Goal: Contribute content: Contribute content

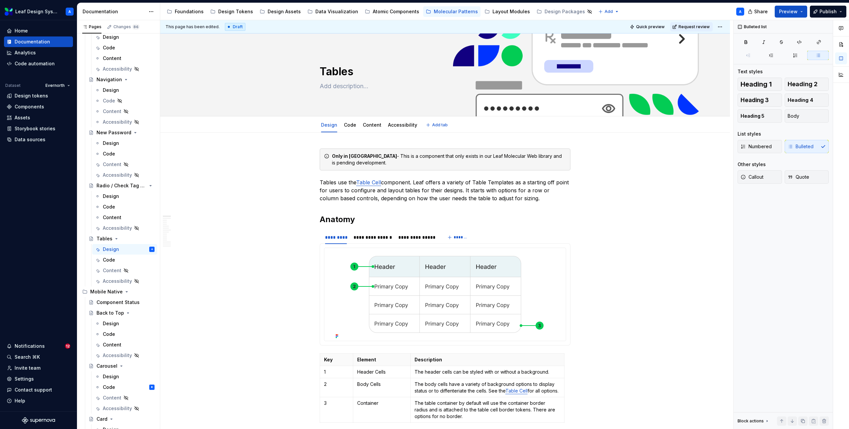
type textarea "*"
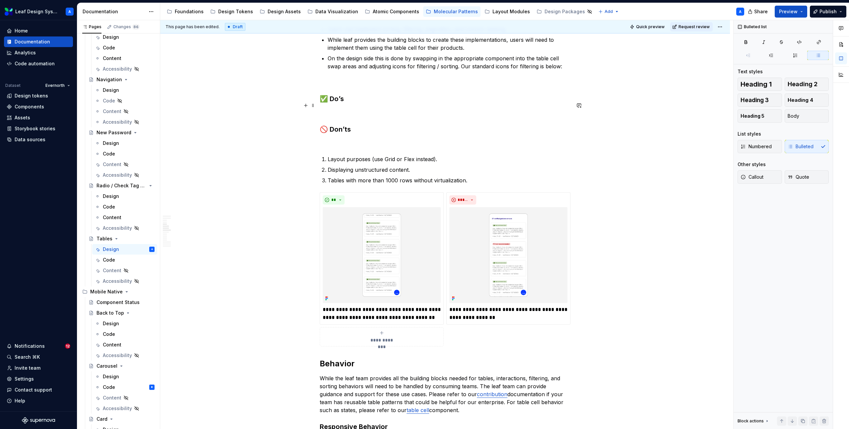
scroll to position [663, 0]
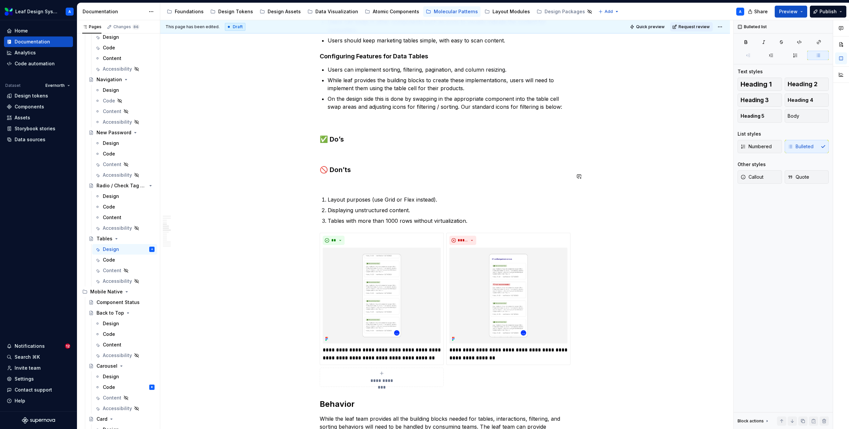
click at [358, 174] on h3 "🚫 Don’ts" at bounding box center [445, 169] width 251 height 9
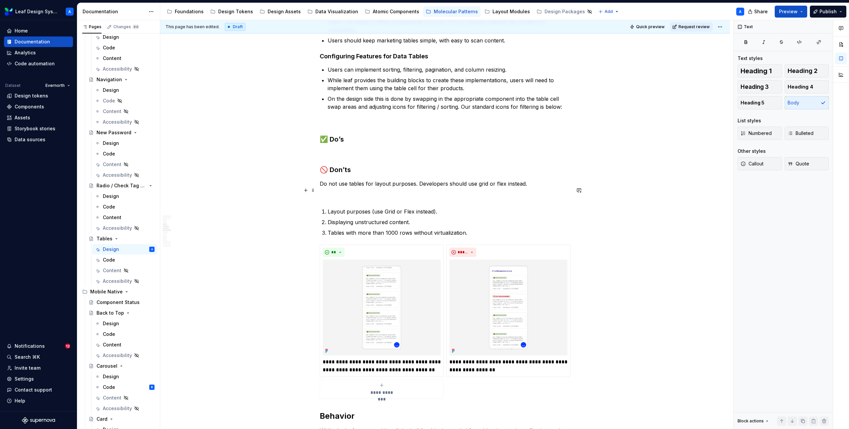
click at [382, 188] on p "Do not use tables for layout purposes. Developers should use grid or flex inste…" at bounding box center [445, 184] width 251 height 8
click at [408, 179] on button "button" at bounding box center [406, 177] width 9 height 9
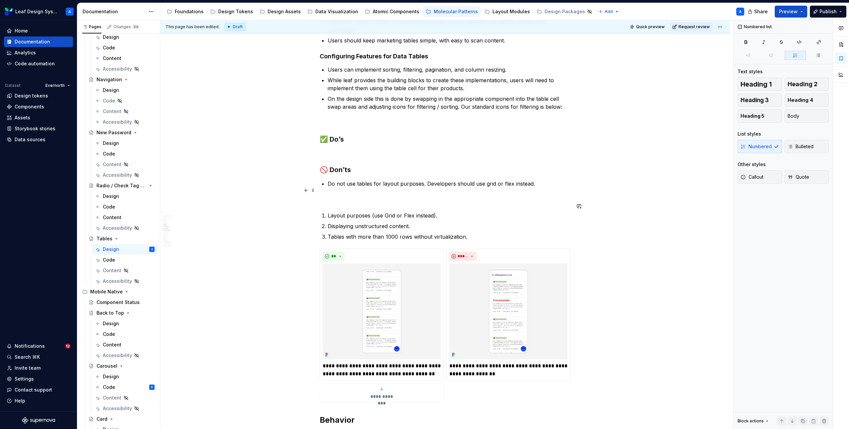
click at [546, 188] on p "Do not use tables for layout purposes. Developers should use grid or flex inste…" at bounding box center [449, 184] width 243 height 8
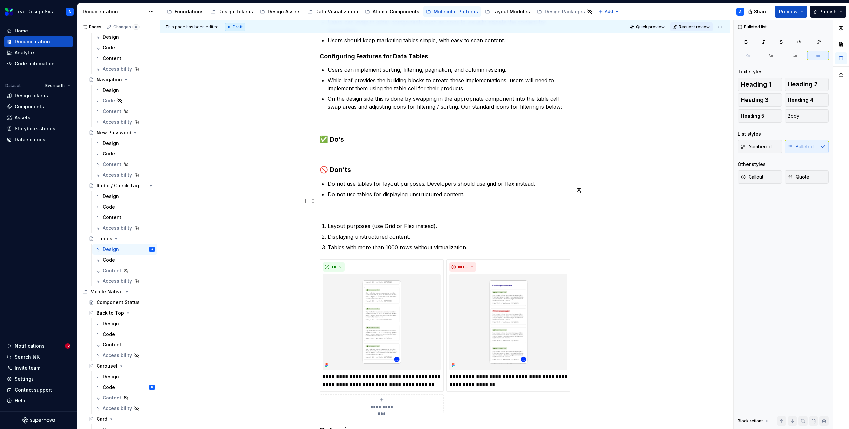
click at [471, 198] on p "Do not use tables for displaying unstructured content." at bounding box center [449, 194] width 243 height 8
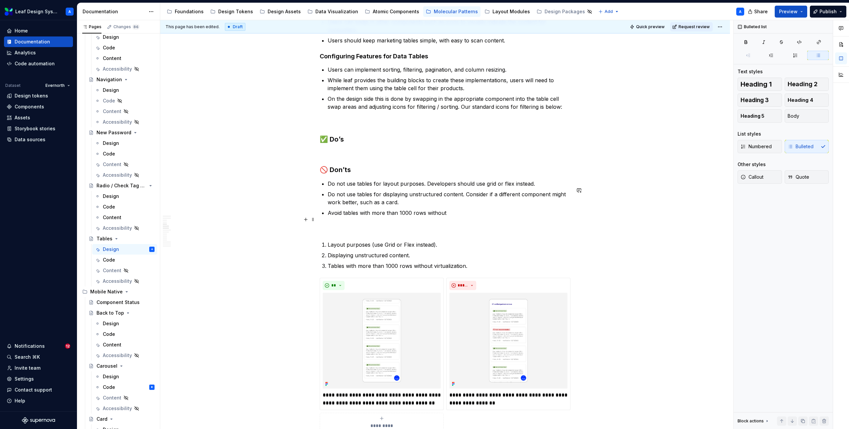
click at [434, 217] on p "Avoid tables with more than 1000 rows without" at bounding box center [449, 213] width 243 height 8
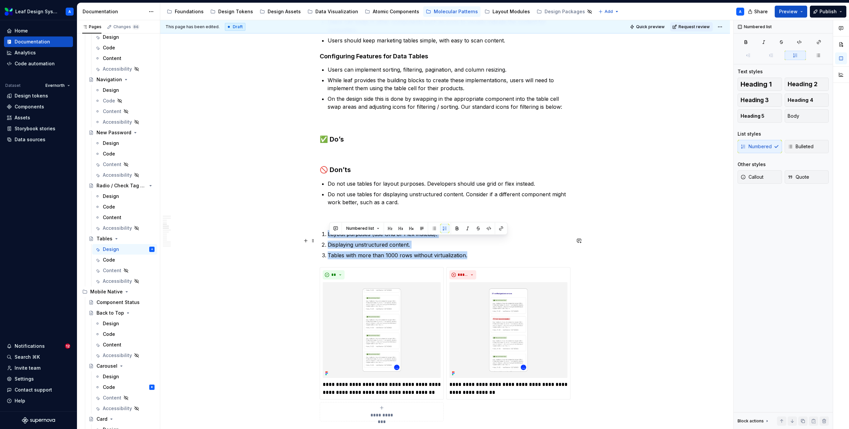
drag, startPoint x: 476, startPoint y: 262, endPoint x: 321, endPoint y: 240, distance: 156.6
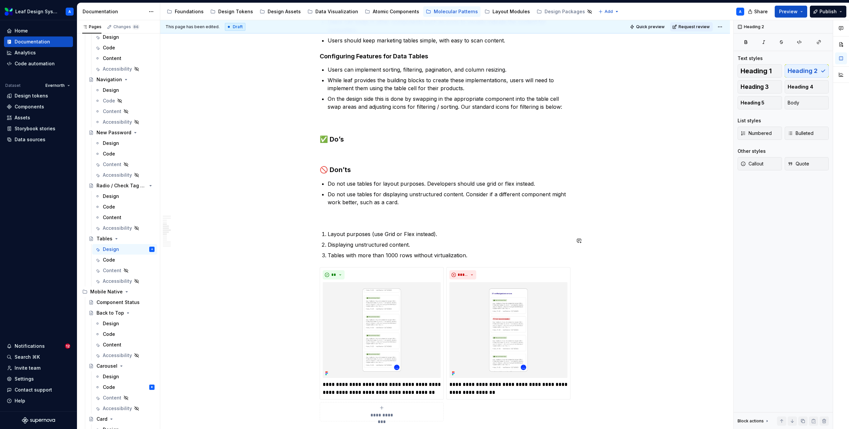
scroll to position [686, 0]
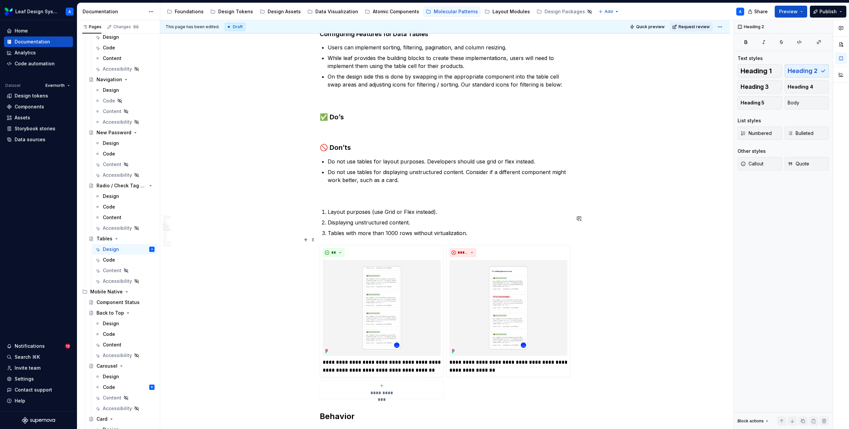
click at [408, 233] on ol "Layout purposes (use Grid or Flex instead). Displaying unstructured content. Ta…" at bounding box center [449, 222] width 243 height 29
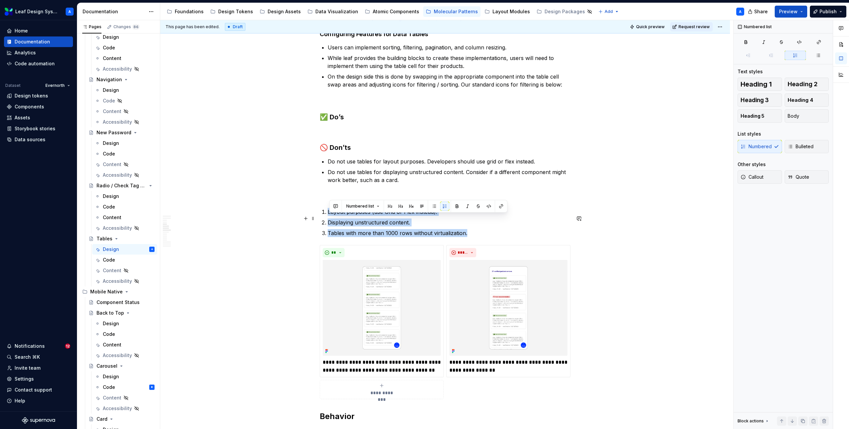
drag, startPoint x: 474, startPoint y: 241, endPoint x: 325, endPoint y: 215, distance: 151.4
click at [328, 215] on ol "Layout purposes (use Grid or Flex instead). Displaying unstructured content. Ta…" at bounding box center [449, 222] width 243 height 29
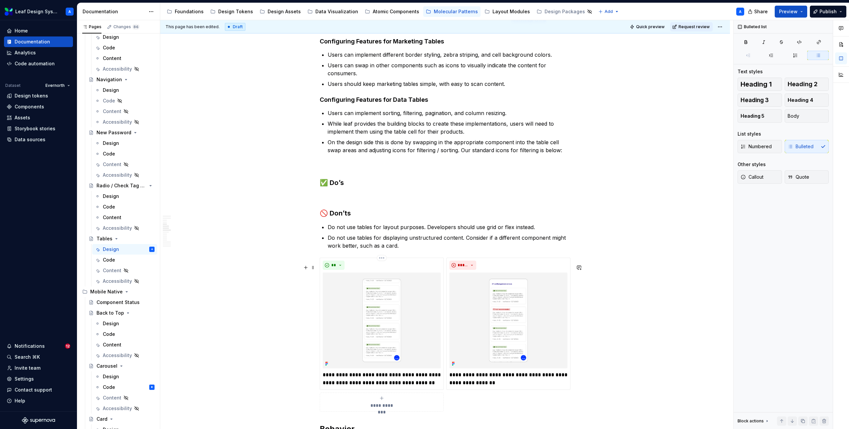
scroll to position [616, 0]
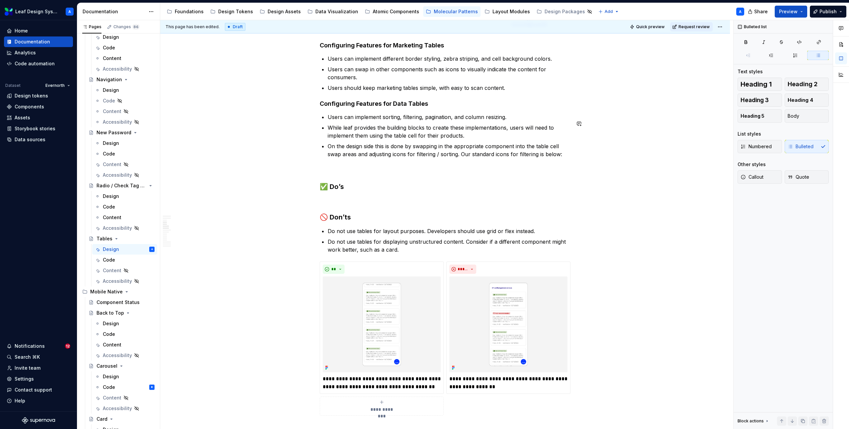
click at [339, 173] on p at bounding box center [445, 170] width 251 height 8
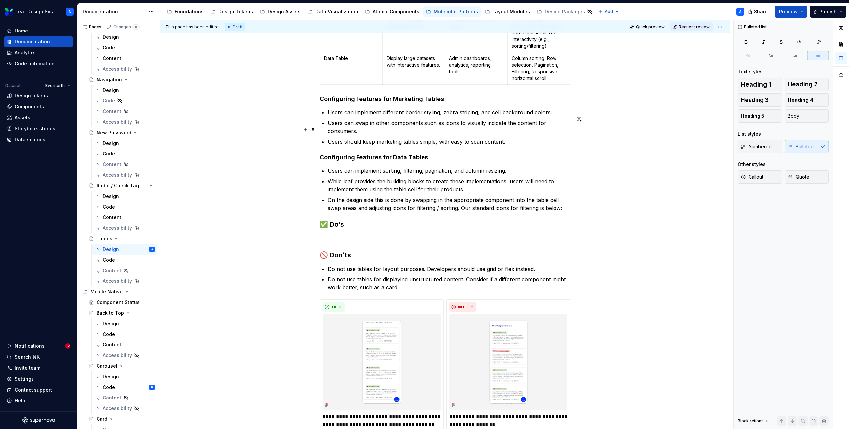
scroll to position [575, 0]
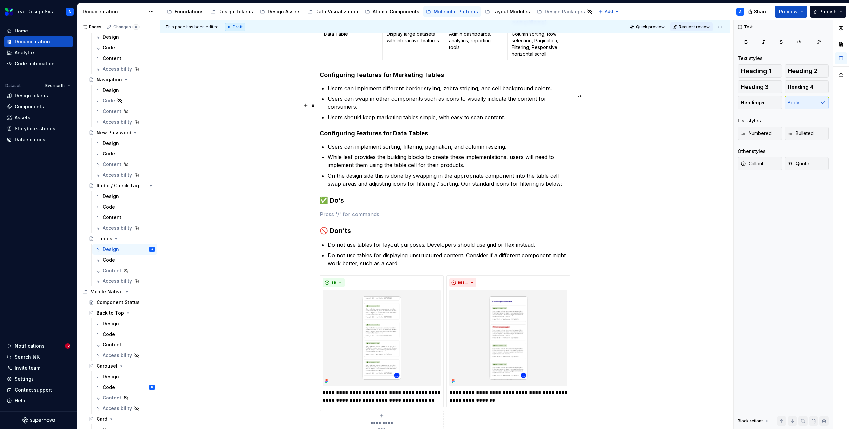
scroll to position [603, 0]
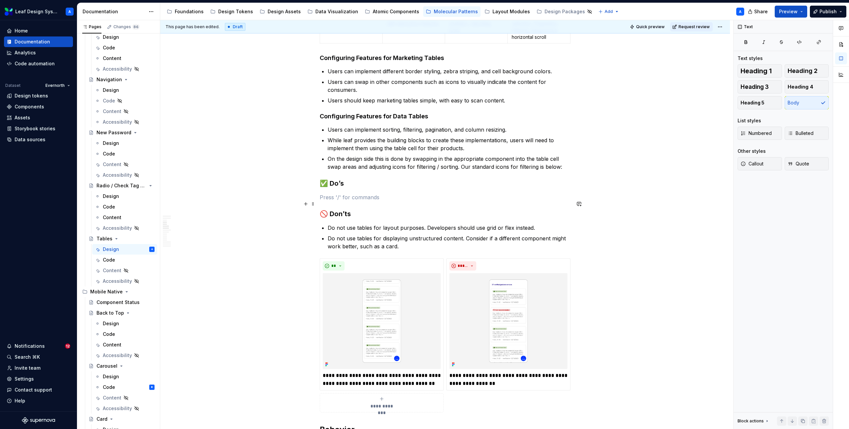
click at [349, 201] on p at bounding box center [445, 197] width 251 height 8
click at [411, 201] on p "Design tables for your use case." at bounding box center [445, 197] width 251 height 8
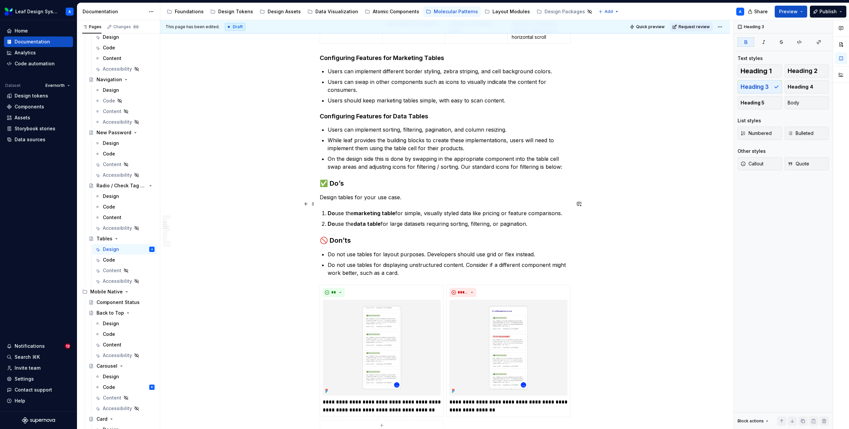
click at [409, 201] on p "Design tables for your use case." at bounding box center [445, 197] width 251 height 8
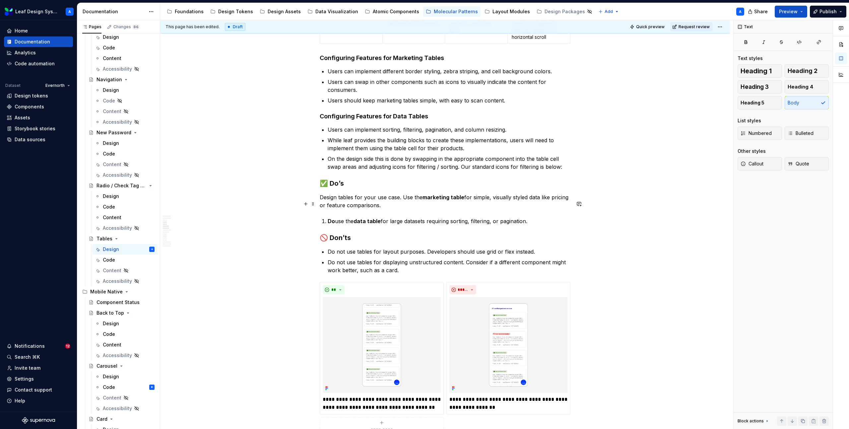
click at [452, 201] on strong "marketing table" at bounding box center [443, 197] width 42 height 7
click at [482, 205] on p "Design tables for your use case. Use the marketing styled table for simple, vis…" at bounding box center [445, 201] width 251 height 16
click at [475, 201] on strong "marketing styled table" at bounding box center [452, 197] width 60 height 7
click at [405, 209] on p "Design tables for your use case. Use the marketing guidelines for simple, visua…" at bounding box center [445, 201] width 251 height 16
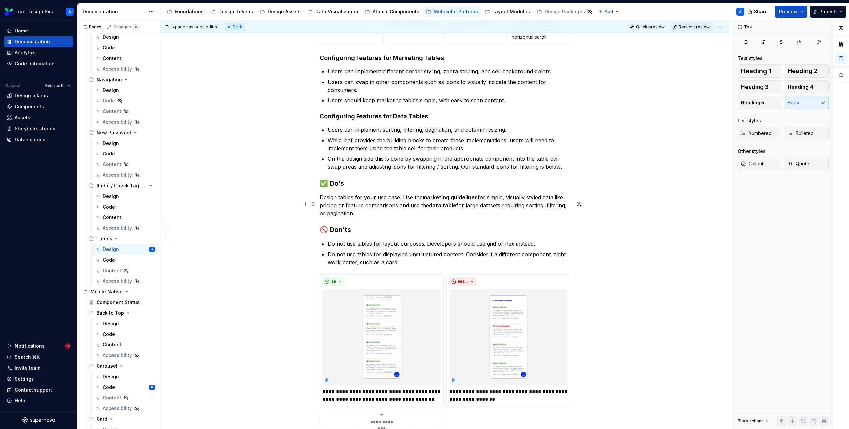
click at [450, 209] on strong "data table" at bounding box center [442, 205] width 27 height 7
click at [383, 217] on p "Design tables for your use case. Use the marketing guidelines for simple, visua…" at bounding box center [445, 205] width 251 height 24
drag, startPoint x: 382, startPoint y: 221, endPoint x: 311, endPoint y: 204, distance: 72.2
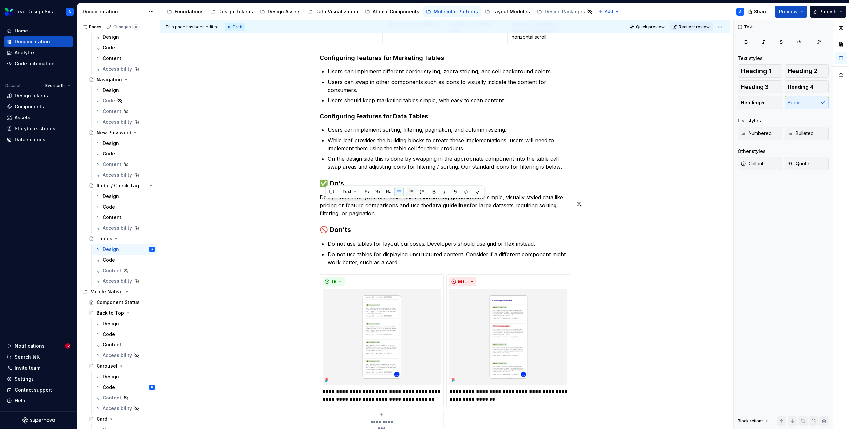
click at [411, 194] on button "button" at bounding box center [410, 191] width 9 height 9
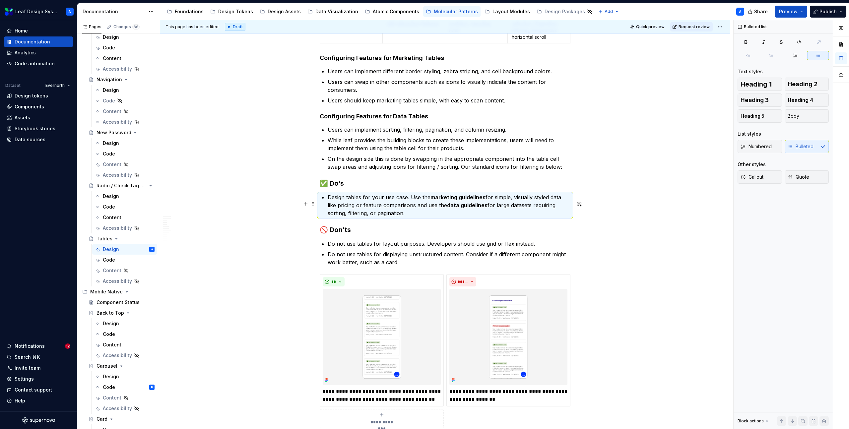
click at [413, 217] on p "Design tables for your use case. Use the marketing guidelines for simple, visua…" at bounding box center [449, 205] width 243 height 24
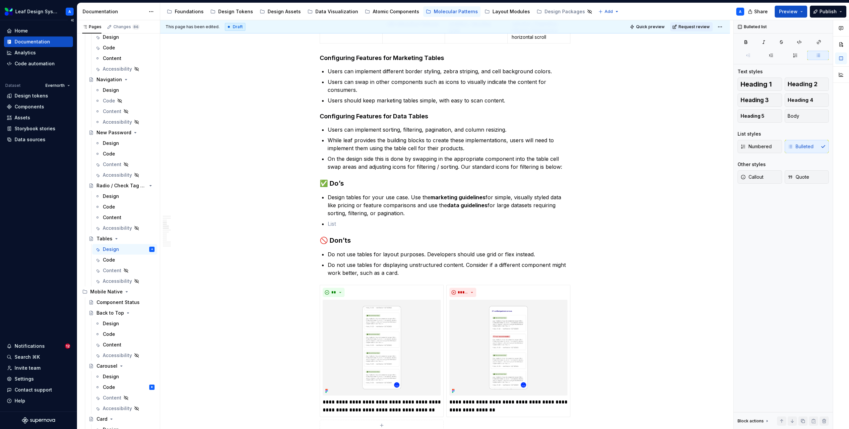
scroll to position [271, 0]
click at [367, 228] on p at bounding box center [449, 224] width 243 height 8
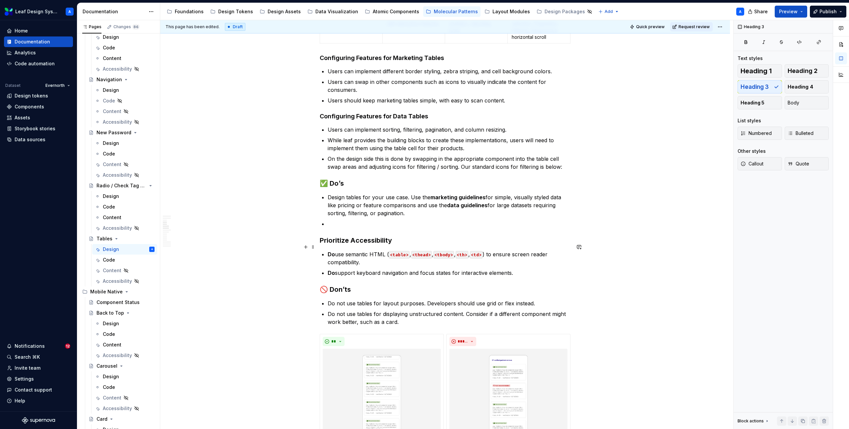
click at [361, 245] on h3 "Prioritize Accessibility" at bounding box center [445, 240] width 251 height 9
click at [337, 228] on p at bounding box center [449, 224] width 243 height 8
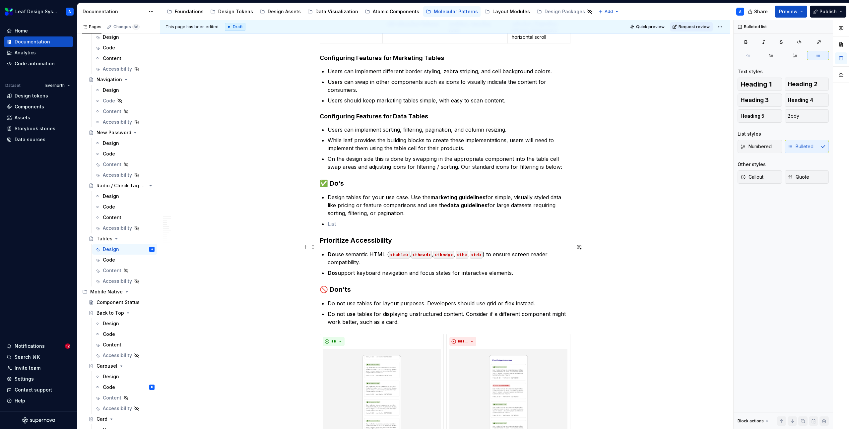
click at [346, 245] on h3 "Prioritize Accessibility" at bounding box center [445, 240] width 251 height 9
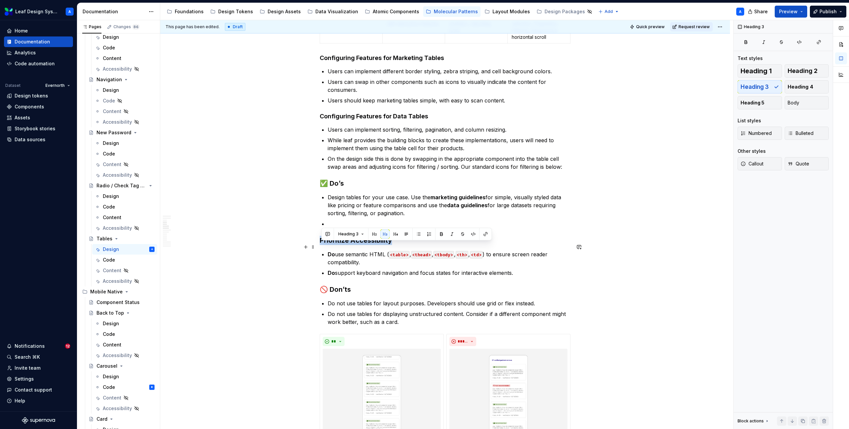
click at [346, 245] on h3 "Prioritize Accessibility" at bounding box center [445, 240] width 251 height 9
copy h3 "Prioritize Accessibility"
click at [330, 217] on p "Design tables for your use case. Use the marketing guidelines for simple, visua…" at bounding box center [449, 205] width 243 height 24
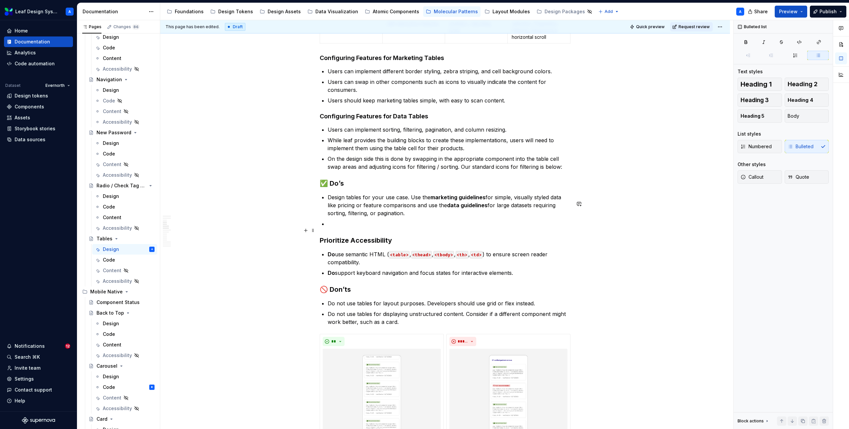
click at [339, 228] on p at bounding box center [449, 224] width 243 height 8
click at [363, 245] on h3 "Prioritize Accessibility" at bounding box center [445, 240] width 251 height 9
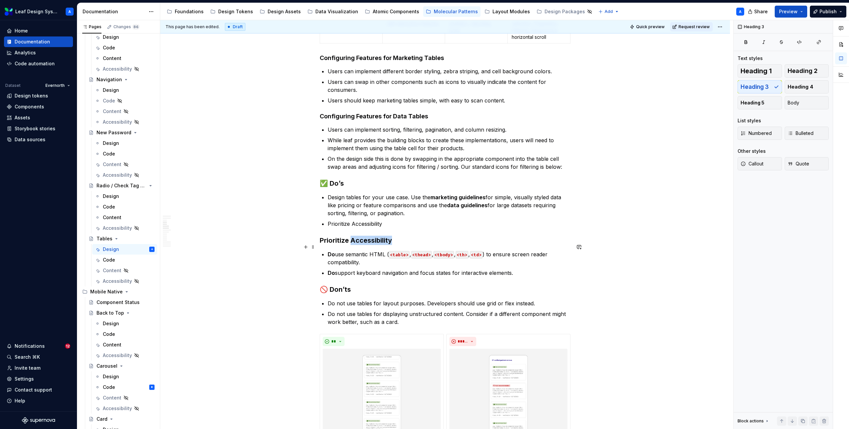
click at [363, 245] on h3 "Prioritize Accessibility" at bounding box center [445, 240] width 251 height 9
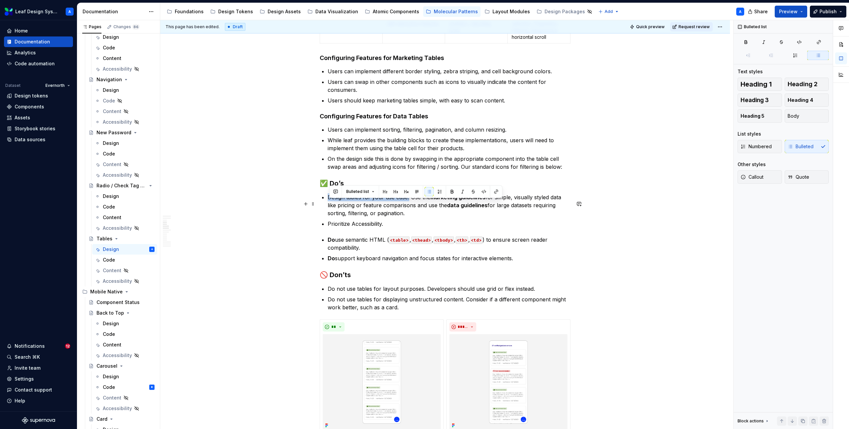
drag, startPoint x: 409, startPoint y: 204, endPoint x: 330, endPoint y: 207, distance: 78.9
click at [330, 207] on p "Design tables for your use case. Use the marketing guidelines for simple, visua…" at bounding box center [449, 205] width 243 height 24
drag, startPoint x: 489, startPoint y: 212, endPoint x: 449, endPoint y: 212, distance: 39.4
click at [449, 212] on p "Design tables for your use case. Use the marketing guidelines for simple, visua…" at bounding box center [449, 205] width 243 height 24
drag, startPoint x: 433, startPoint y: 204, endPoint x: 489, endPoint y: 203, distance: 56.0
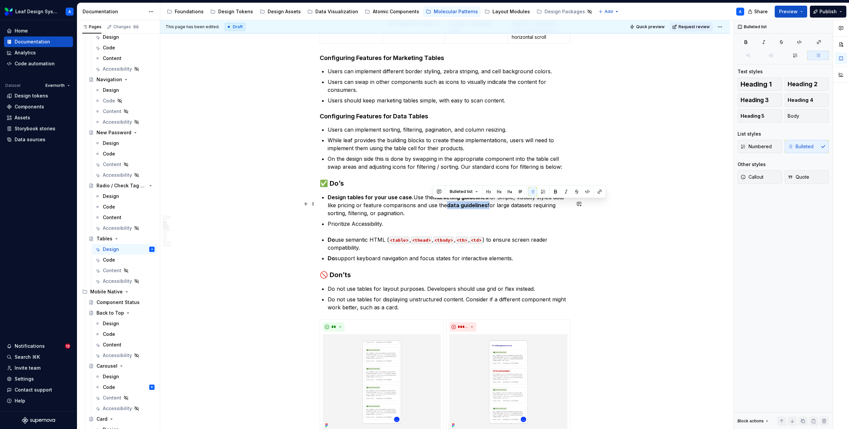
click at [489, 203] on p "Design tables for your use case. Use the marketing guidelines for simple, visua…" at bounding box center [449, 205] width 243 height 24
drag, startPoint x: 489, startPoint y: 211, endPoint x: 449, endPoint y: 212, distance: 40.1
click at [449, 209] on strong "data guidelines" at bounding box center [467, 205] width 40 height 7
click at [437, 217] on p "Design tables for your use case. Use the marketing guidelines for simple, visua…" at bounding box center [449, 205] width 243 height 24
click at [399, 228] on p "Prioritize Accessibility." at bounding box center [449, 224] width 243 height 8
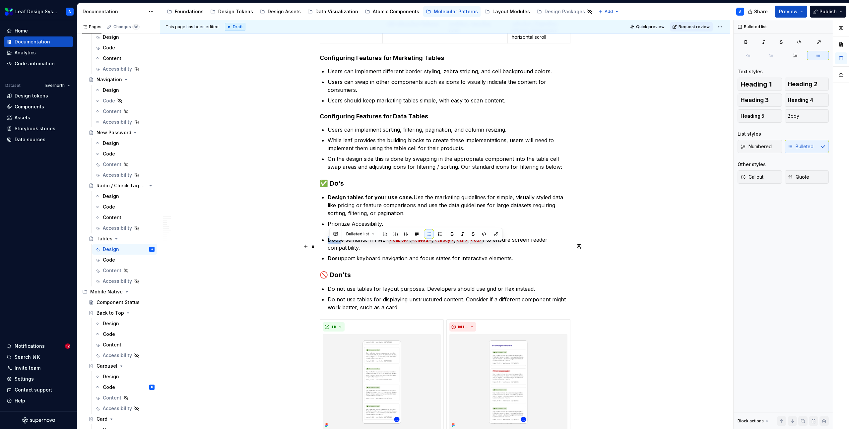
drag, startPoint x: 340, startPoint y: 246, endPoint x: 323, endPoint y: 246, distance: 17.9
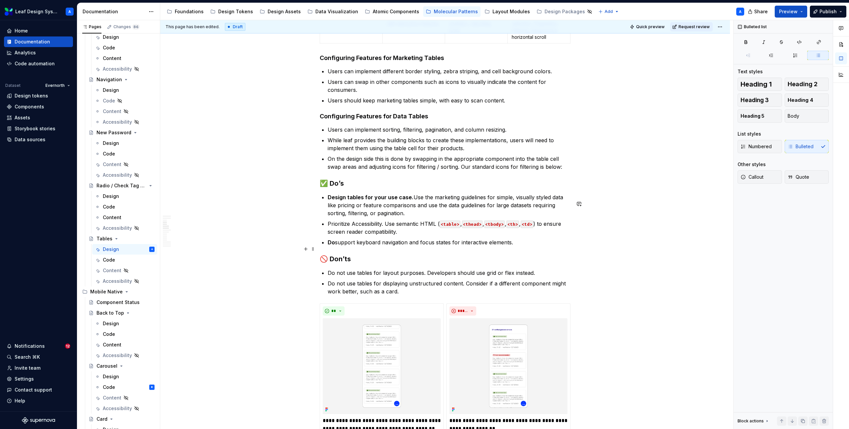
click at [343, 246] on p "Do support keyboard navigation and focus states for interactive elements." at bounding box center [449, 242] width 243 height 8
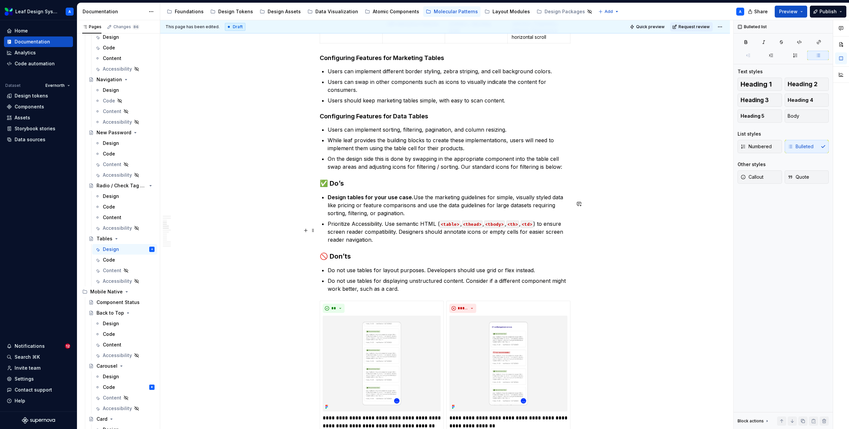
click at [417, 239] on p "Prioritize Accessibility. Use semantic HTML ( <table> , <thead> , <tbody> , <th…" at bounding box center [449, 232] width 243 height 24
click at [457, 244] on p "Prioritize Accessibility. Use semantic HTML ( <table> , <thead> , <tbody> , <th…" at bounding box center [449, 232] width 243 height 24
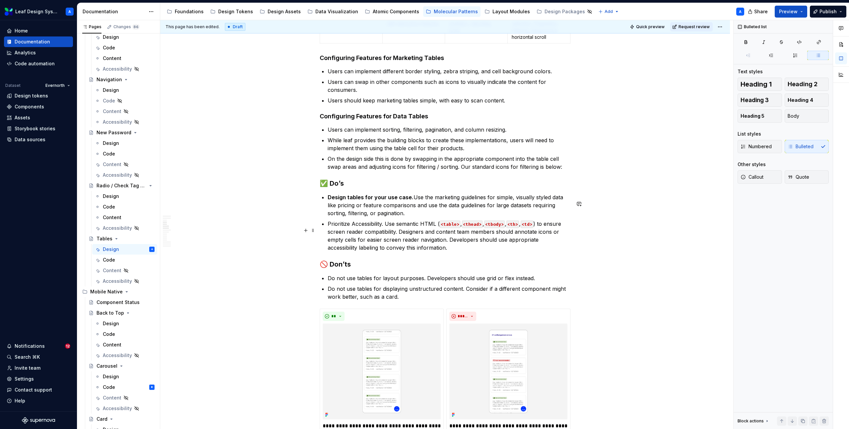
click at [491, 252] on p "Prioritize Accessibility. Use semantic HTML ( <table> , <thead> , <tbody> , <th…" at bounding box center [449, 236] width 243 height 32
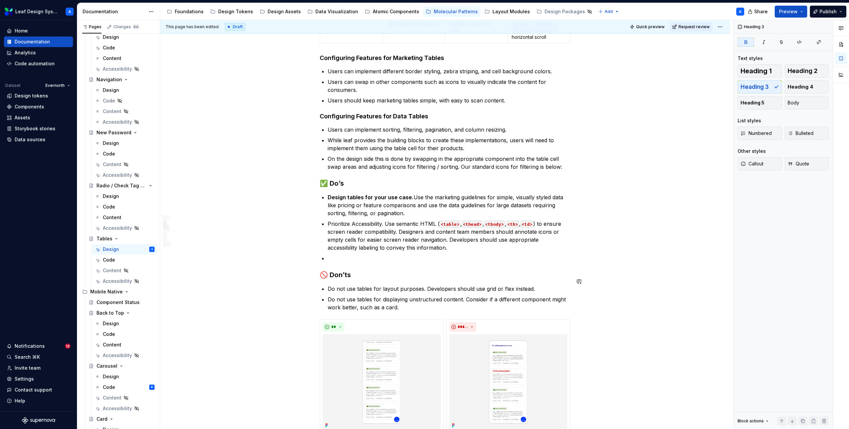
click at [347, 262] on p at bounding box center [449, 258] width 243 height 8
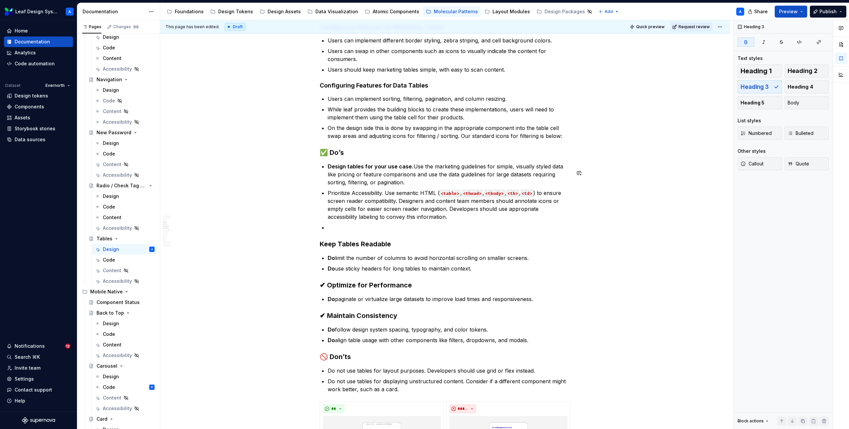
scroll to position [648, 0]
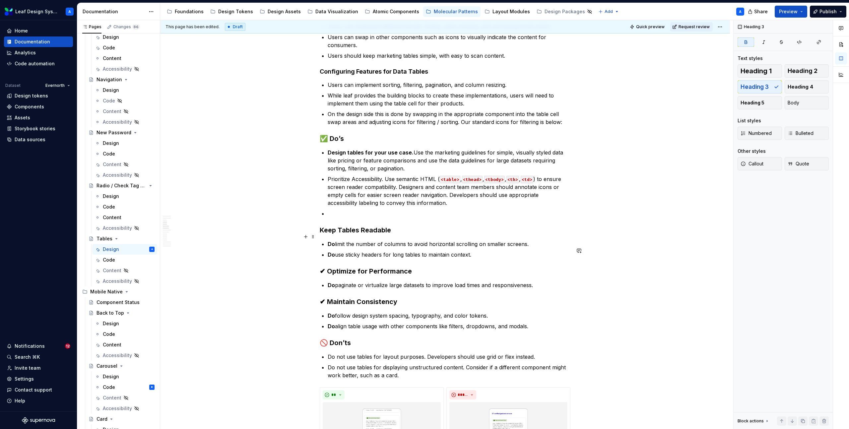
click at [348, 235] on h3 "Keep Tables Readable" at bounding box center [445, 229] width 251 height 9
click at [340, 217] on p at bounding box center [449, 214] width 243 height 8
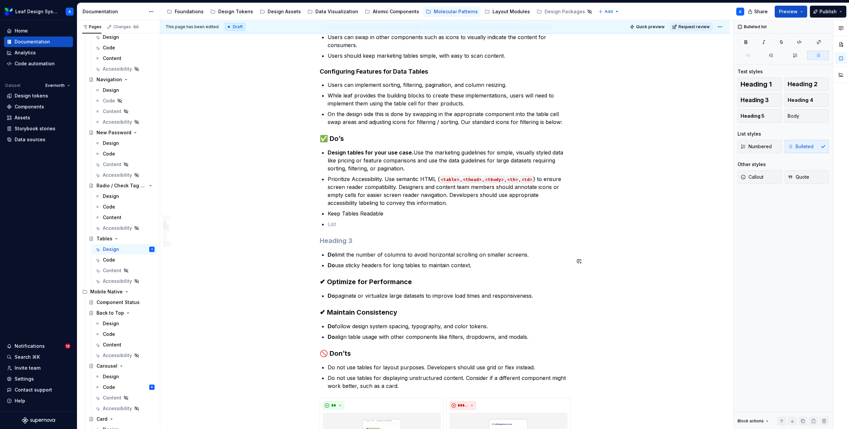
click at [352, 284] on h3 "✔ Optimize for Performance" at bounding box center [445, 281] width 251 height 9
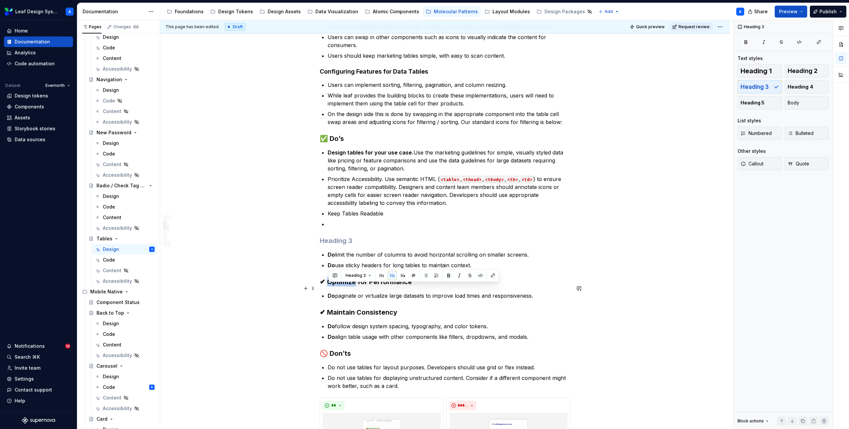
click at [352, 284] on h3 "✔ Optimize for Performance" at bounding box center [445, 281] width 251 height 9
click at [417, 286] on h3 "✔ Optimize for Performance" at bounding box center [445, 281] width 251 height 9
drag, startPoint x: 416, startPoint y: 290, endPoint x: 330, endPoint y: 291, distance: 86.2
click at [330, 286] on h3 "✔ Optimize for Performance" at bounding box center [445, 281] width 251 height 9
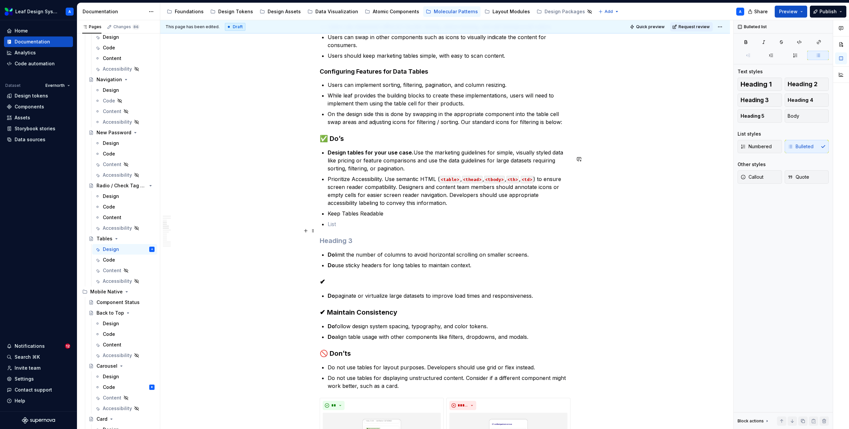
click at [335, 228] on p at bounding box center [449, 224] width 243 height 8
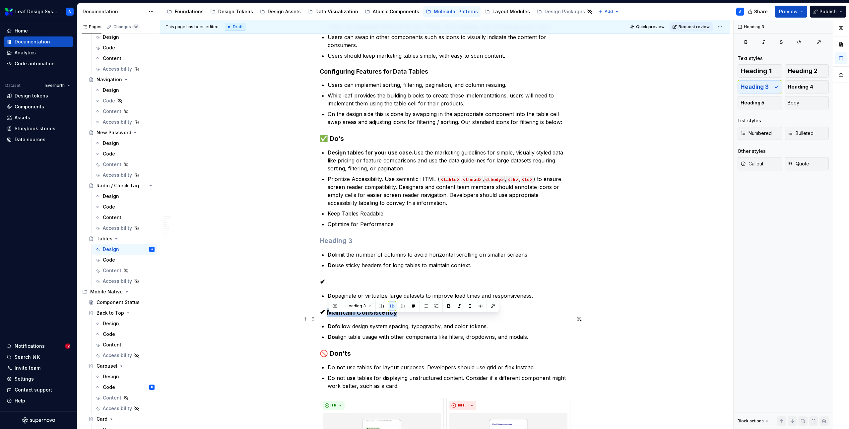
drag, startPoint x: 400, startPoint y: 319, endPoint x: 329, endPoint y: 319, distance: 70.9
click at [329, 317] on h3 "✔ Maintain Consistency" at bounding box center [445, 312] width 251 height 9
click at [406, 228] on p "Optimize for Performance" at bounding box center [449, 224] width 243 height 8
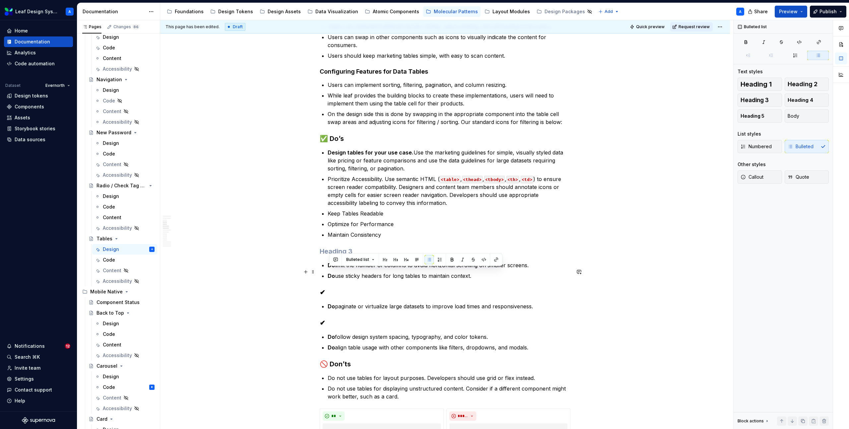
drag, startPoint x: 478, startPoint y: 284, endPoint x: 326, endPoint y: 273, distance: 151.9
copy ul "Do limit the number of columns to avoid horizontal scrolling on smaller screens…"
click at [396, 217] on p "Keep Tables Readable" at bounding box center [449, 214] width 243 height 8
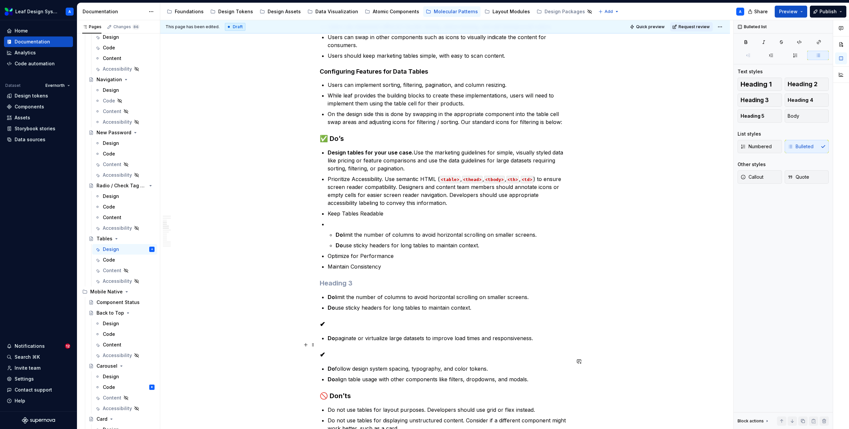
click at [364, 342] on p "Do paginate or virtualize large datasets to improve load times and responsivene…" at bounding box center [449, 338] width 243 height 8
copy p "Do paginate or virtualize large datasets to improve load times and responsivene…"
click at [414, 260] on p "Optimize for Performance" at bounding box center [449, 256] width 243 height 8
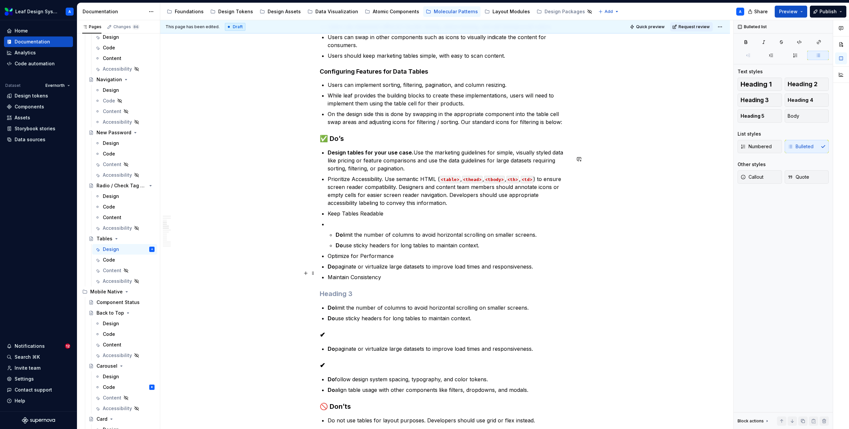
click at [334, 228] on p at bounding box center [449, 224] width 243 height 8
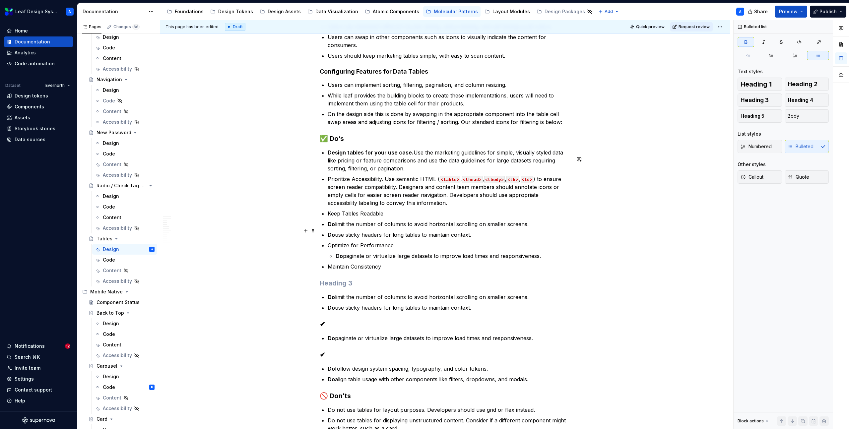
click at [329, 227] on strong "Do" at bounding box center [331, 224] width 7 height 7
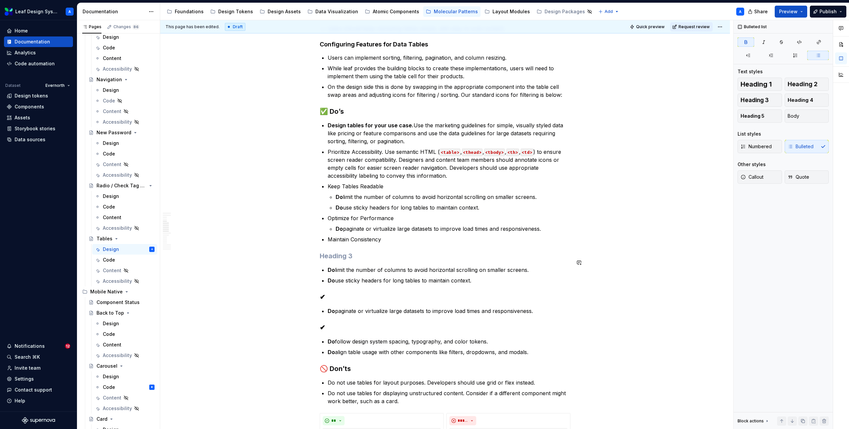
scroll to position [703, 0]
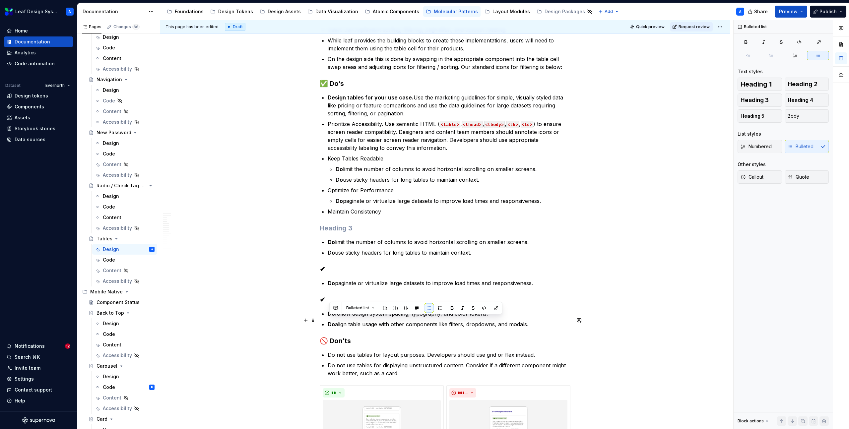
drag, startPoint x: 533, startPoint y: 331, endPoint x: 318, endPoint y: 320, distance: 215.4
copy ul "Do follow design system spacing, typography, and color tokens. Do align table u…"
click at [394, 215] on p "Maintain Consistency" at bounding box center [449, 212] width 243 height 8
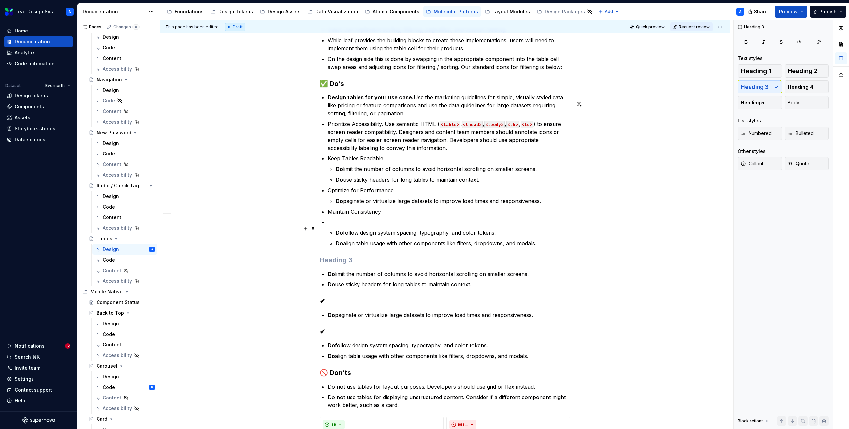
click at [354, 226] on p at bounding box center [449, 222] width 243 height 8
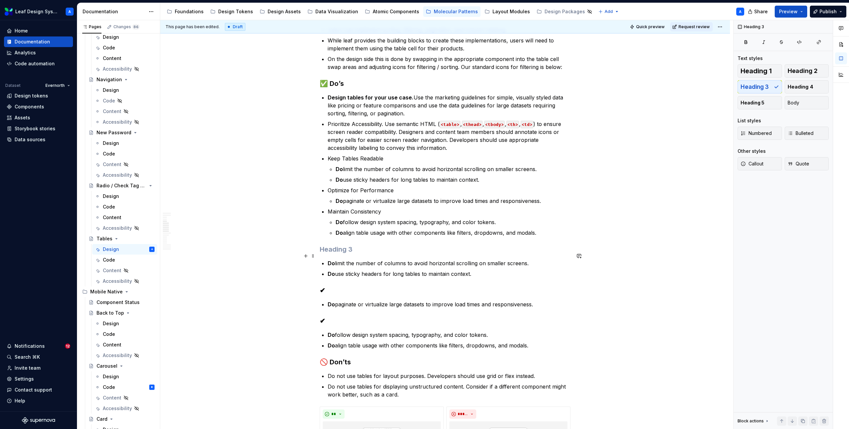
click at [326, 253] on h3 at bounding box center [445, 249] width 251 height 9
drag, startPoint x: 326, startPoint y: 255, endPoint x: 531, endPoint y: 350, distance: 225.9
click at [533, 349] on p "Do align table usage with other components like filters, dropdowns, and modals." at bounding box center [449, 345] width 243 height 8
drag, startPoint x: 534, startPoint y: 352, endPoint x: 313, endPoint y: 266, distance: 237.4
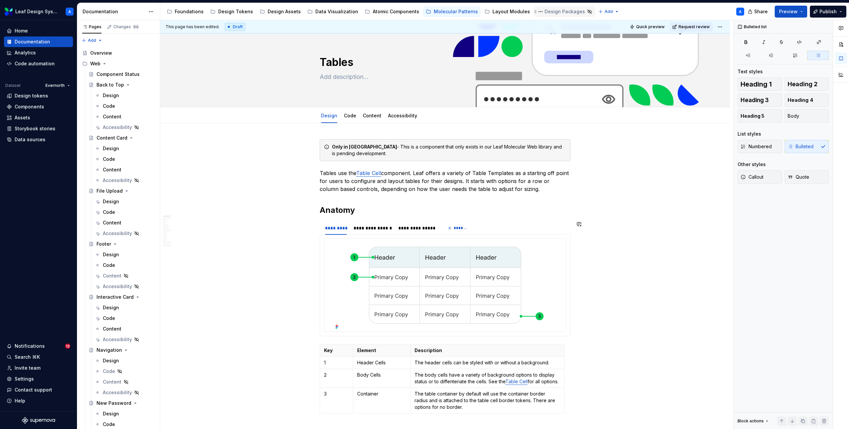
scroll to position [0, 0]
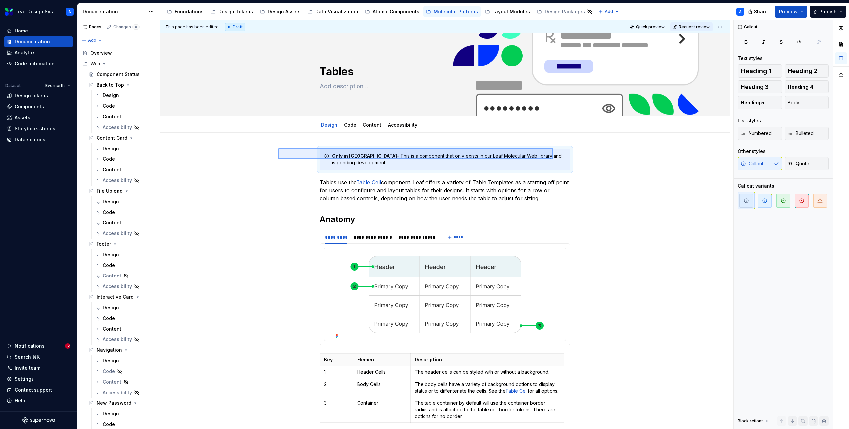
drag, startPoint x: 301, startPoint y: 148, endPoint x: 592, endPoint y: 174, distance: 291.8
click at [592, 174] on div "**********" at bounding box center [446, 224] width 573 height 409
click at [380, 13] on div "Atomic Components" at bounding box center [396, 11] width 46 height 7
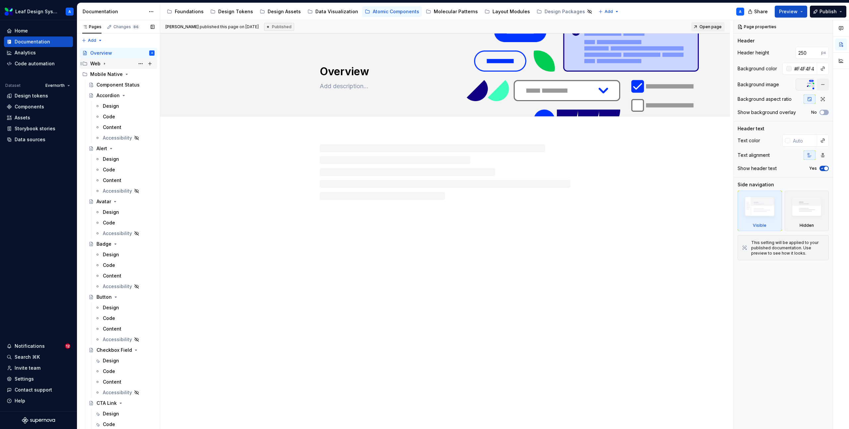
click at [106, 63] on icon "Page tree" at bounding box center [104, 63] width 5 height 5
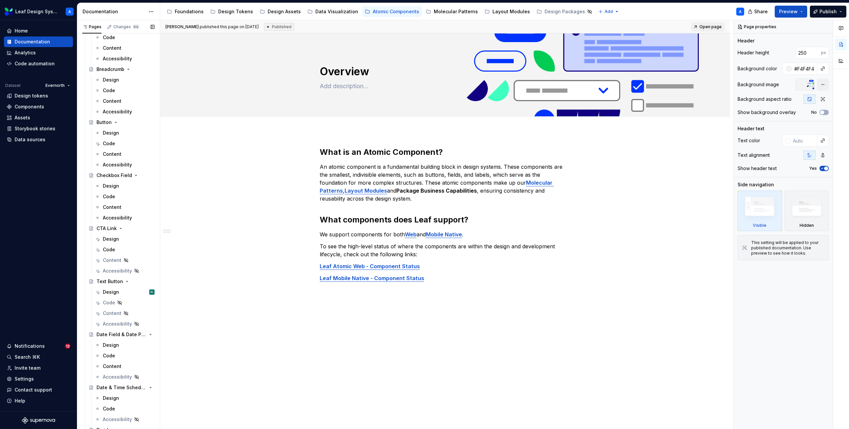
scroll to position [227, 0]
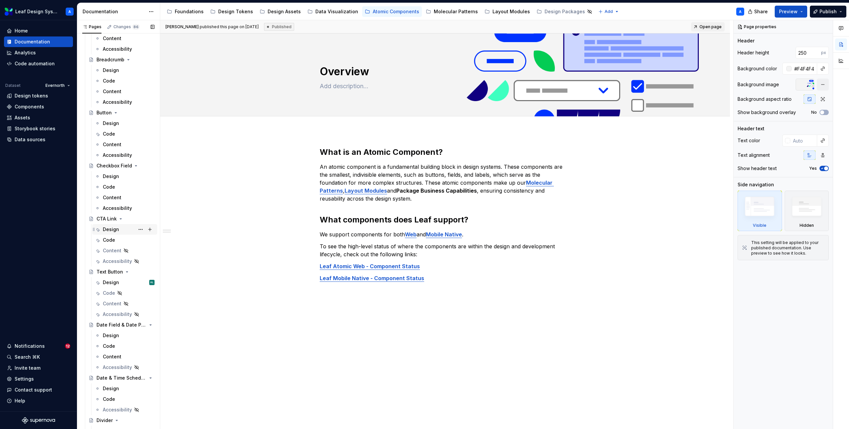
click at [113, 229] on div "Design" at bounding box center [111, 229] width 16 height 7
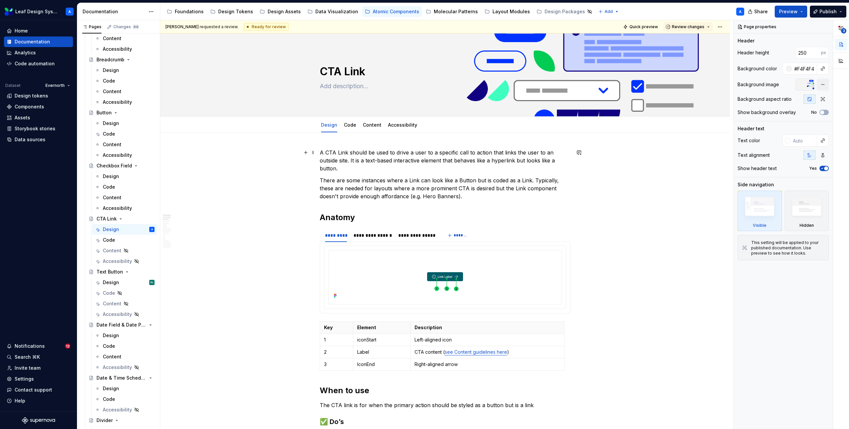
click at [322, 152] on p "A CTA Link should be used to drive a user to a specific call to action that lin…" at bounding box center [445, 161] width 251 height 24
type textarea "*"
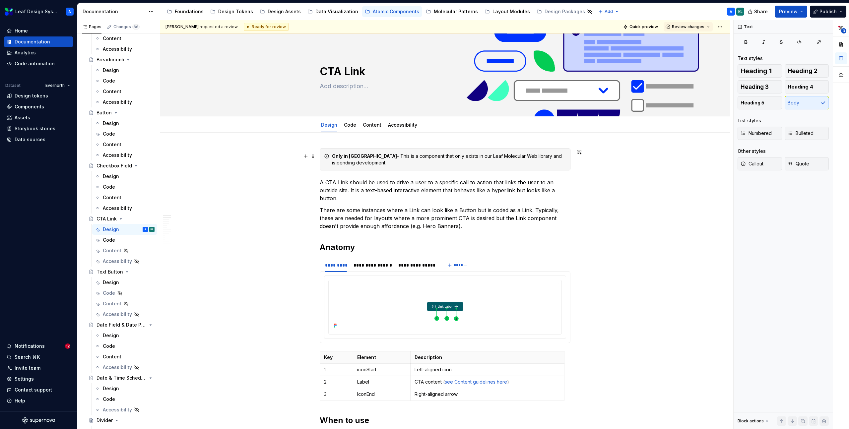
click at [483, 157] on div "Only in Figma library - This is a component that only exists in our Leaf Molecu…" at bounding box center [449, 159] width 234 height 13
click at [497, 156] on div "Only in Figma library - This is a component that only exists in our Leaf Molecu…" at bounding box center [449, 159] width 234 height 13
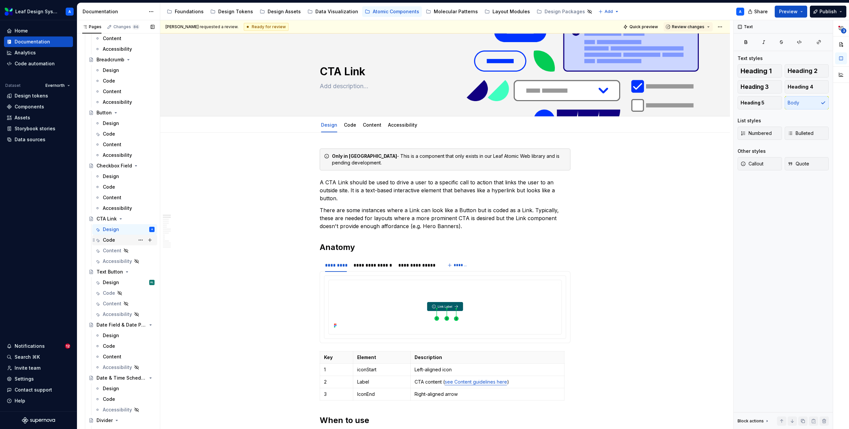
click at [110, 241] on div "Code" at bounding box center [109, 240] width 12 height 7
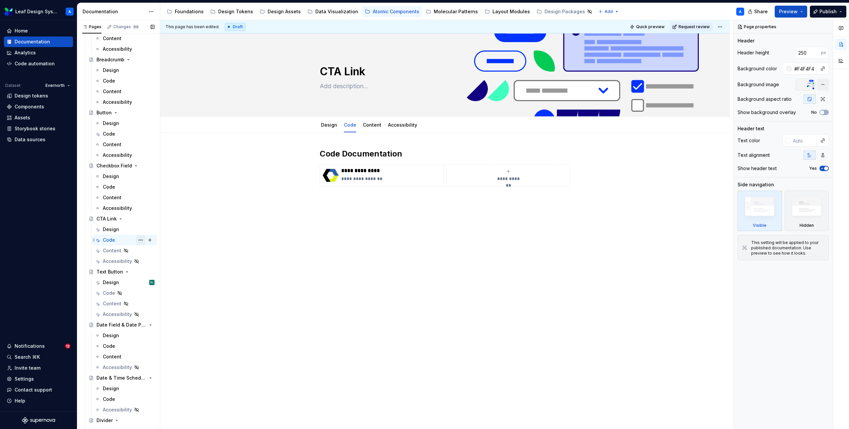
click at [140, 240] on button "Page tree" at bounding box center [140, 239] width 9 height 9
click at [156, 277] on div "Hide tab" at bounding box center [180, 275] width 65 height 7
click at [445, 13] on div "Molecular Patterns" at bounding box center [456, 11] width 44 height 7
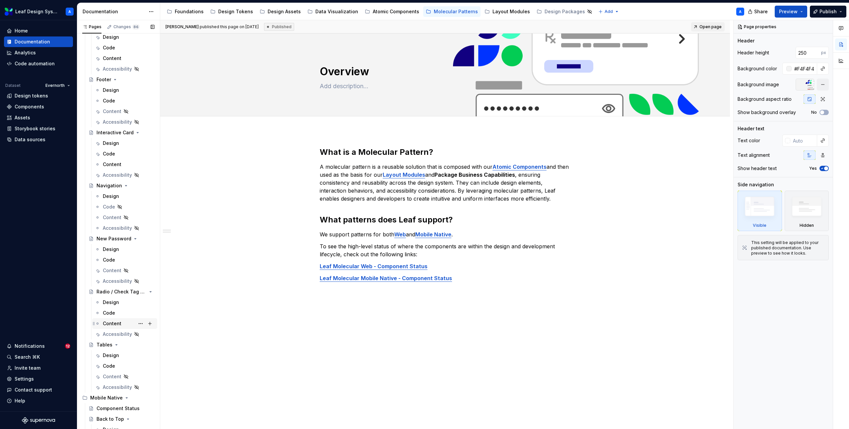
scroll to position [194, 0]
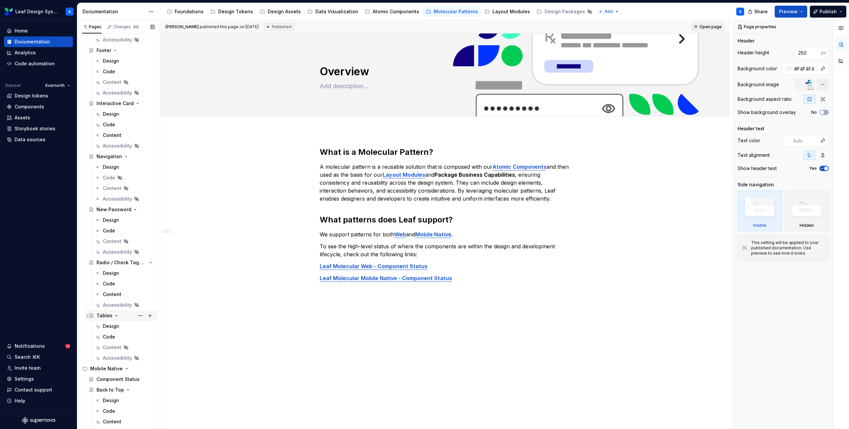
click at [105, 317] on div "Tables" at bounding box center [104, 315] width 16 height 7
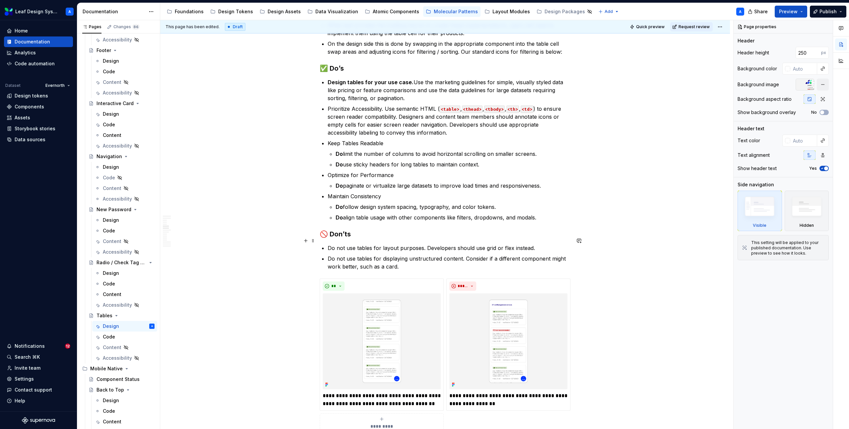
scroll to position [732, 0]
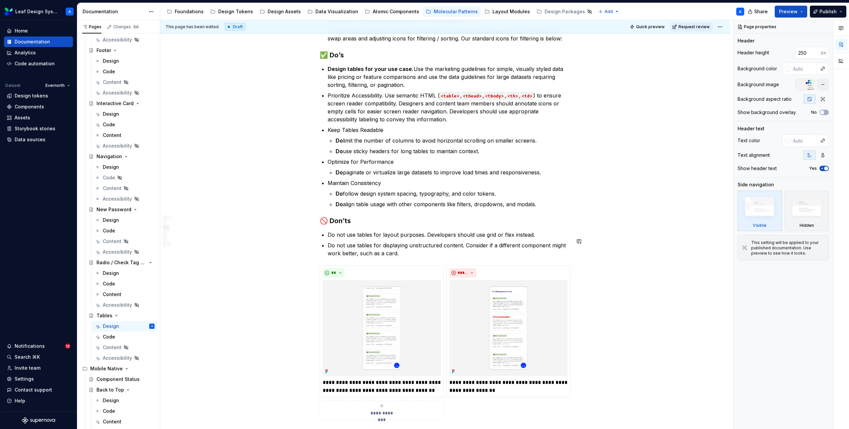
click at [414, 257] on p "Do not use tables for displaying unstructured content. Consider if a different …" at bounding box center [449, 249] width 243 height 16
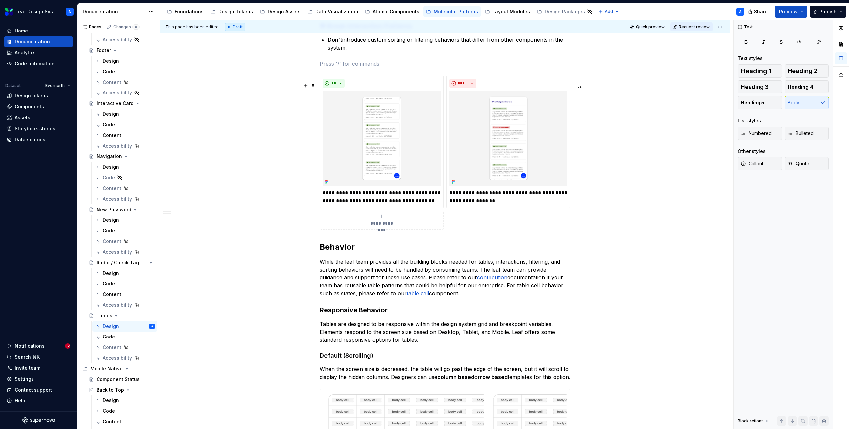
scroll to position [1079, 0]
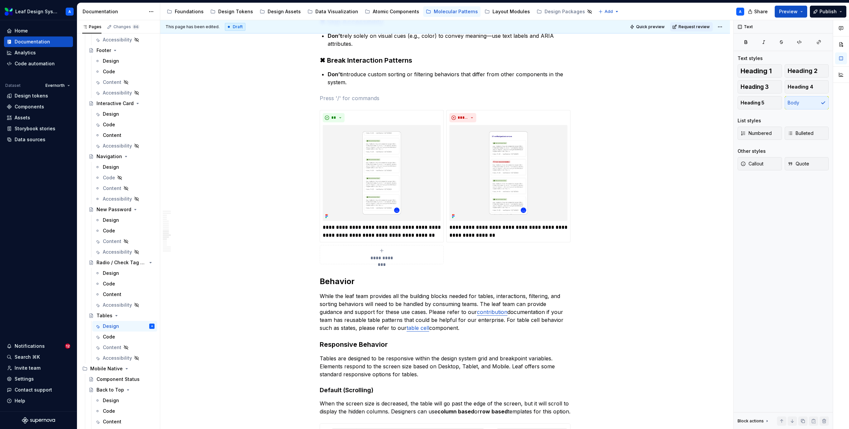
type textarea "*"
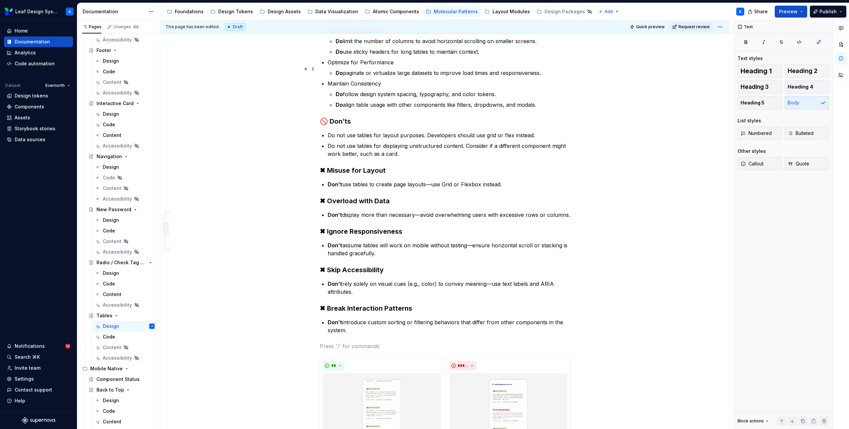
scroll to position [824, 0]
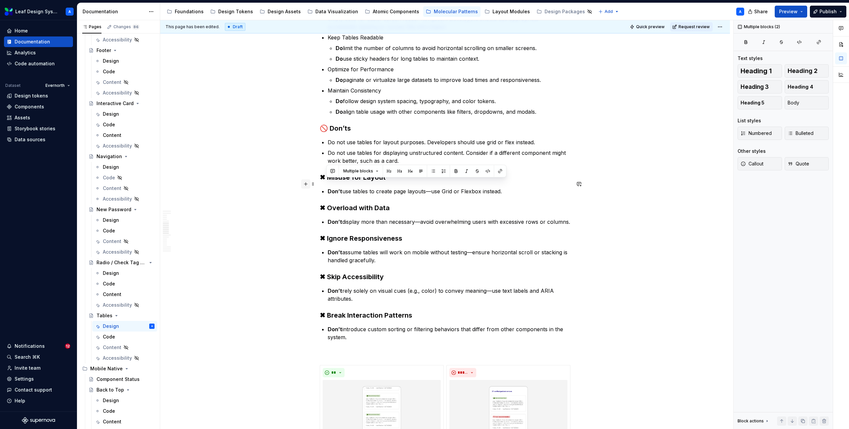
drag, startPoint x: 510, startPoint y: 199, endPoint x: 311, endPoint y: 187, distance: 199.6
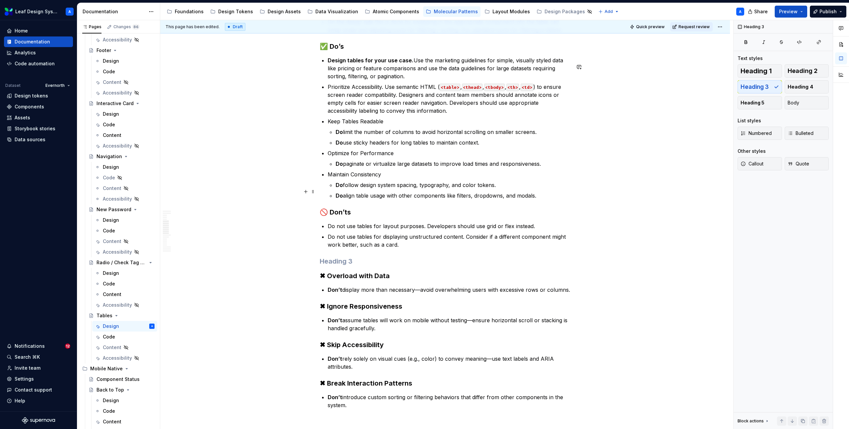
scroll to position [739, 0]
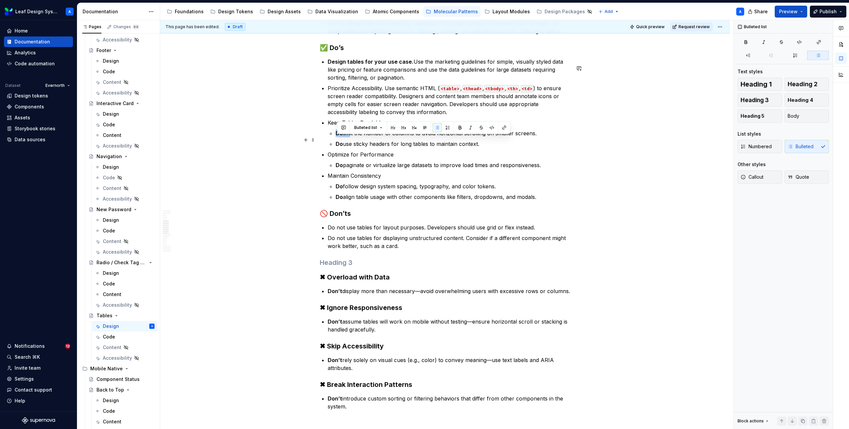
drag, startPoint x: 348, startPoint y: 140, endPoint x: 319, endPoint y: 141, distance: 28.9
click at [342, 137] on strong "Do" at bounding box center [338, 133] width 7 height 7
click at [347, 137] on p "Do limit the number of columns to avoid horizontal scrolling on smaller screens." at bounding box center [452, 133] width 235 height 8
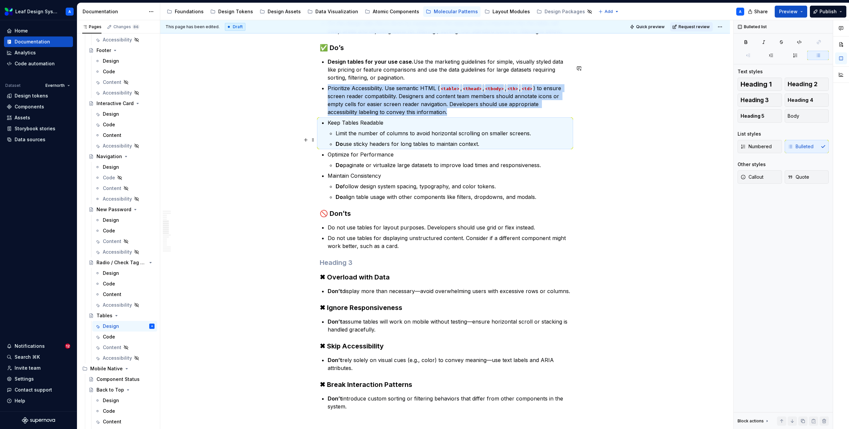
click at [335, 137] on li "Limit the number of columns to avoid horizontal scrolling on smaller screens." at bounding box center [452, 133] width 235 height 8
click at [338, 137] on p "Limit the number of columns to avoid horizontal scrolling on smaller screens." at bounding box center [452, 133] width 235 height 8
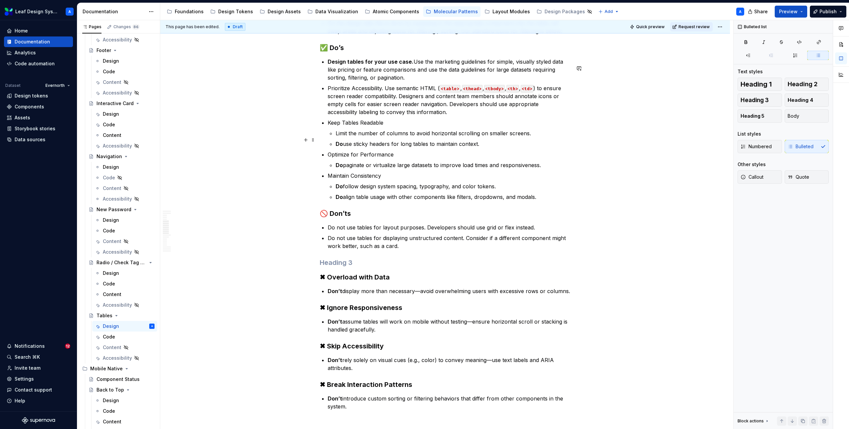
click at [337, 137] on p "Limit the number of columns to avoid horizontal scrolling on smaller screens." at bounding box center [452, 133] width 235 height 8
click at [392, 127] on p "Keep Tables Readable" at bounding box center [449, 123] width 243 height 8
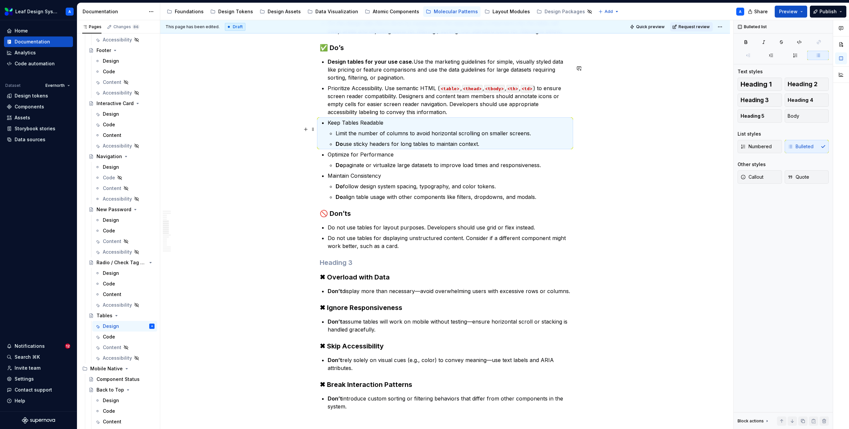
click at [390, 127] on p "Keep Tables Readable" at bounding box center [449, 123] width 243 height 8
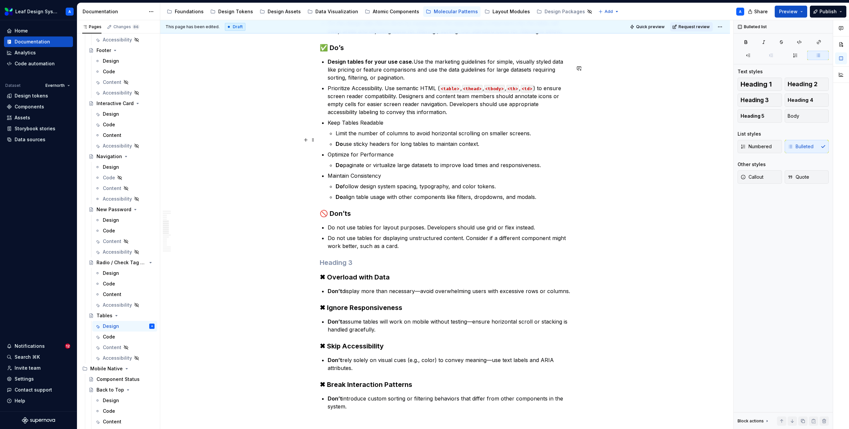
click at [335, 142] on li "Keep Tables Readable Limit the number of columns to avoid horizontal scrolling …" at bounding box center [449, 133] width 243 height 29
click at [340, 137] on p "Limit the number of columns to avoid horizontal scrolling on smaller screens." at bounding box center [452, 133] width 235 height 8
drag, startPoint x: 338, startPoint y: 142, endPoint x: 316, endPoint y: 142, distance: 22.2
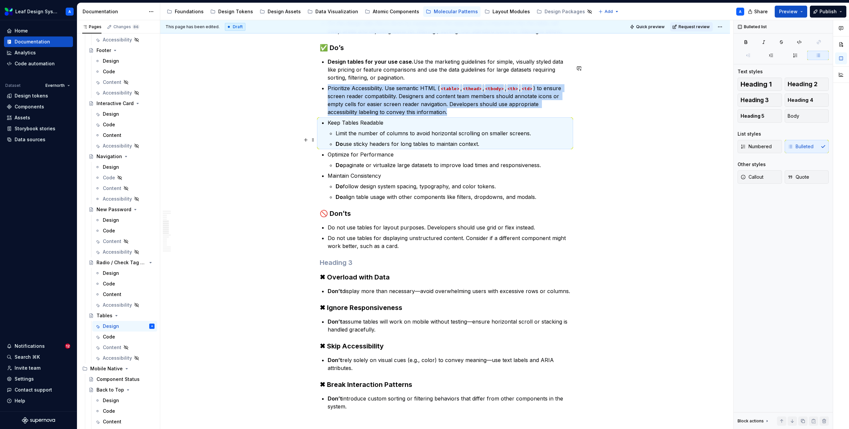
click at [345, 137] on p "Limit the number of columns to avoid horizontal scrolling on smaller screens." at bounding box center [452, 133] width 235 height 8
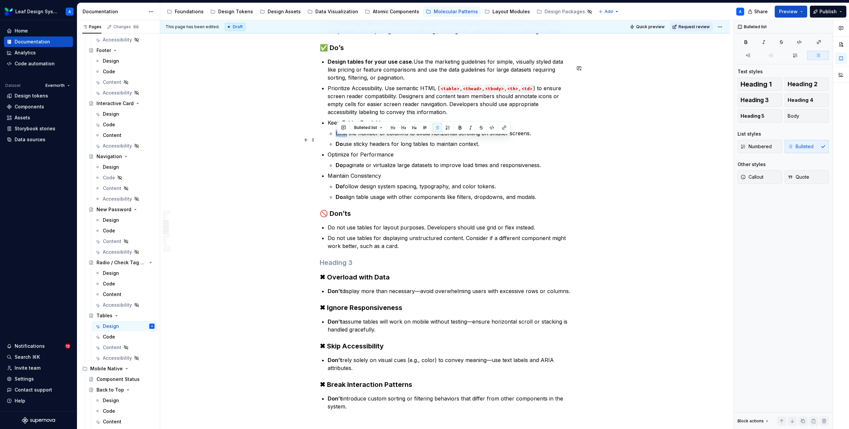
click at [345, 137] on p "Limit the number of columns to avoid horizontal scrolling on smaller screens." at bounding box center [452, 133] width 235 height 8
copy p "Limit the number of columns to avoid horizontal scrolling on smaller screens."
click at [383, 137] on p "Limit the number of columns to avoid horizontal scrolling on smaller screens." at bounding box center [452, 133] width 235 height 8
click at [384, 127] on p "Keep Tables Readable" at bounding box center [449, 123] width 243 height 8
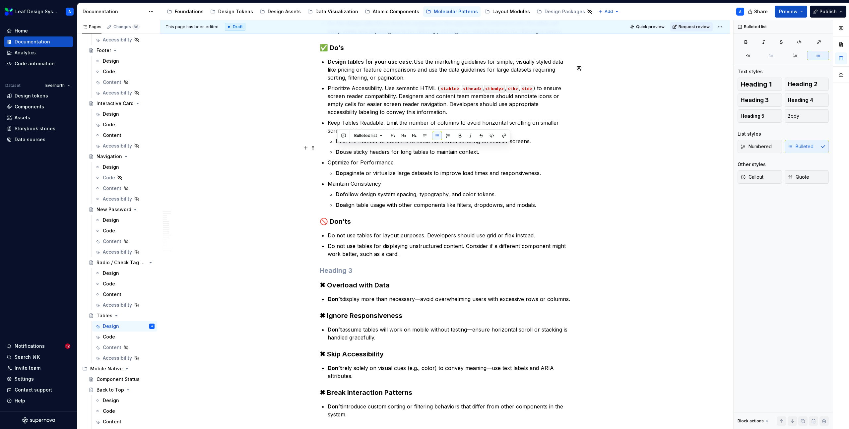
drag, startPoint x: 484, startPoint y: 159, endPoint x: 288, endPoint y: 151, distance: 195.7
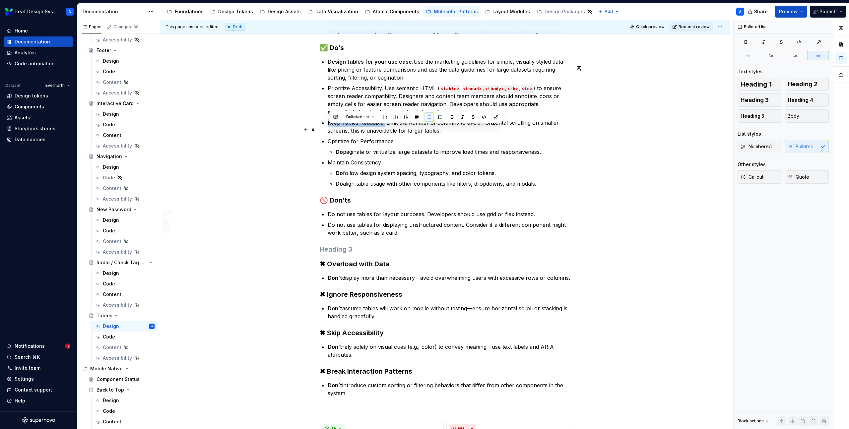
drag, startPoint x: 387, startPoint y: 129, endPoint x: 323, endPoint y: 130, distance: 64.0
click at [370, 135] on p "Keep Tables Readable. Limit the number of columns to avoid horizontal scrolling…" at bounding box center [449, 127] width 243 height 16
drag, startPoint x: 386, startPoint y: 94, endPoint x: 325, endPoint y: 95, distance: 61.3
click at [328, 95] on li "Prioritize Accessibility. Use semantic HTML ( <table> , <thead> , <tbody> , <th…" at bounding box center [449, 100] width 243 height 32
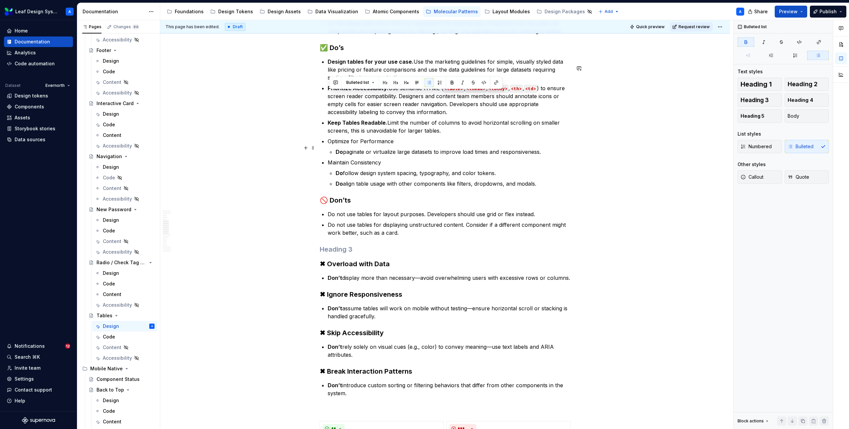
click at [358, 154] on p "Do paginate or virtualize large datasets to improve load times and responsivene…" at bounding box center [452, 152] width 235 height 8
click at [343, 155] on strong "Do" at bounding box center [338, 152] width 7 height 7
drag, startPoint x: 347, startPoint y: 158, endPoint x: 323, endPoint y: 158, distance: 23.9
click at [347, 156] on p "paginate or virtualize large datasets to improve load times and responsiveness." at bounding box center [452, 152] width 235 height 8
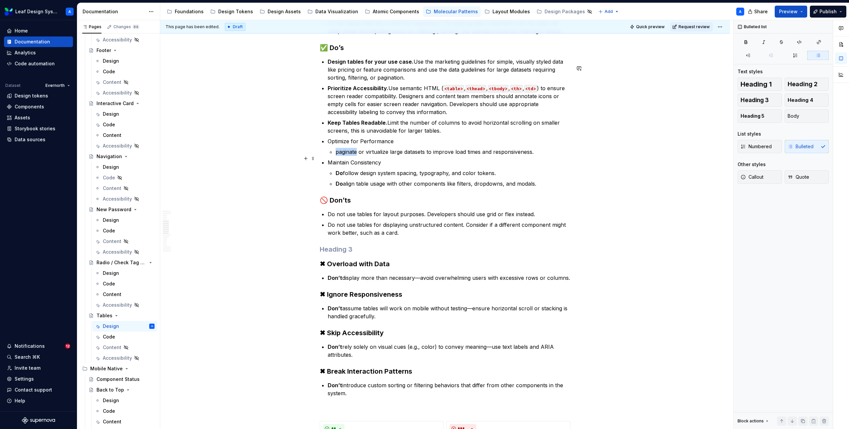
click at [347, 156] on p "paginate or virtualize large datasets to improve load times and responsiveness." at bounding box center [452, 152] width 235 height 8
click at [404, 145] on p "Optimize for Performance" at bounding box center [449, 141] width 243 height 8
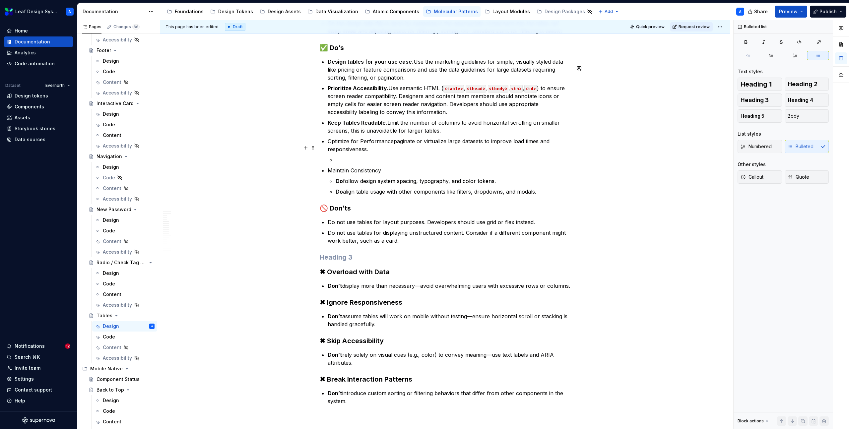
click at [393, 150] on p "Optimize for Performancepaginate or virtualize large datasets to improve load t…" at bounding box center [449, 145] width 243 height 16
drag, startPoint x: 397, startPoint y: 147, endPoint x: 320, endPoint y: 149, distance: 76.9
click at [346, 164] on p at bounding box center [452, 160] width 235 height 8
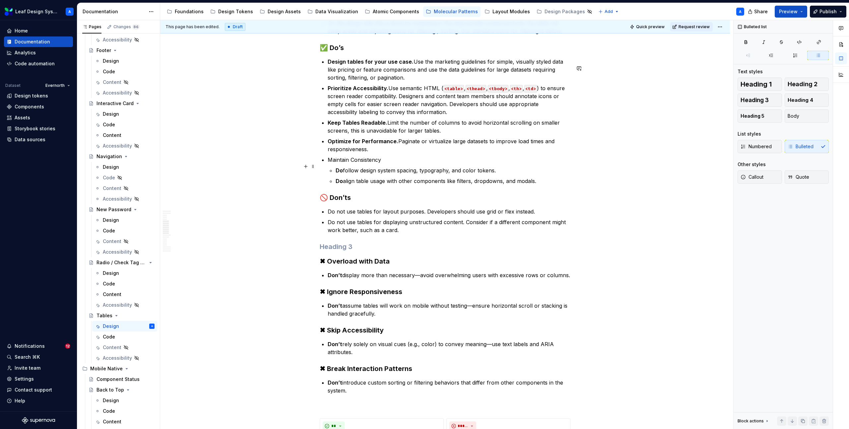
click at [395, 164] on p "Maintain Consistency" at bounding box center [449, 160] width 243 height 8
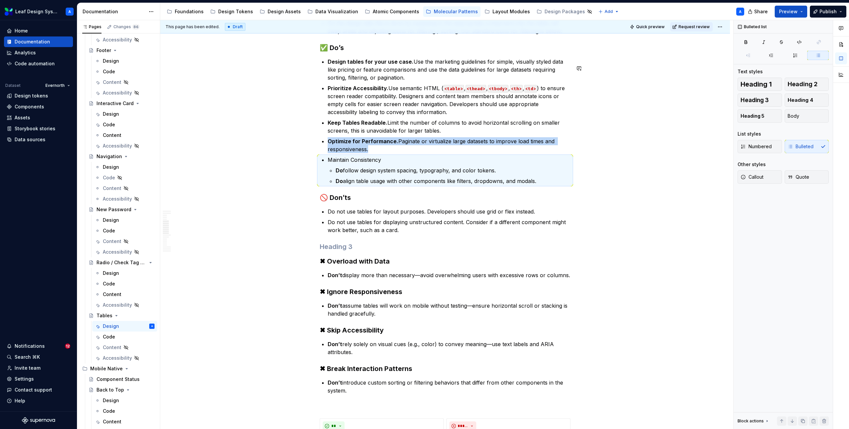
click at [395, 164] on p "Maintain Consistency" at bounding box center [449, 160] width 243 height 8
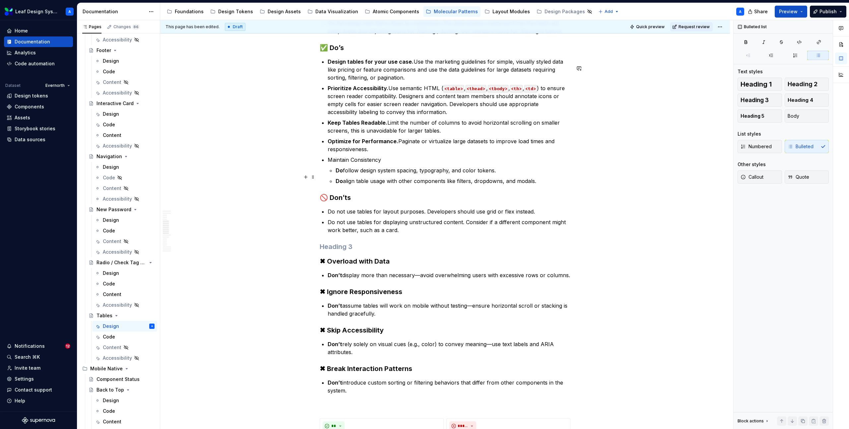
click at [395, 174] on p "Do follow design system spacing, typography, and color tokens." at bounding box center [452, 170] width 235 height 8
click at [393, 162] on p "Maintain Consistency" at bounding box center [449, 160] width 243 height 8
click at [394, 185] on p "Do align table usage with other components like filters, dropdowns, and modals." at bounding box center [452, 181] width 235 height 8
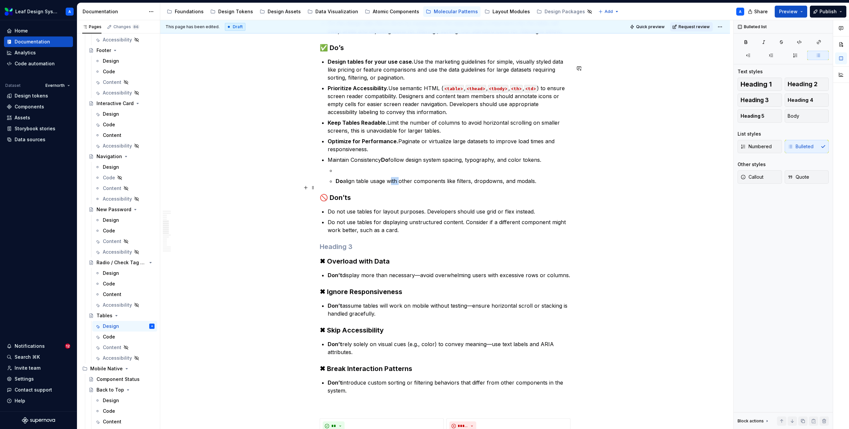
click at [394, 185] on p "Do align table usage with other components like filters, dropdowns, and modals." at bounding box center [452, 181] width 235 height 8
click at [556, 164] on p "Maintain Consistency Do follow design system spacing, typography, and color tok…" at bounding box center [449, 160] width 243 height 8
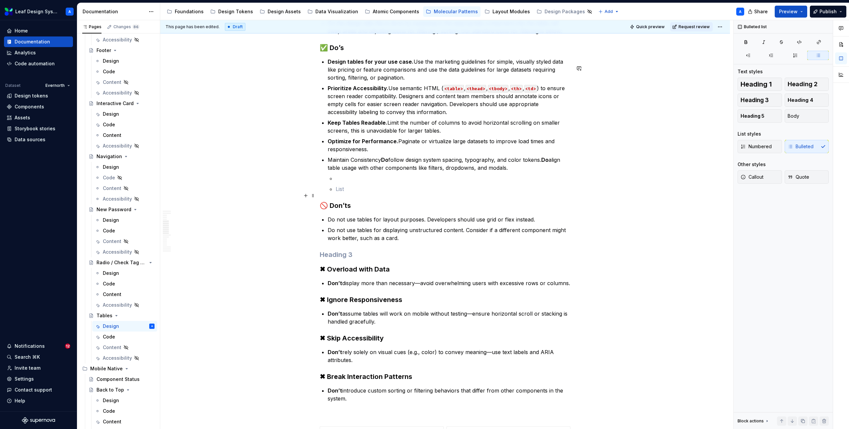
click at [341, 193] on p at bounding box center [452, 189] width 235 height 8
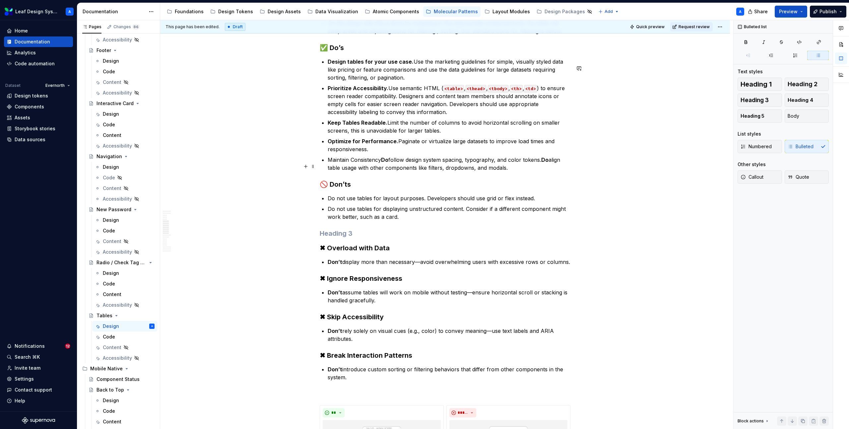
click at [395, 167] on p "Maintain Consistency Do follow design system spacing, typography, and color tok…" at bounding box center [449, 164] width 243 height 16
click at [382, 164] on p "Maintain Consistency F ollow design system spacing, typography, and color token…" at bounding box center [449, 164] width 243 height 16
click at [553, 166] on p "Maintain Consistency. F ollow design system spacing, typography, and color toke…" at bounding box center [449, 164] width 243 height 16
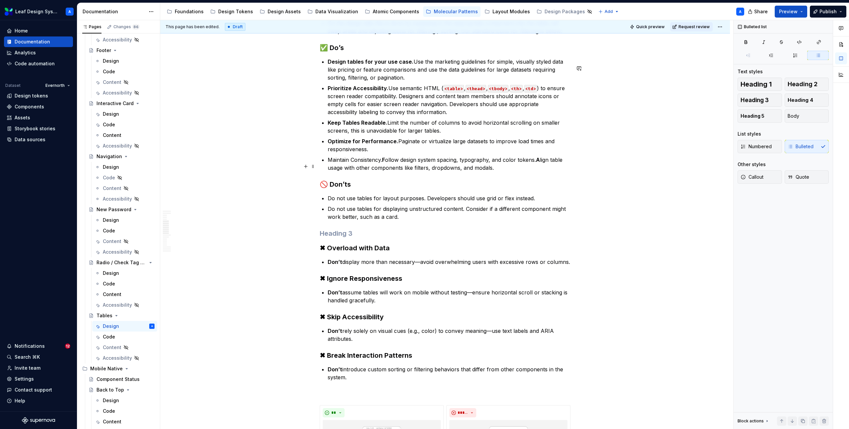
click at [486, 169] on p "Maintain Consistency. F ollow design system spacing, typography, and color toke…" at bounding box center [449, 164] width 243 height 16
click at [370, 172] on p "Maintain Consistency. Follow design system spacing, typography, and color token…" at bounding box center [449, 164] width 243 height 16
drag, startPoint x: 385, startPoint y: 166, endPoint x: 329, endPoint y: 167, distance: 56.0
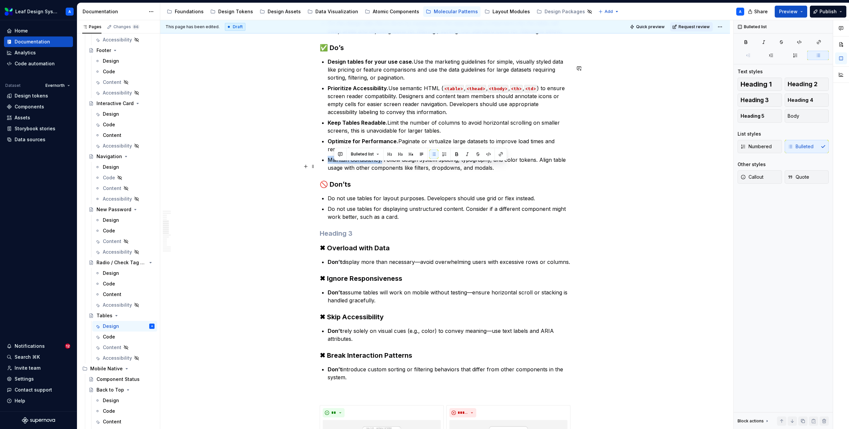
click at [329, 167] on p "Maintain Consistency. Follow design system spacing, typography, and color token…" at bounding box center [449, 164] width 243 height 16
click at [426, 171] on p "Maintain Consistency. Follow design system spacing, typography, and color token…" at bounding box center [449, 164] width 243 height 16
click at [512, 171] on p "Maintain Consistency. Follow design system spacing, typography, and color token…" at bounding box center [449, 164] width 243 height 16
click at [389, 202] on p "Do not use tables for layout purposes. Developers should use grid or flex inste…" at bounding box center [449, 198] width 243 height 8
drag, startPoint x: 382, startPoint y: 205, endPoint x: 325, endPoint y: 208, distance: 56.7
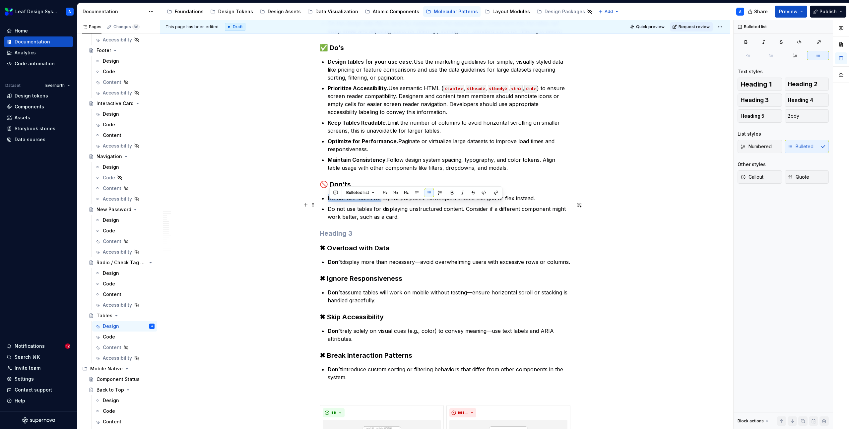
click at [328, 202] on li "Do not use tables for layout purposes. Developers should use grid or flex inste…" at bounding box center [449, 198] width 243 height 8
drag, startPoint x: 391, startPoint y: 205, endPoint x: 326, endPoint y: 206, distance: 65.3
click at [404, 209] on ul "Use for layout purposes. Developers should use grid or flex instead. Do not use…" at bounding box center [449, 207] width 243 height 27
click at [407, 202] on p "Use for layout purposes. Developers should use grid or flex instead." at bounding box center [449, 198] width 243 height 8
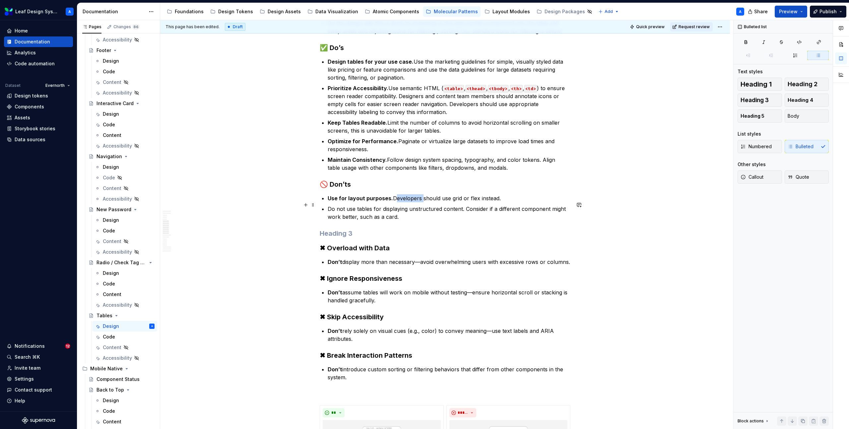
click at [407, 202] on p "Use for layout purposes. Developers should use grid or flex instead." at bounding box center [449, 198] width 243 height 8
click at [531, 202] on p "Use for layout purposes. Team members should use grid or flex instead." at bounding box center [449, 198] width 243 height 8
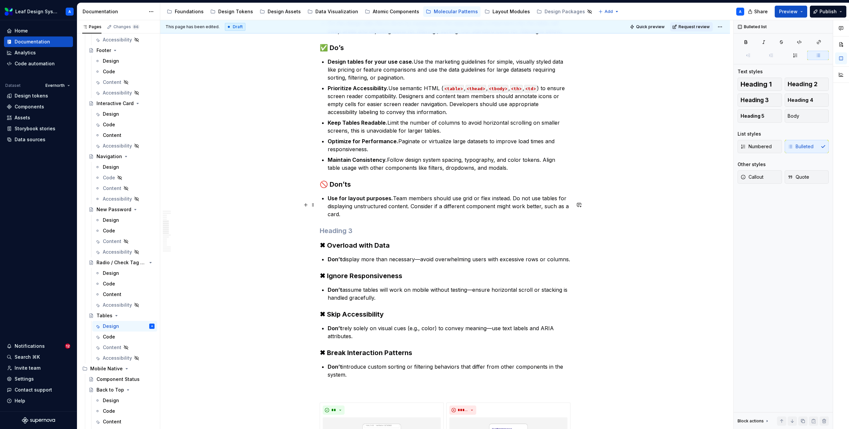
click at [350, 218] on p "Use for layout purposes. Team members should use grid or flex instead. Do not u…" at bounding box center [449, 206] width 243 height 24
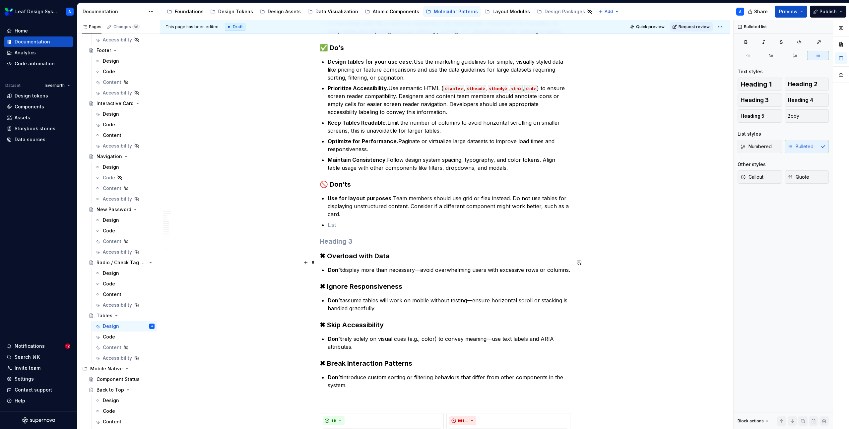
click at [377, 261] on h3 "✖ Overload with Data" at bounding box center [445, 255] width 251 height 9
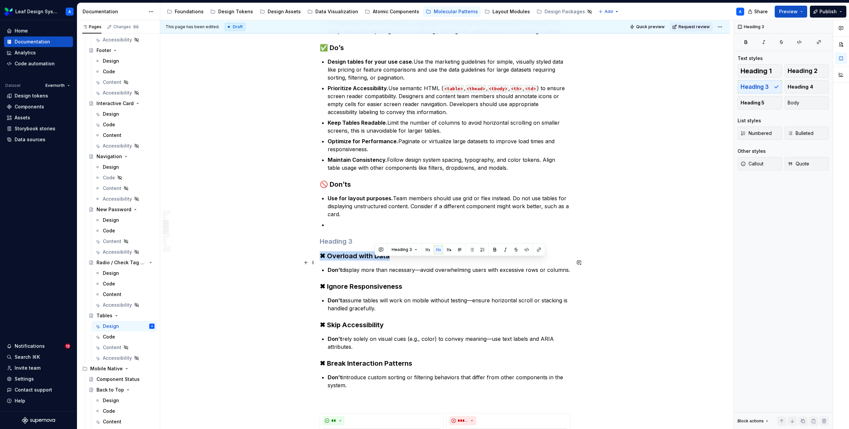
click at [377, 261] on h3 "✖ Overload with Data" at bounding box center [445, 255] width 251 height 9
copy h3 "✖ Overload with Data"
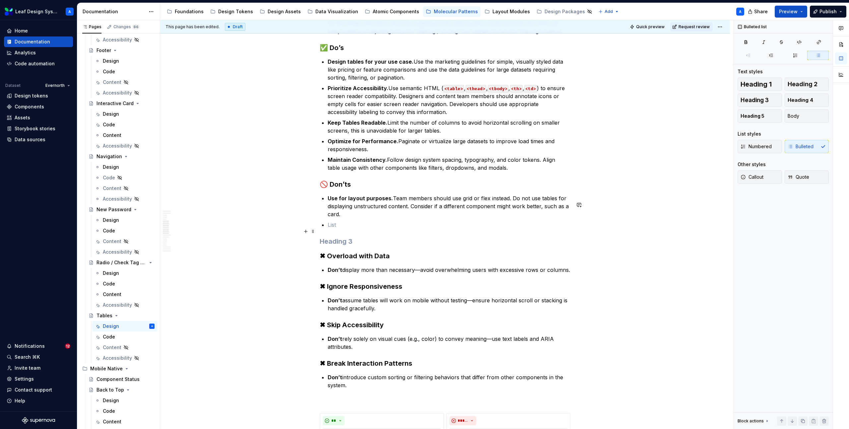
click at [339, 229] on p at bounding box center [449, 225] width 243 height 8
click at [336, 229] on p "✖ Overload with Data" at bounding box center [449, 225] width 243 height 8
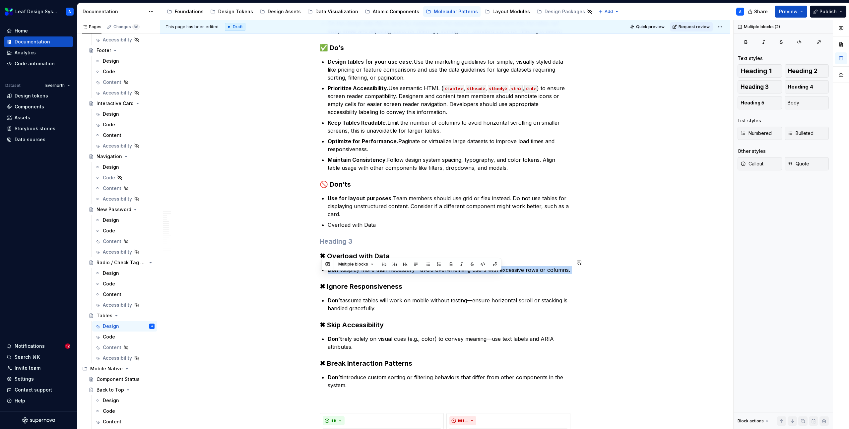
copy p "Don’t display more than necessary—avoid overwhelming users with excessive rows …"
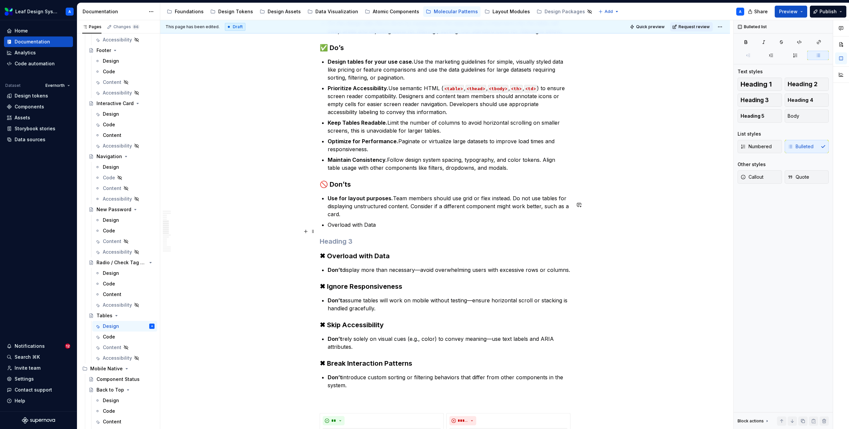
click at [384, 229] on p "Overload with Data" at bounding box center [449, 225] width 243 height 8
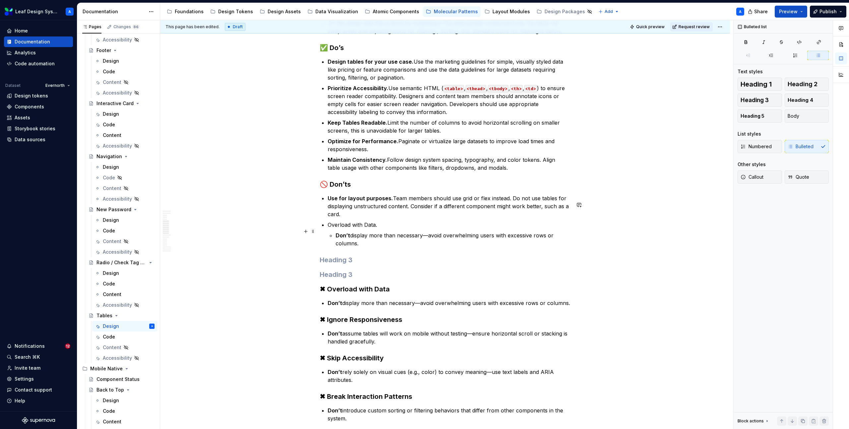
click at [386, 229] on p "Overload with Data." at bounding box center [449, 225] width 243 height 8
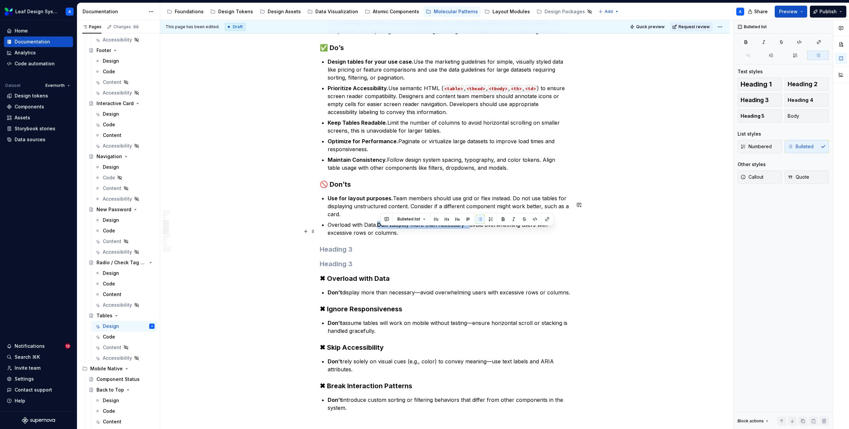
drag, startPoint x: 467, startPoint y: 232, endPoint x: 381, endPoint y: 234, distance: 85.9
click at [381, 234] on p "Overload with Data. Don’t display more than necessary—avoid overwhelming users …" at bounding box center [449, 229] width 243 height 16
click at [380, 228] on strong "Display only data that is necessary" at bounding box center [423, 224] width 93 height 7
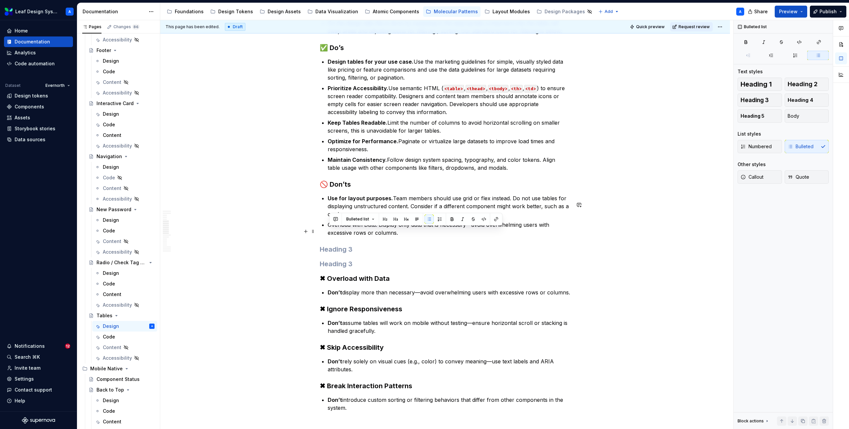
click at [378, 232] on p "Overload with Data. Display only data that is necessary—avoid overwhelming user…" at bounding box center [449, 229] width 243 height 16
drag, startPoint x: 379, startPoint y: 231, endPoint x: 327, endPoint y: 230, distance: 51.7
click at [415, 233] on p "Overload with Data. Display only data that is necessary—avoid overwhelming user…" at bounding box center [449, 229] width 243 height 16
click at [412, 237] on p "Overload with Data. Display only data that is necessary—avoid overwhelming user…" at bounding box center [449, 229] width 243 height 16
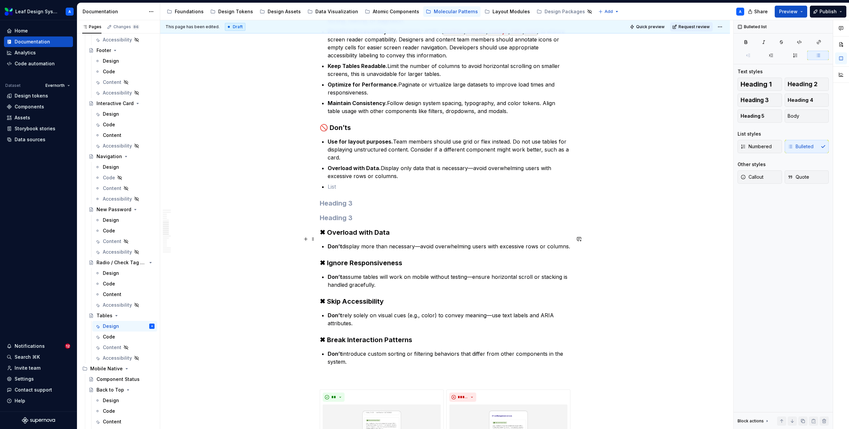
scroll to position [801, 0]
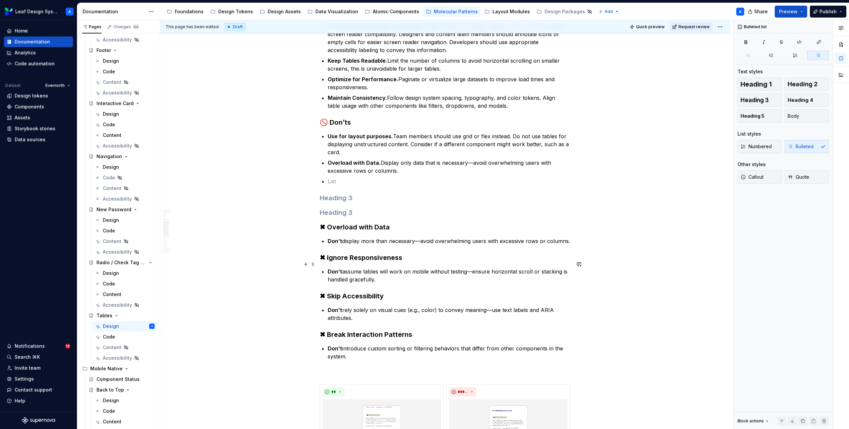
click at [407, 262] on h3 "✖ Ignore Responsiveness" at bounding box center [445, 257] width 251 height 9
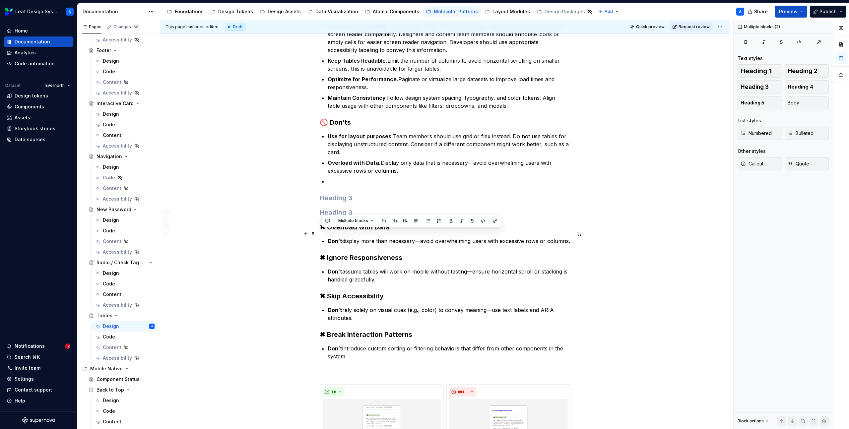
drag, startPoint x: 571, startPoint y: 248, endPoint x: 281, endPoint y: 232, distance: 290.5
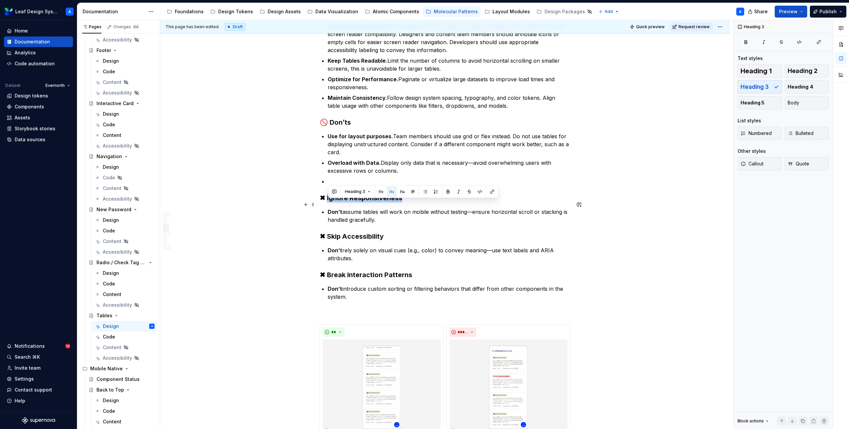
drag, startPoint x: 413, startPoint y: 204, endPoint x: 328, endPoint y: 202, distance: 84.6
click at [328, 202] on h3 "✖ Ignore Responsiveness" at bounding box center [445, 197] width 251 height 9
copy h3 "Ignore Responsiveness"
click at [352, 164] on ul "Use for layout purposes. Team members should use grid or flex instead. Do not u…" at bounding box center [449, 158] width 243 height 53
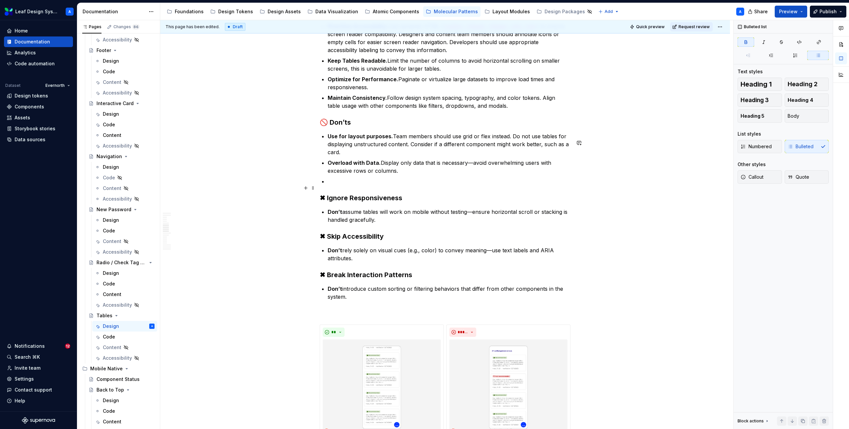
click at [348, 183] on ul "Use for layout purposes. Team members should use grid or flex instead. Do not u…" at bounding box center [449, 158] width 243 height 53
drag, startPoint x: 382, startPoint y: 226, endPoint x: 327, endPoint y: 221, distance: 55.3
copy p "Don’t assume tables will work on mobile without testing—ensure horizontal scrol…"
click at [397, 185] on p "Ignore Responsiveness" at bounding box center [449, 181] width 243 height 8
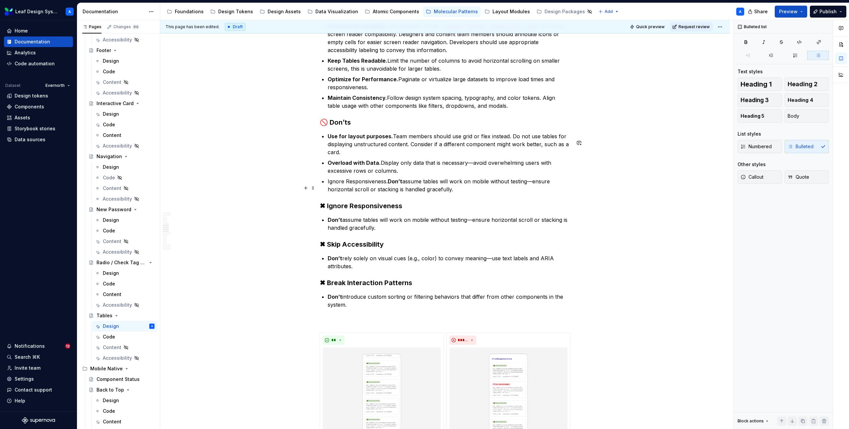
click at [437, 193] on p "Ignore Responsiveness. Don’t assume tables will work on mobile without testing—…" at bounding box center [449, 185] width 243 height 16
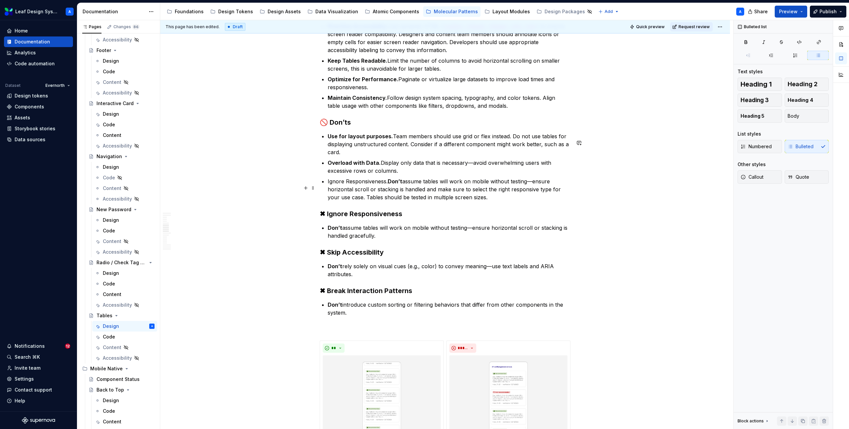
click at [399, 185] on strong "Don’t" at bounding box center [395, 181] width 15 height 7
click at [391, 188] on p "Ignore Responsiveness. Don’t assume tables will work on mobile without testing—…" at bounding box center [449, 189] width 243 height 24
drag, startPoint x: 389, startPoint y: 187, endPoint x: 329, endPoint y: 188, distance: 60.3
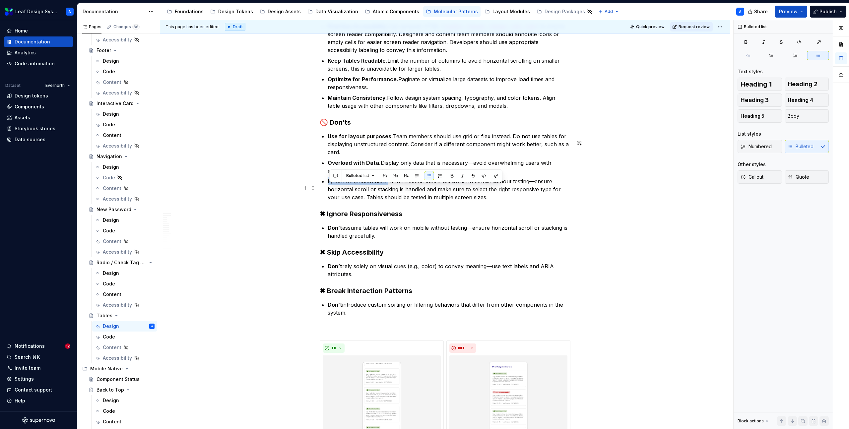
click at [329, 188] on p "Ignore Responsiveness. Don’t assume tables will work on mobile without testing—…" at bounding box center [449, 189] width 243 height 24
click at [352, 194] on p "Ignore Responsiveness. Don’t assume tables will work on mobile without testing—…" at bounding box center [449, 189] width 243 height 24
click at [499, 201] on p "Ignore Responsiveness. Don’t assume tables will work on mobile without testing—…" at bounding box center [449, 189] width 243 height 24
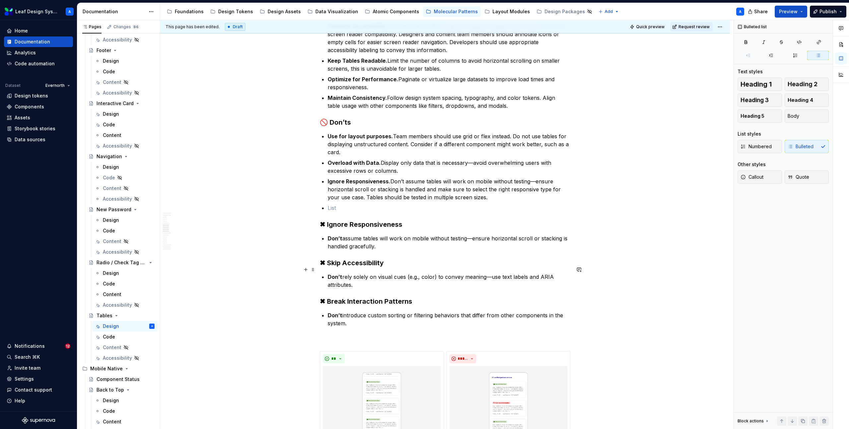
click at [367, 268] on h3 "✖ Skip Accessibility" at bounding box center [445, 262] width 251 height 9
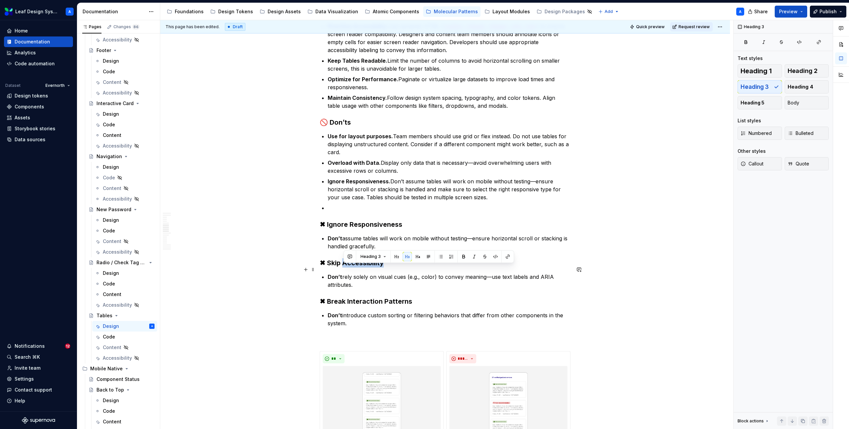
click at [367, 268] on h3 "✖ Skip Accessibility" at bounding box center [445, 262] width 251 height 9
click at [364, 268] on h3 "✖ Skip Accessibility" at bounding box center [445, 262] width 251 height 9
drag, startPoint x: 389, startPoint y: 270, endPoint x: 329, endPoint y: 270, distance: 60.3
click at [329, 268] on h3 "✖ Skip Accessibility" at bounding box center [445, 262] width 251 height 9
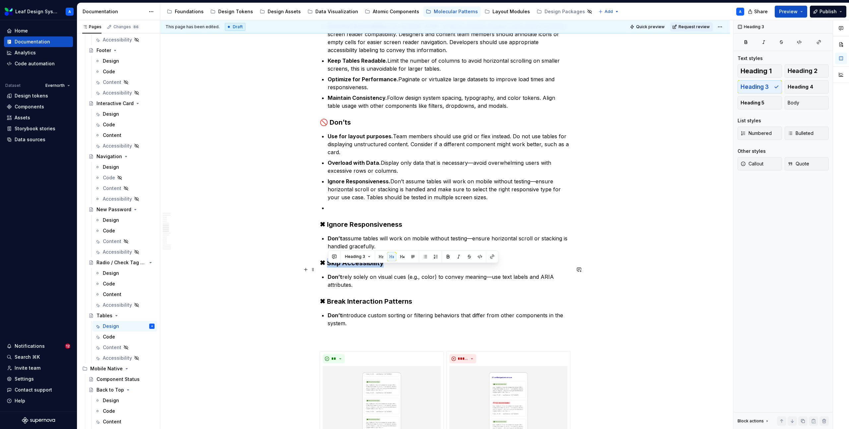
copy h3 "Skip Accessibility"
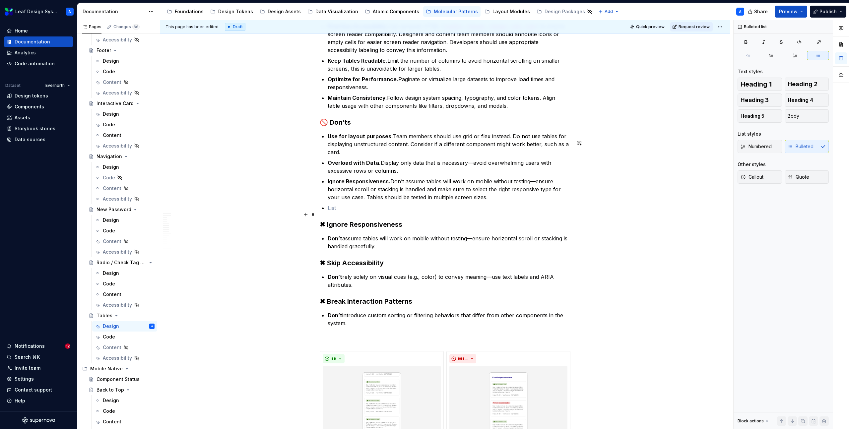
click at [343, 212] on p at bounding box center [449, 208] width 243 height 8
drag, startPoint x: 360, startPoint y: 293, endPoint x: 329, endPoint y: 286, distance: 32.3
click at [329, 286] on p "Don’t rely solely on visual cues (e.g., color) to convey meaning—use text label…" at bounding box center [449, 281] width 243 height 16
click at [386, 212] on p "Skip Accessibility" at bounding box center [449, 208] width 243 height 8
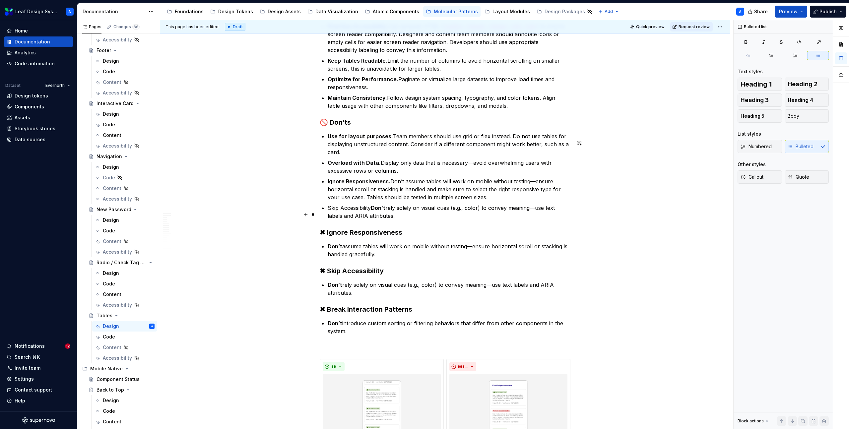
click at [376, 211] on strong "Don’t" at bounding box center [378, 208] width 15 height 7
click at [381, 220] on p "Skip Accessibility. Don’t rely solely on visual cues (e.g., color) to convey me…" at bounding box center [449, 212] width 243 height 16
click at [374, 215] on p "Skip Accessibility. Don’t rely solely on visual cues (e.g., color) to convey me…" at bounding box center [449, 212] width 243 height 16
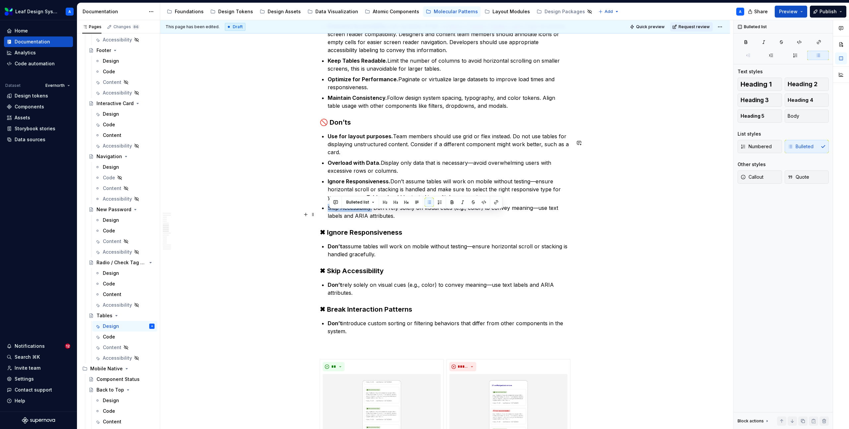
drag, startPoint x: 374, startPoint y: 215, endPoint x: 329, endPoint y: 215, distance: 45.1
click at [329, 215] on p "Skip Accessibility. Don’t rely solely on visual cues (e.g., color) to convey me…" at bounding box center [449, 212] width 243 height 16
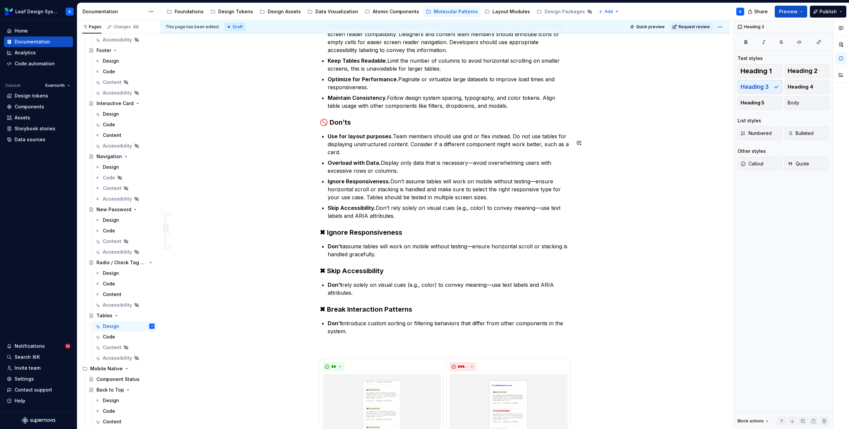
click at [405, 220] on p "Skip Accessibility. Don’t rely solely on visual cues (e.g., color) to convey me…" at bounding box center [449, 212] width 243 height 16
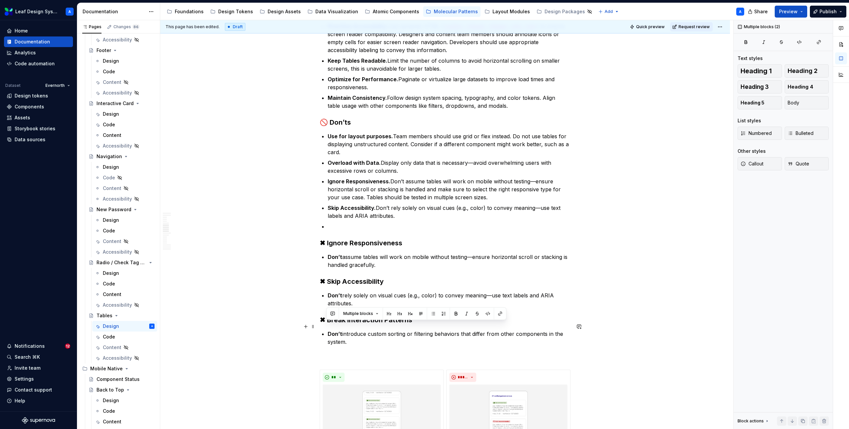
drag, startPoint x: 353, startPoint y: 348, endPoint x: 327, endPoint y: 330, distance: 31.9
click at [343, 230] on p at bounding box center [449, 226] width 243 height 8
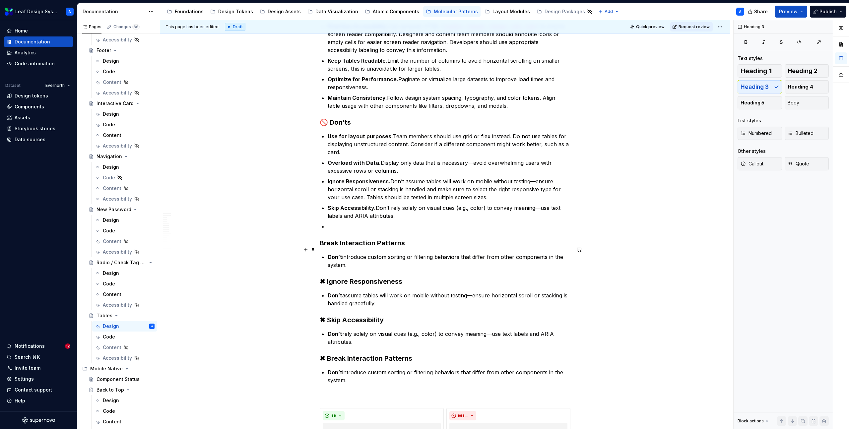
click at [350, 248] on h3 "Break Interaction Patterns" at bounding box center [445, 242] width 251 height 9
click at [358, 248] on h3 "Break Interaction Patterns" at bounding box center [445, 242] width 251 height 9
drag, startPoint x: 411, startPoint y: 248, endPoint x: 324, endPoint y: 248, distance: 86.9
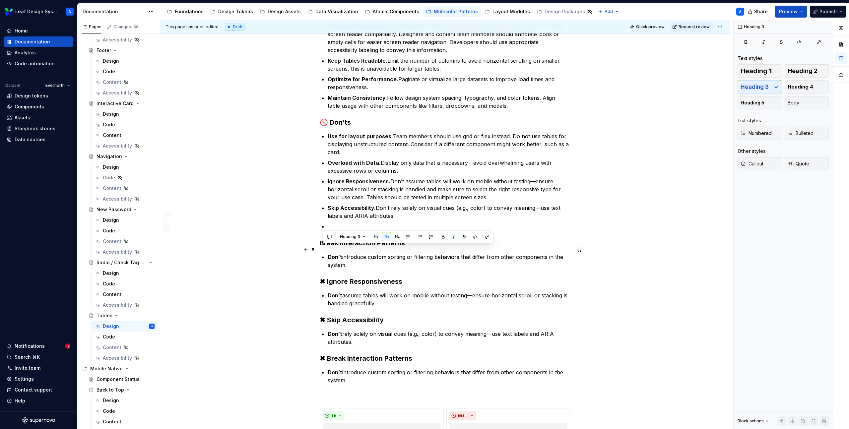
click at [324, 248] on h3 "Break Interaction Patterns" at bounding box center [445, 242] width 251 height 9
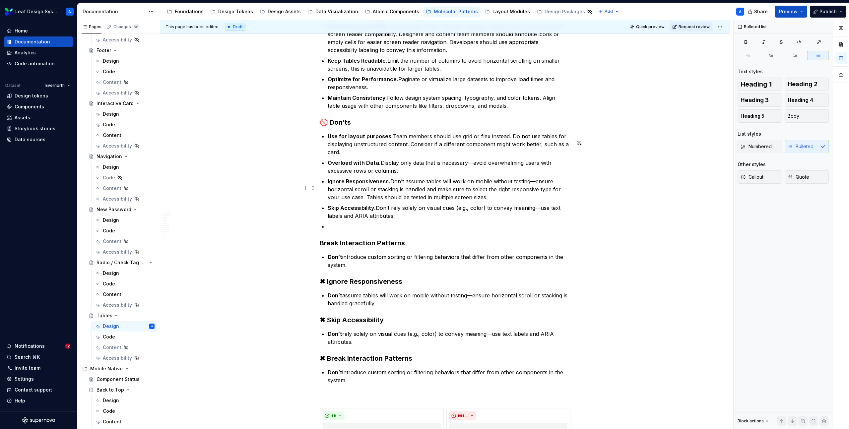
click at [338, 201] on p "Ignore Responsiveness. Don’t assume tables will work on mobile without testing—…" at bounding box center [449, 189] width 243 height 24
click at [341, 230] on p at bounding box center [449, 226] width 243 height 8
drag, startPoint x: 354, startPoint y: 271, endPoint x: 330, endPoint y: 266, distance: 25.0
click at [330, 266] on p "Don’t introduce custom sorting or filtering behaviors that differ from other co…" at bounding box center [449, 261] width 243 height 16
click at [365, 227] on ul "Use for layout purposes. Team members should use grid or flex instead. Do not u…" at bounding box center [449, 181] width 243 height 98
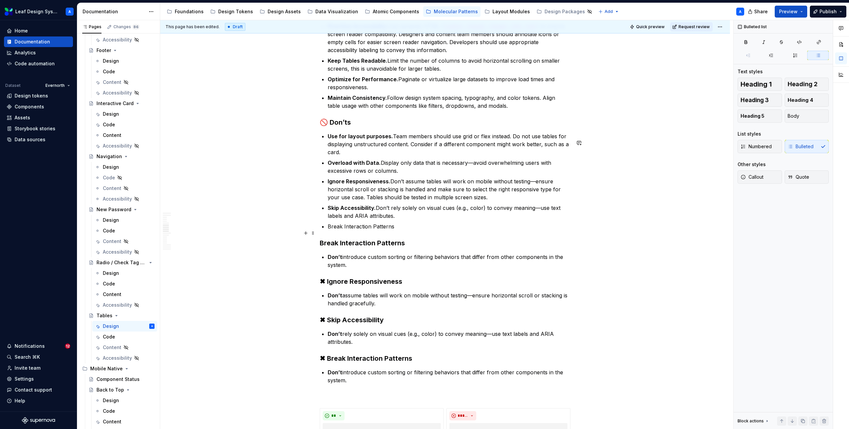
click at [402, 230] on p "Break Interaction Patterns" at bounding box center [449, 226] width 243 height 8
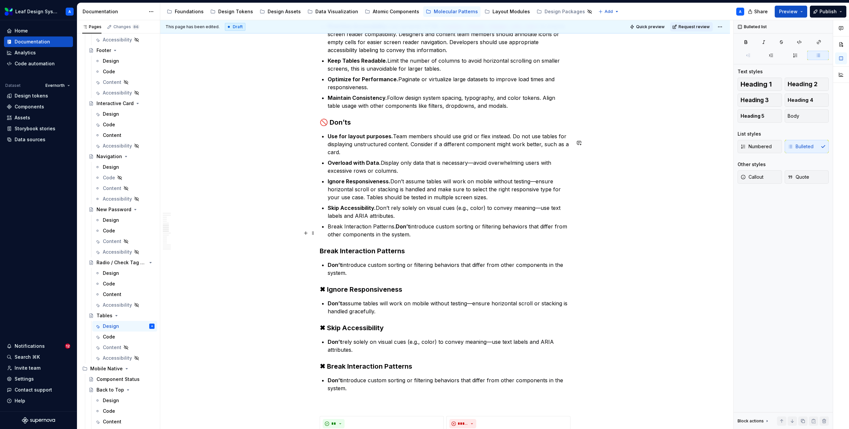
click at [403, 230] on strong "Don’t" at bounding box center [402, 226] width 15 height 7
click at [395, 235] on p "Break Interaction Patterns. Don’t introduce custom sorting or filtering behavio…" at bounding box center [449, 230] width 243 height 16
drag, startPoint x: 394, startPoint y: 234, endPoint x: 329, endPoint y: 232, distance: 65.7
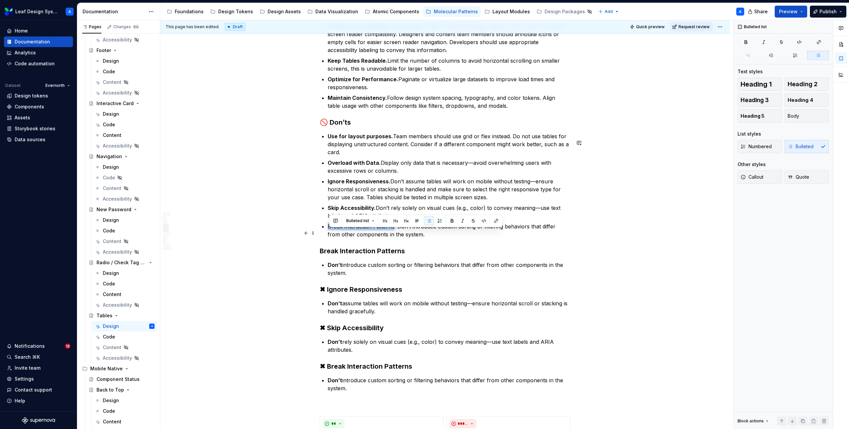
click at [329, 232] on p "Break Interaction Patterns. Don’t introduce custom sorting or filtering behavio…" at bounding box center [449, 230] width 243 height 16
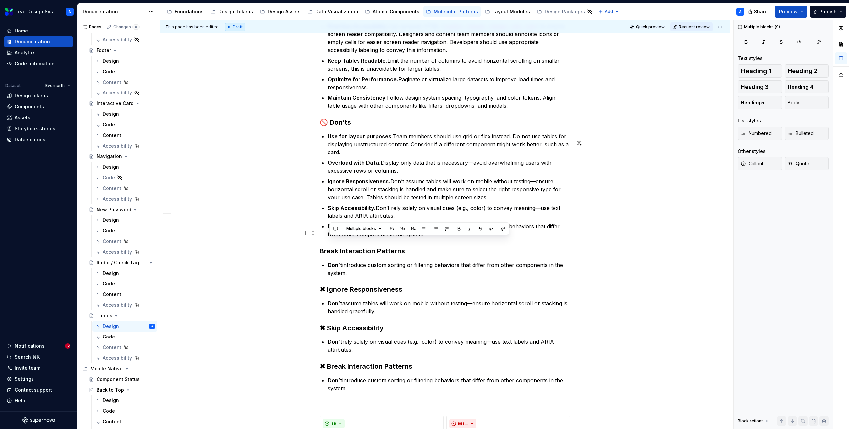
drag, startPoint x: 357, startPoint y: 395, endPoint x: 288, endPoint y: 244, distance: 165.9
click at [367, 277] on p "Don’t introduce custom sorting or filtering behaviors that differ from other co…" at bounding box center [449, 269] width 243 height 16
drag, startPoint x: 350, startPoint y: 397, endPoint x: 299, endPoint y: 258, distance: 148.0
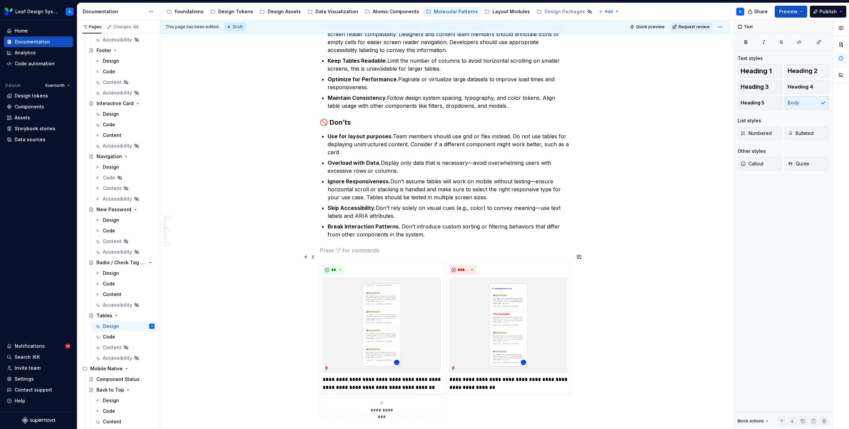
click at [351, 254] on p at bounding box center [445, 250] width 251 height 8
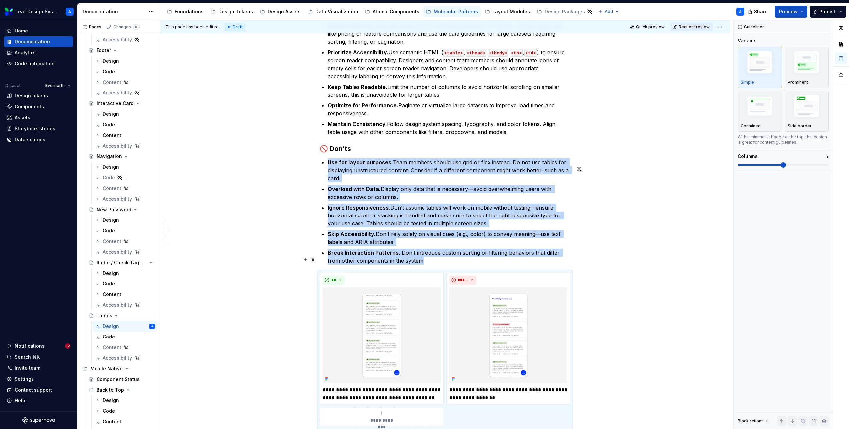
scroll to position [751, 0]
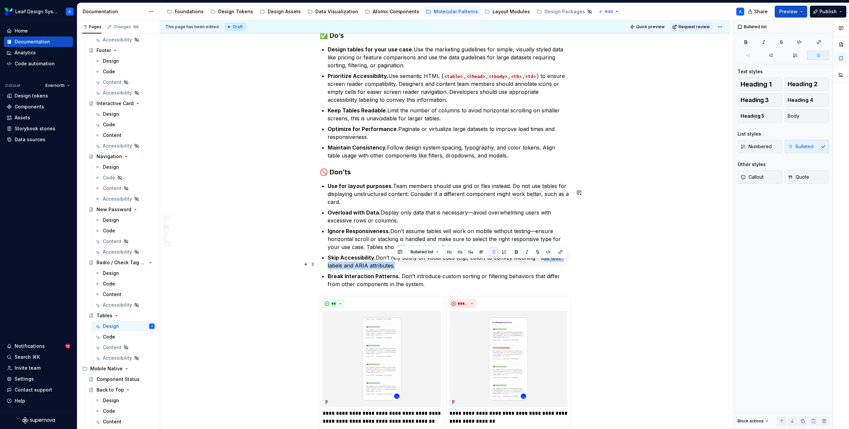
drag, startPoint x: 393, startPoint y: 274, endPoint x: 541, endPoint y: 266, distance: 147.7
click at [541, 266] on p "Skip Accessibility. Don’t rely solely on visual cues (e.g., color) to convey me…" at bounding box center [449, 262] width 243 height 16
click at [398, 94] on p "Prioritize Accessibility. Use semantic HTML ( <table> , <thead> , <tbody> , <th…" at bounding box center [449, 88] width 243 height 32
drag, startPoint x: 415, startPoint y: 108, endPoint x: 327, endPoint y: 109, distance: 87.9
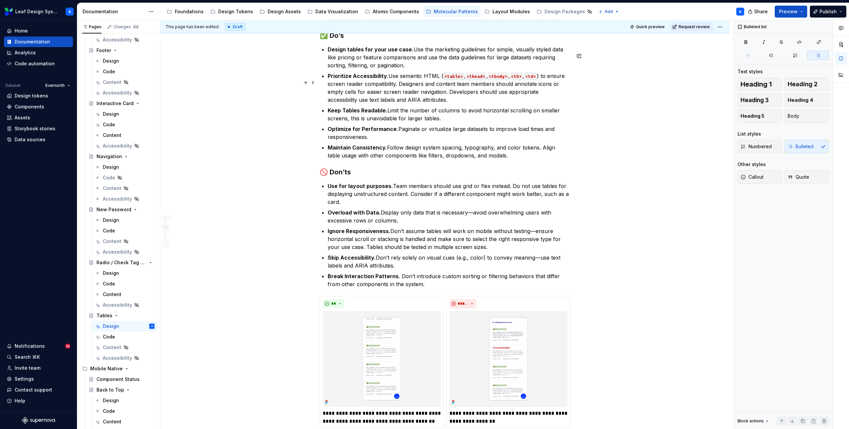
click at [332, 104] on p "Prioritize Accessibility. Use semantic HTML ( <table> , <thead> , <tbody> , <th…" at bounding box center [449, 88] width 243 height 32
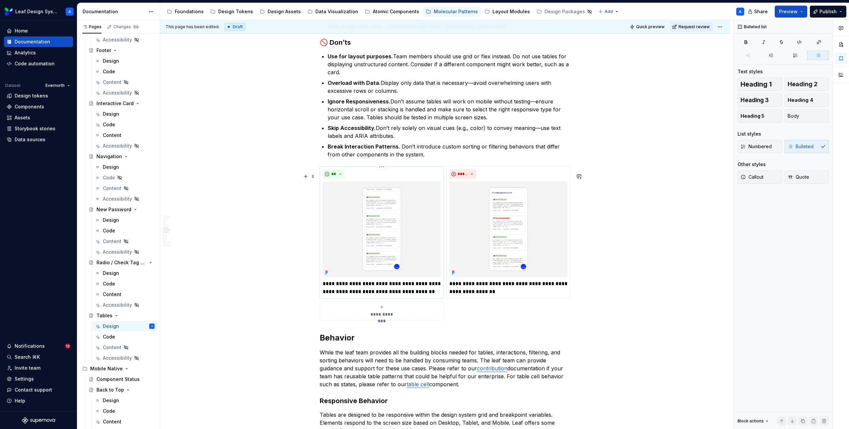
scroll to position [884, 0]
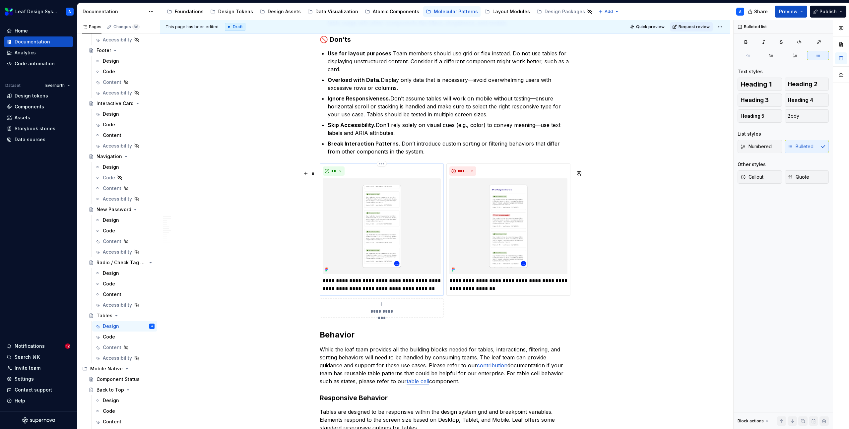
click at [351, 291] on p "**********" at bounding box center [382, 285] width 118 height 16
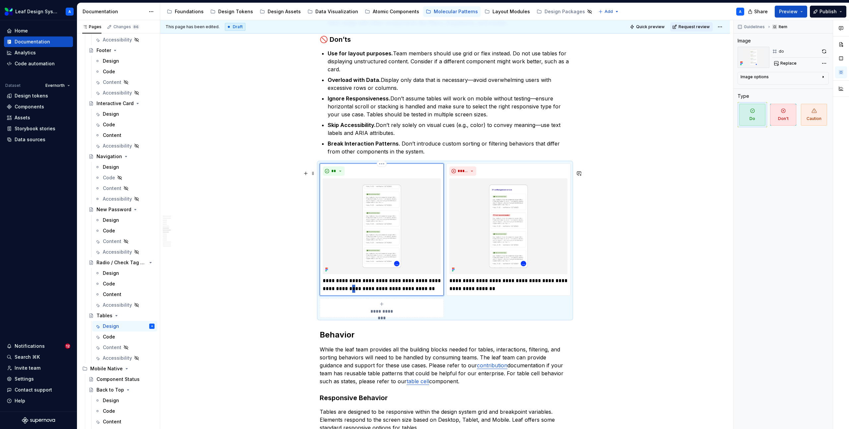
click at [351, 291] on p "**********" at bounding box center [382, 285] width 118 height 16
type textarea "*"
click at [473, 288] on p "**********" at bounding box center [508, 285] width 118 height 16
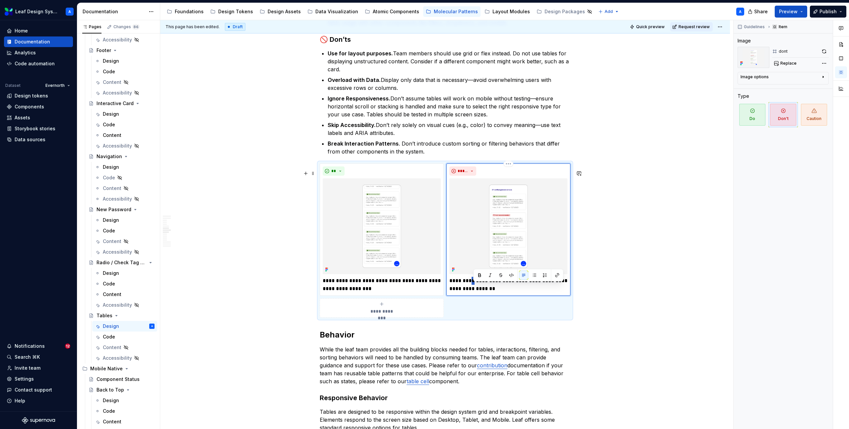
click at [473, 288] on p "**********" at bounding box center [508, 285] width 118 height 16
type textarea "*"
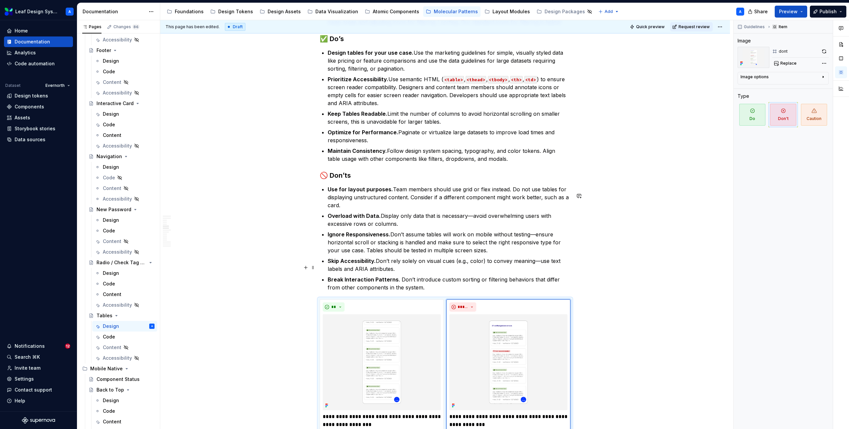
scroll to position [743, 0]
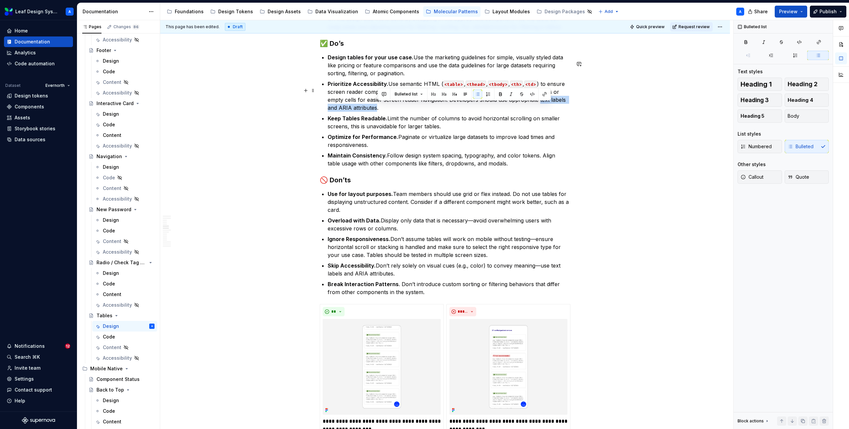
drag, startPoint x: 378, startPoint y: 115, endPoint x: 539, endPoint y: 106, distance: 161.3
click at [539, 106] on p "Prioritize Accessibility. Use semantic HTML ( <table> , <thead> , <tbody> , <th…" at bounding box center [449, 96] width 243 height 32
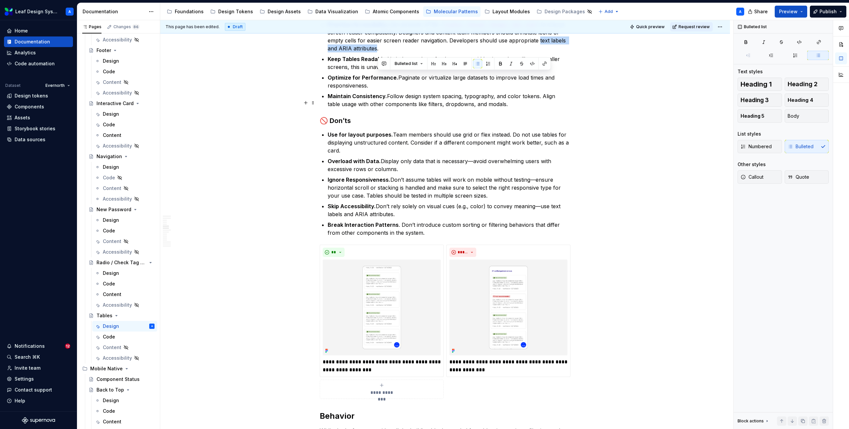
scroll to position [901, 0]
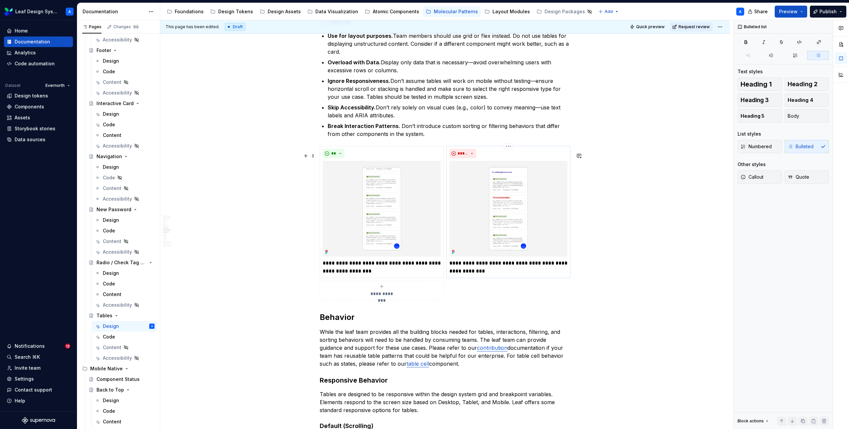
click at [497, 275] on p "**********" at bounding box center [508, 267] width 118 height 16
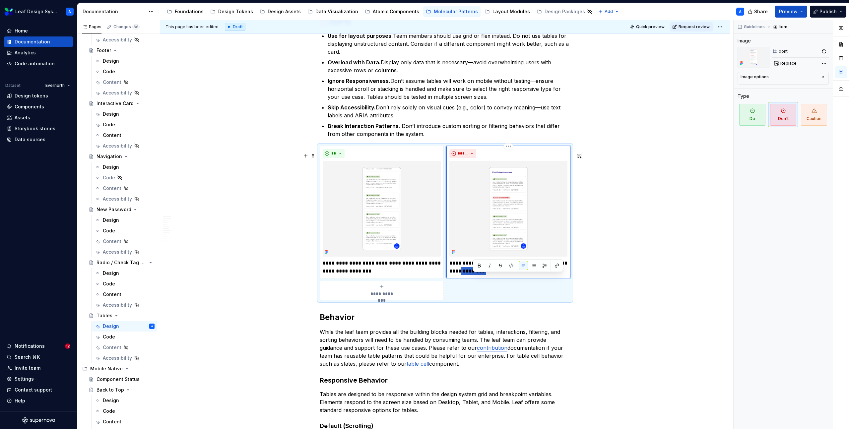
drag, startPoint x: 505, startPoint y: 279, endPoint x: 473, endPoint y: 278, distance: 31.8
click at [473, 275] on p "**********" at bounding box center [508, 267] width 118 height 16
click at [474, 275] on p "**********" at bounding box center [508, 267] width 118 height 16
click at [559, 275] on p "**********" at bounding box center [508, 267] width 118 height 16
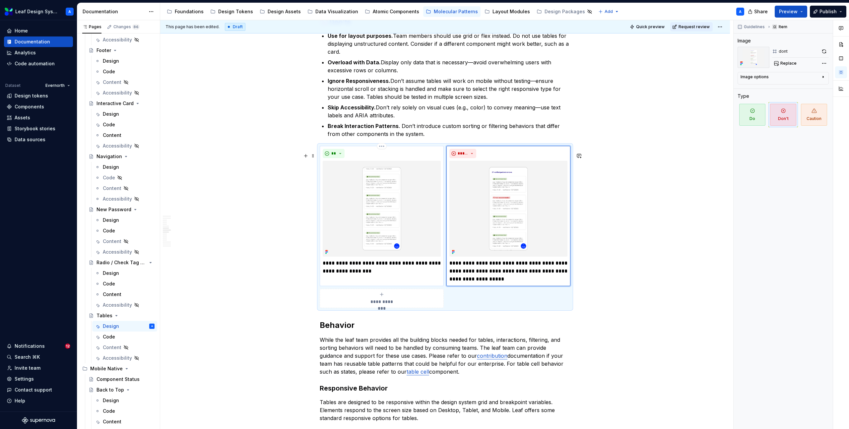
click at [383, 275] on p "**********" at bounding box center [382, 267] width 118 height 16
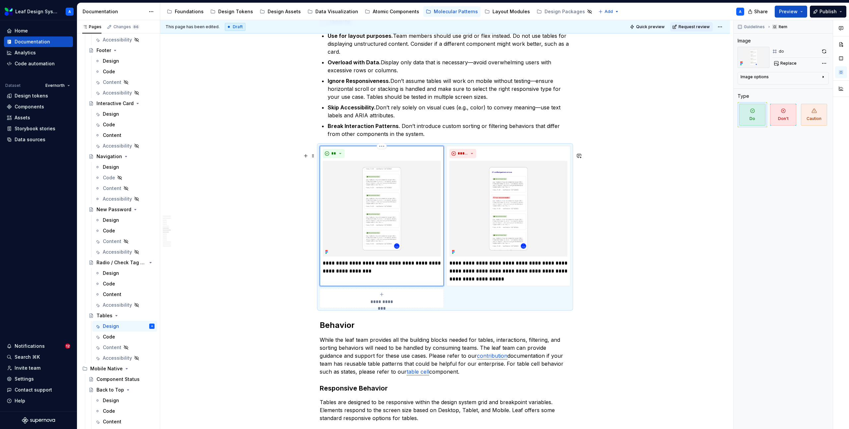
click at [426, 271] on p "**********" at bounding box center [382, 267] width 118 height 16
click at [601, 242] on div "**********" at bounding box center [446, 224] width 573 height 409
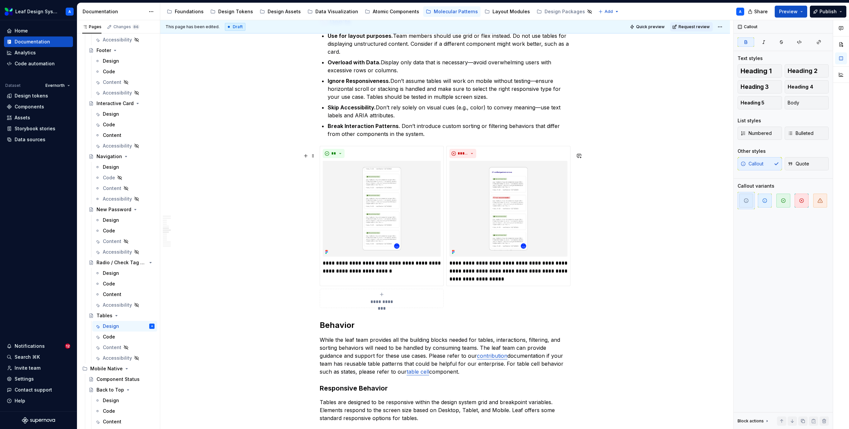
click at [615, 245] on div "**********" at bounding box center [446, 224] width 573 height 409
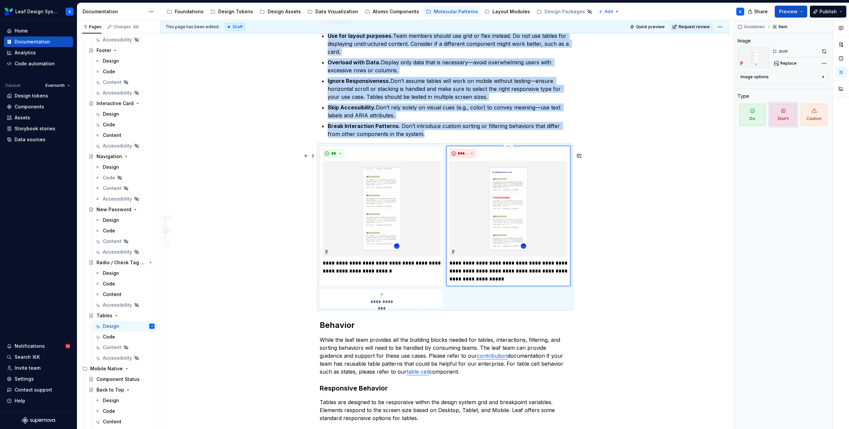
click at [478, 157] on div "*****" at bounding box center [508, 153] width 118 height 9
click at [473, 158] on button "*****" at bounding box center [462, 153] width 27 height 9
click at [473, 194] on div "Caution" at bounding box center [480, 194] width 18 height 7
click at [399, 197] on img at bounding box center [382, 209] width 118 height 96
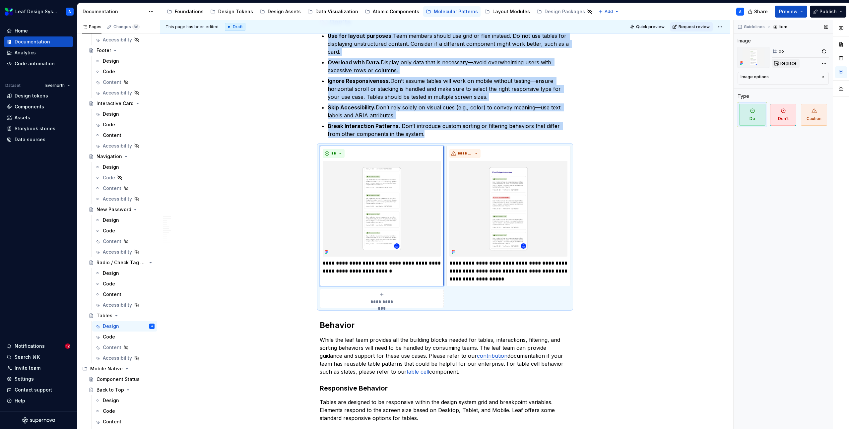
click at [784, 63] on span "Replace" at bounding box center [788, 63] width 16 height 5
type textarea "*"
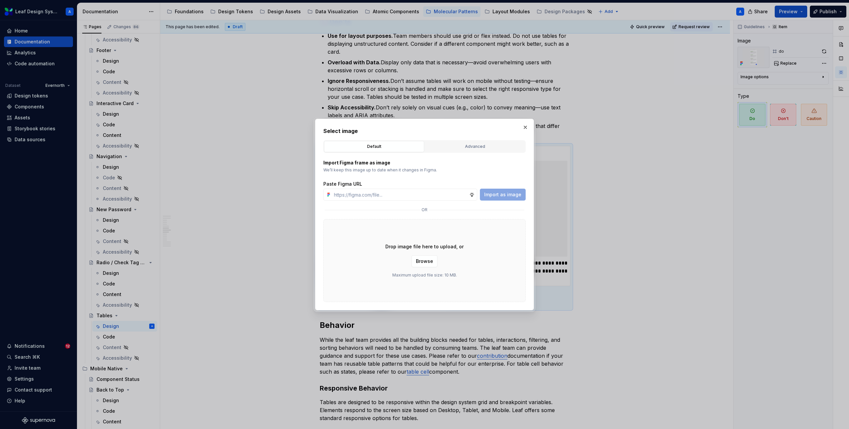
type input "[URL][DOMAIN_NAME]"
type textarea "*"
type input "[URL][DOMAIN_NAME]"
click at [509, 198] on button "Import as image" at bounding box center [503, 195] width 46 height 12
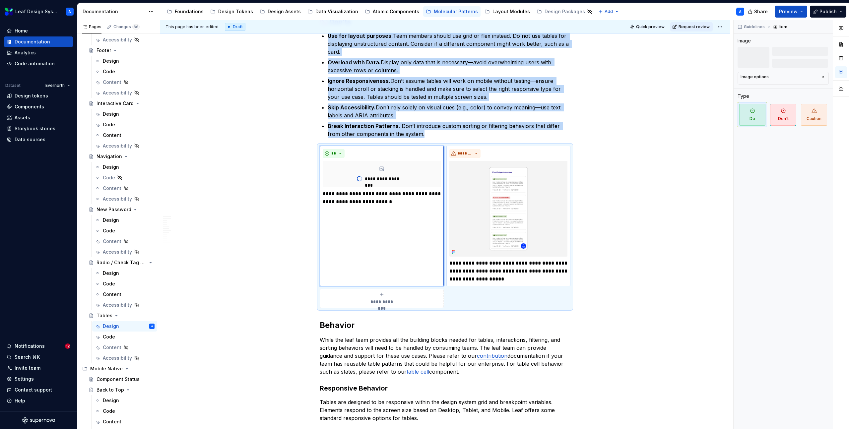
click at [499, 199] on img at bounding box center [508, 209] width 118 height 96
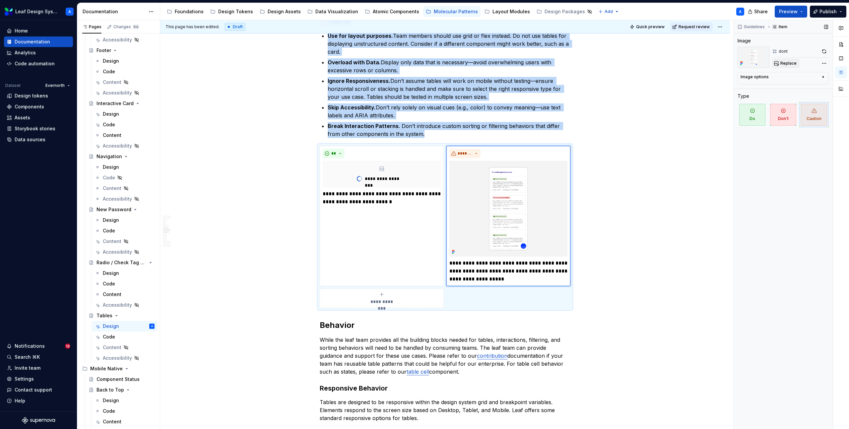
click at [788, 63] on span "Replace" at bounding box center [788, 63] width 16 height 5
type textarea "*"
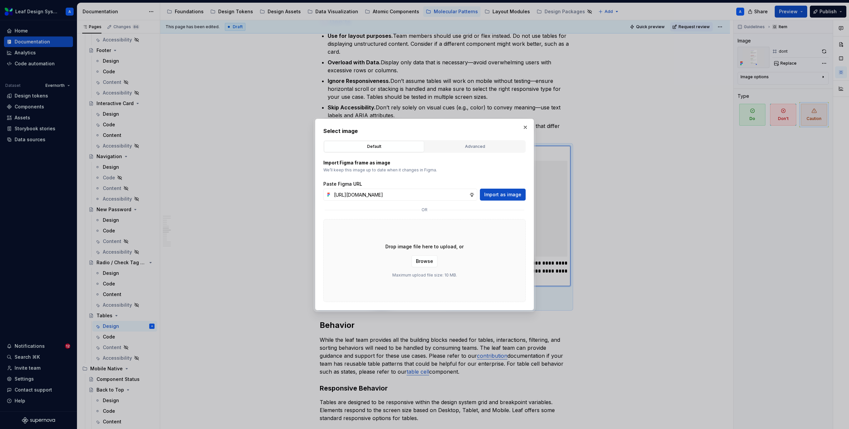
scroll to position [0, 182]
type input "[URL][DOMAIN_NAME]"
click at [507, 194] on span "Import as image" at bounding box center [502, 194] width 37 height 7
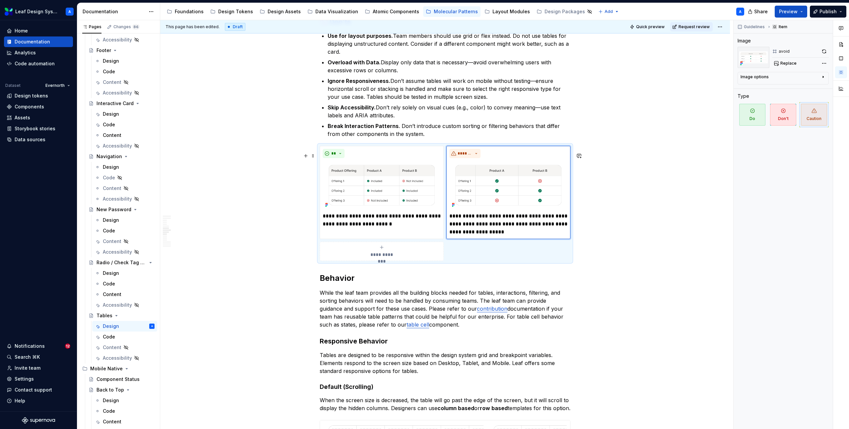
click at [356, 275] on div "**********" at bounding box center [445, 416] width 251 height 2339
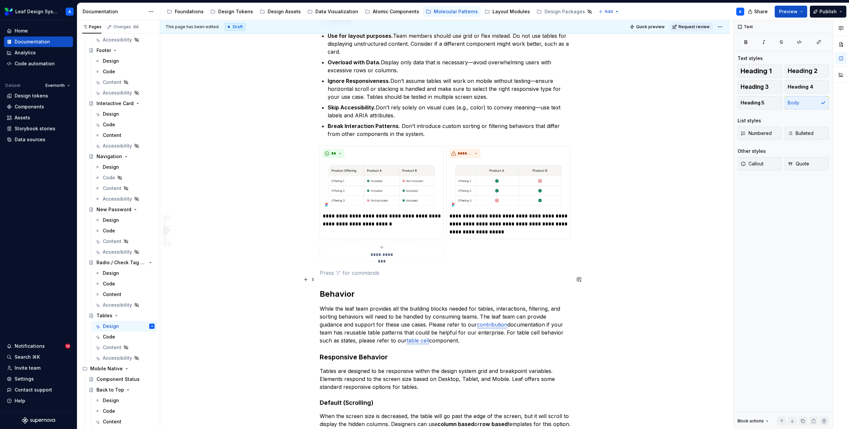
click at [355, 277] on p at bounding box center [445, 273] width 251 height 8
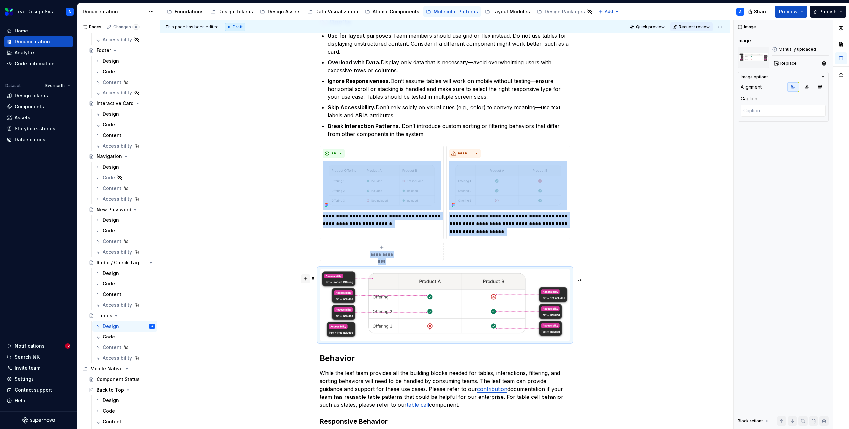
click at [308, 282] on button "button" at bounding box center [305, 278] width 9 height 9
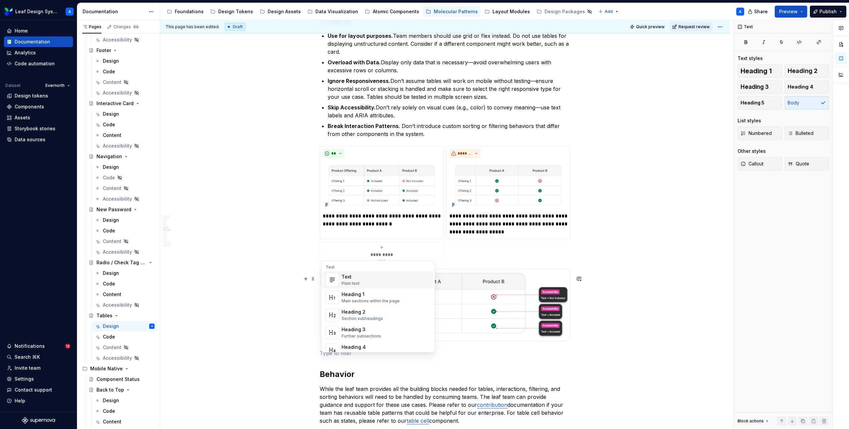
click at [354, 289] on span "Heading 1 Main sections within the page" at bounding box center [378, 297] width 110 height 17
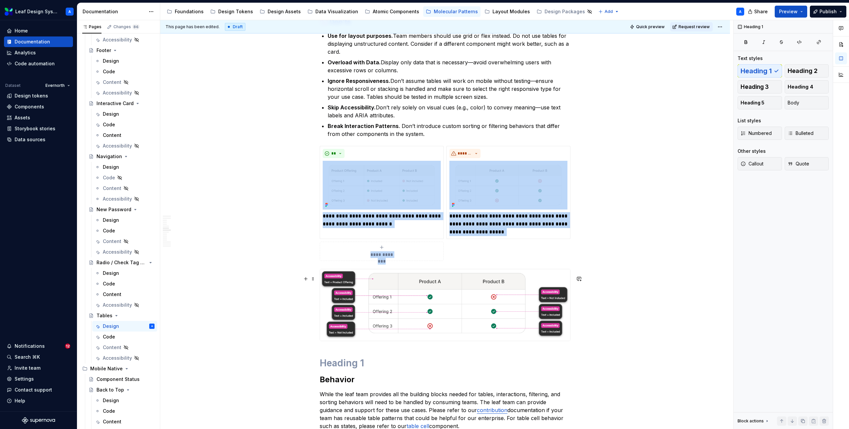
click at [366, 293] on img at bounding box center [445, 304] width 250 height 71
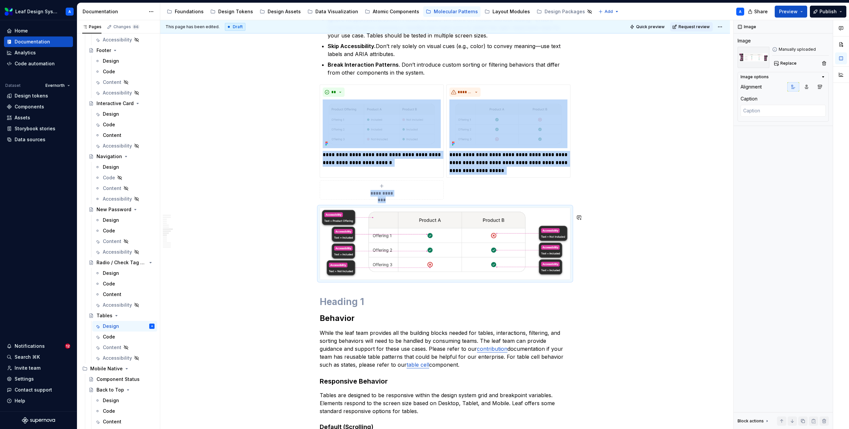
scroll to position [971, 0]
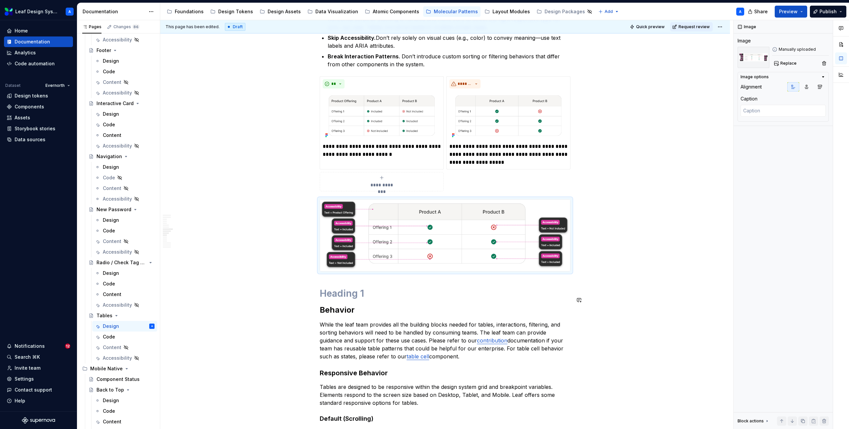
click at [351, 299] on h1 at bounding box center [445, 293] width 251 height 12
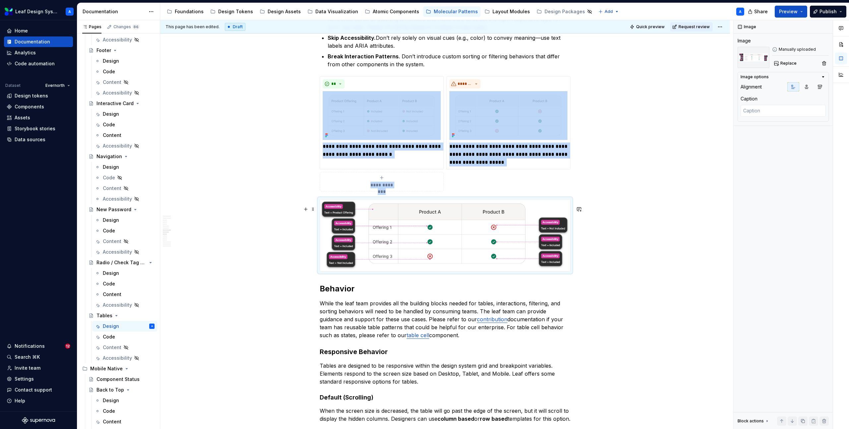
click at [371, 247] on img at bounding box center [445, 235] width 250 height 71
type textarea "*"
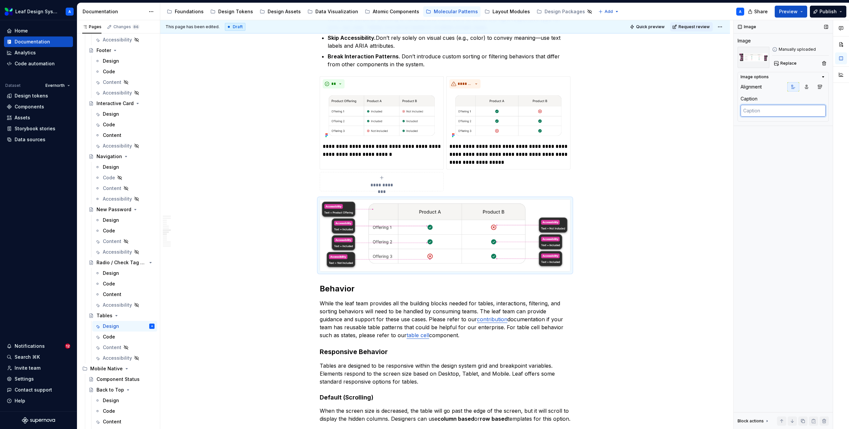
click at [765, 112] on textarea at bounding box center [782, 111] width 85 height 12
type textarea "I"
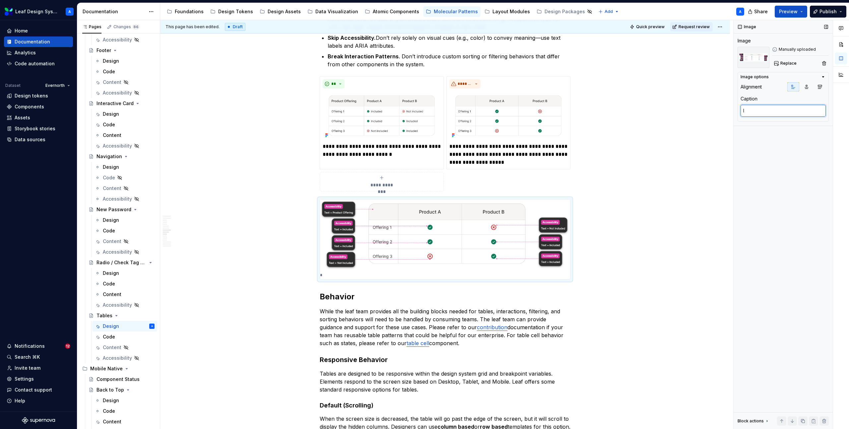
type textarea "*"
type textarea "If"
type textarea "*"
type textarea "If"
type textarea "*"
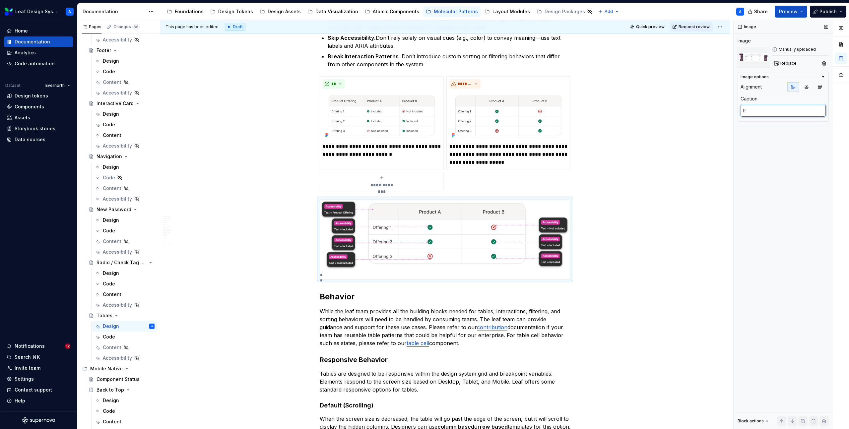
type textarea "If y"
type textarea "*"
type textarea "If yo"
type textarea "*"
type textarea "If you"
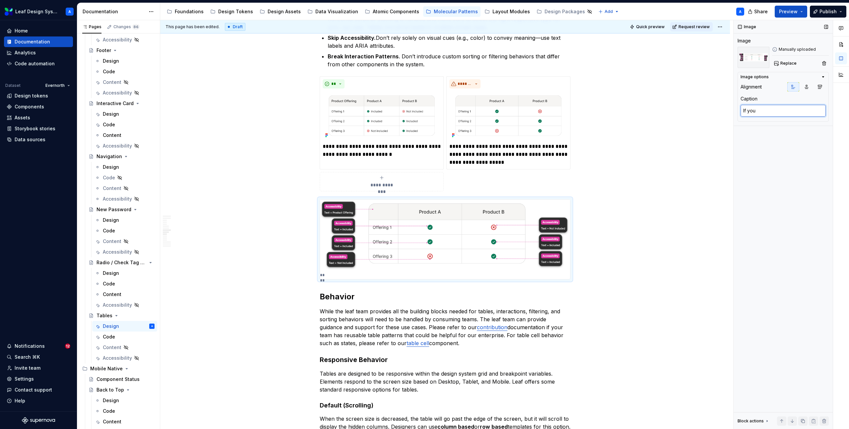
type textarea "*"
type textarea "If you"
type textarea "*"
type textarea "If you c"
type textarea "*"
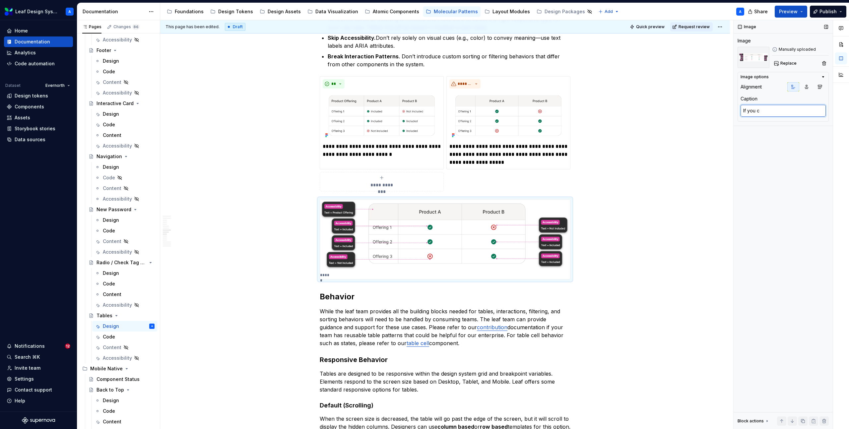
type textarea "If you ca"
type textarea "*"
type textarea "If you can"
type textarea "*"
type textarea "If you [PERSON_NAME]"
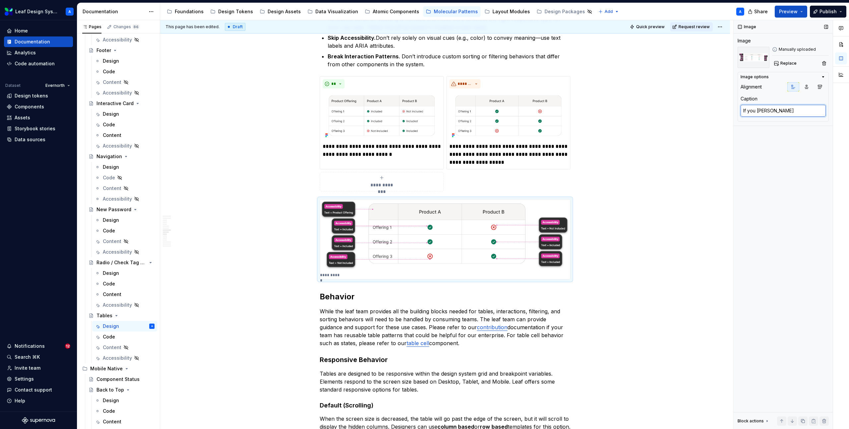
type textarea "*"
type textarea "If you canno"
type textarea "*"
type textarea "If you cannot"
type textarea "*"
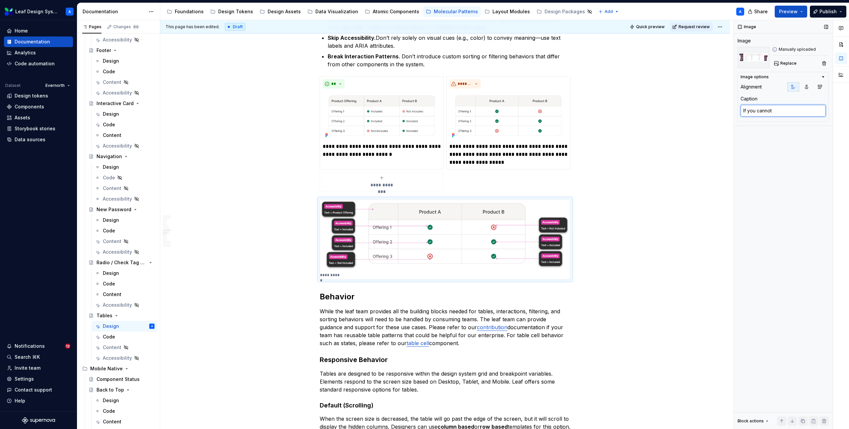
type textarea "If you cannot"
type textarea "*"
type textarea "If you cannot a"
type textarea "*"
type textarea "If you cannot av"
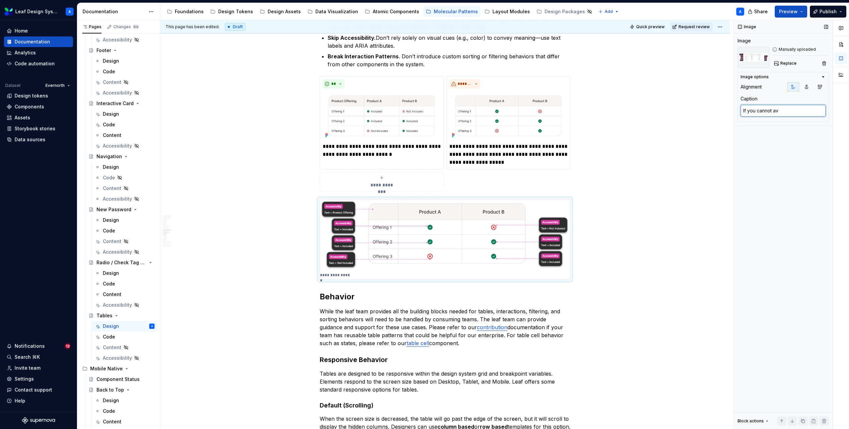
type textarea "*"
type textarea "If you cannot avoi"
type textarea "*"
type textarea "If you cannot avoid"
type textarea "*"
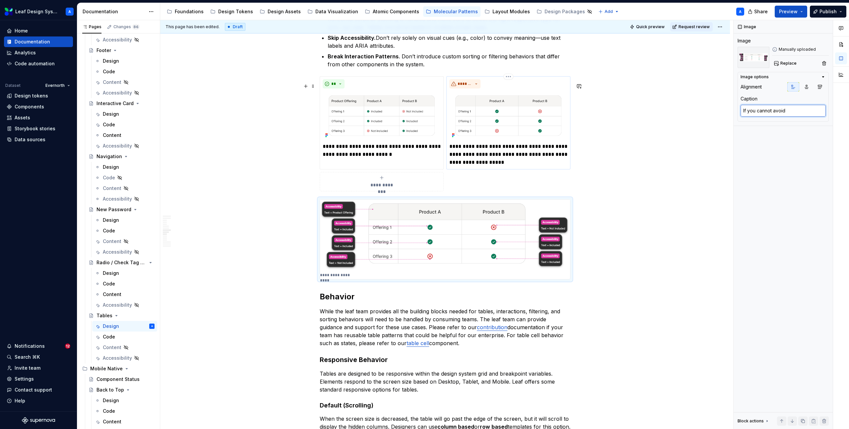
type textarea "If you cannot avoid"
click at [506, 162] on p "**********" at bounding box center [508, 155] width 118 height 24
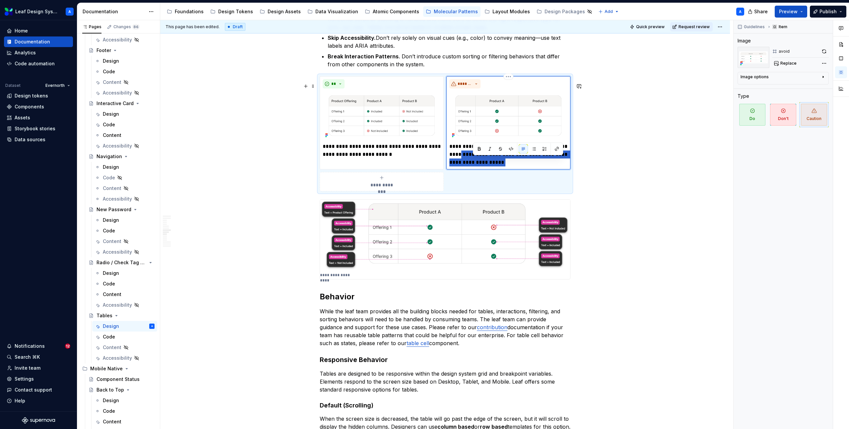
drag, startPoint x: 518, startPoint y: 169, endPoint x: 473, endPoint y: 159, distance: 45.7
click at [473, 159] on p "**********" at bounding box center [508, 155] width 118 height 24
click at [348, 278] on p "**********" at bounding box center [338, 274] width 36 height 5
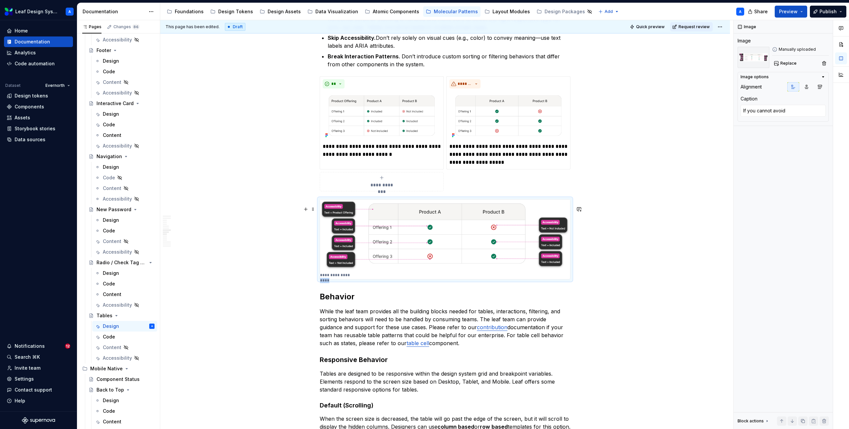
click at [348, 278] on p "**********" at bounding box center [338, 274] width 36 height 5
click at [346, 278] on p "**********" at bounding box center [338, 274] width 36 height 5
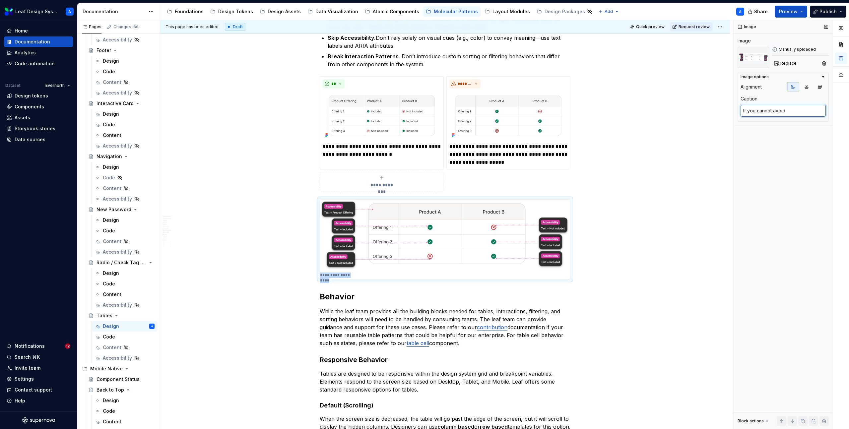
type textarea "*"
click at [781, 109] on textarea "If you cannot avoid" at bounding box center [782, 111] width 85 height 12
click at [789, 109] on textarea "If you cannot avoid" at bounding box center [782, 111] width 85 height 12
type textarea "If you cannot avoid"
type textarea "*"
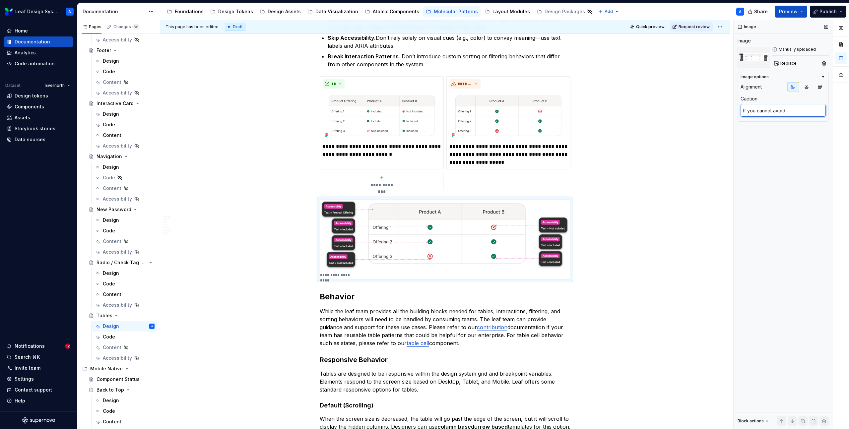
type textarea "If you cannot avoid"
paste textarea "Use text labels and ARIA attributes when this is unavoidable."
type textarea "*"
click at [788, 110] on textarea "If you cannot avoid Use text labels and ARIA attributes when this is unavoidabl…" at bounding box center [782, 117] width 85 height 25
type textarea "If you cannot avoid se text labels and ARIA attributes when this is unavoidable."
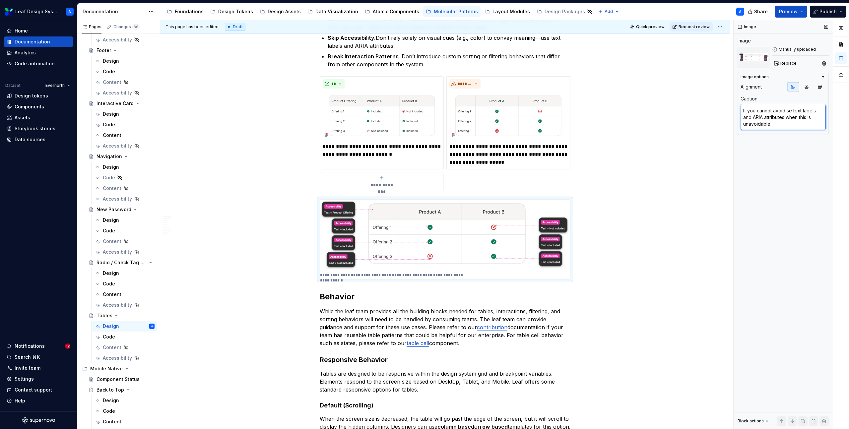
type textarea "*"
click at [788, 119] on textarea "If you cannot avoid use text labels and ARIA attributes when this is unavoidabl…" at bounding box center [782, 117] width 85 height 25
drag, startPoint x: 788, startPoint y: 118, endPoint x: 802, endPoint y: 130, distance: 18.4
click at [802, 130] on textarea "If you cannot avoid use text labels and ARIA attributes when this is unavoidabl…" at bounding box center [782, 117] width 85 height 25
type textarea "If you cannot avoid use text labels and ARIA attributes"
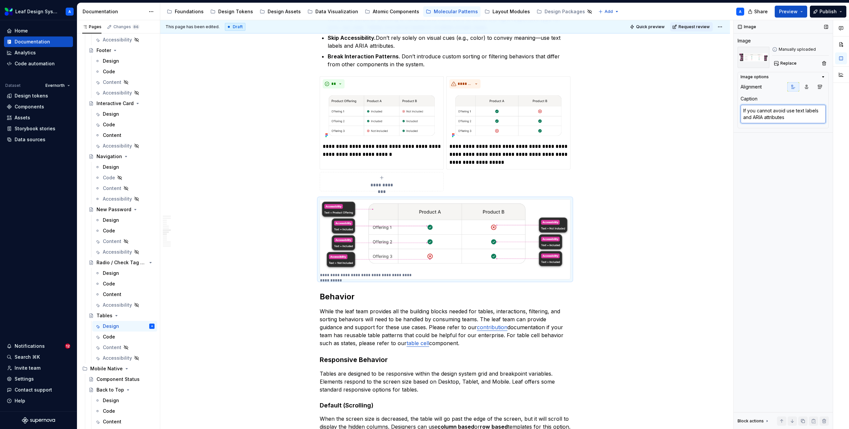
type textarea "*"
type textarea "If you cannot avoid use text labels and ARIA attributes"
type textarea "*"
type textarea "If you cannot avoid use text labels and ARIA attributes."
type textarea "*"
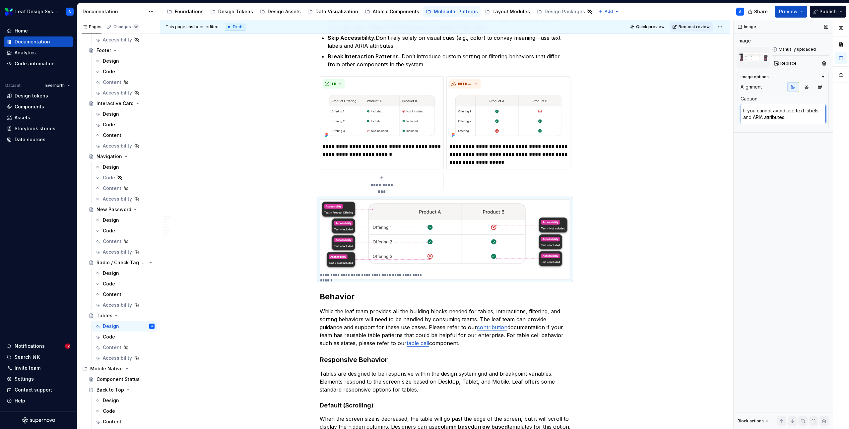
type textarea "If you cannot avoid use text labels and ARIA attributes."
type textarea "*"
type textarea "If you cannot avoid use text labels and ARIA attributes. D"
type textarea "*"
type textarea "If you cannot avoid use text labels and ARIA attributes. De"
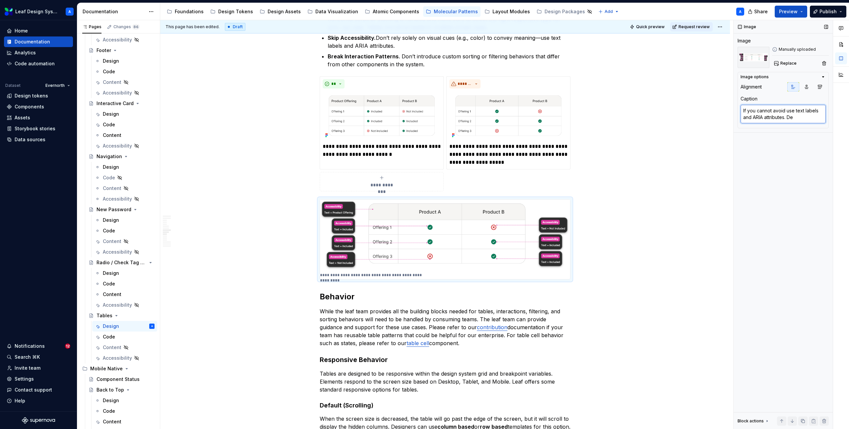
type textarea "*"
type textarea "If you cannot avoid use text labels and ARIA attributes. Desi"
type textarea "*"
type textarea "If you cannot avoid use text labels and ARIA attributes. Desig"
type textarea "*"
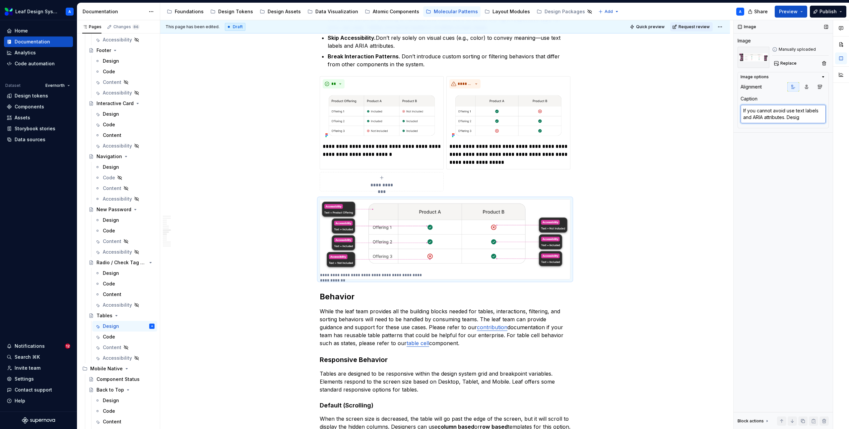
type textarea "If you cannot avoid use text labels and ARIA attributes. Design"
type textarea "*"
type textarea "If you cannot avoid use text labels and ARIA attributes. Designe"
type textarea "*"
type textarea "If you cannot avoid use text labels and ARIA attributes. Designer"
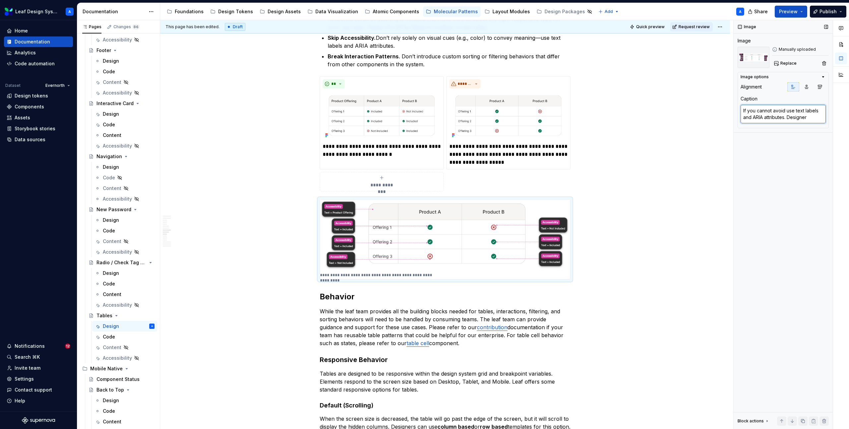
type textarea "*"
type textarea "If you cannot avoid use text labels and ARIA attributes. Designers"
type textarea "*"
type textarea "If you cannot avoid use text labels and ARIA attributes. Designers"
type textarea "*"
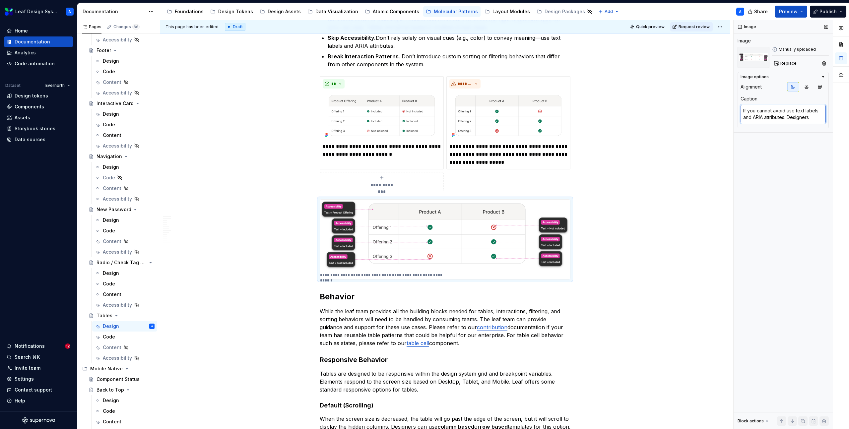
type textarea "If you cannot avoid use text labels and ARIA attributes. Designers s"
type textarea "*"
type textarea "If you cannot avoid use text labels and ARIA attributes. Designers sh"
type textarea "*"
type textarea "If you cannot avoid use text labels and ARIA attributes. Designers sho"
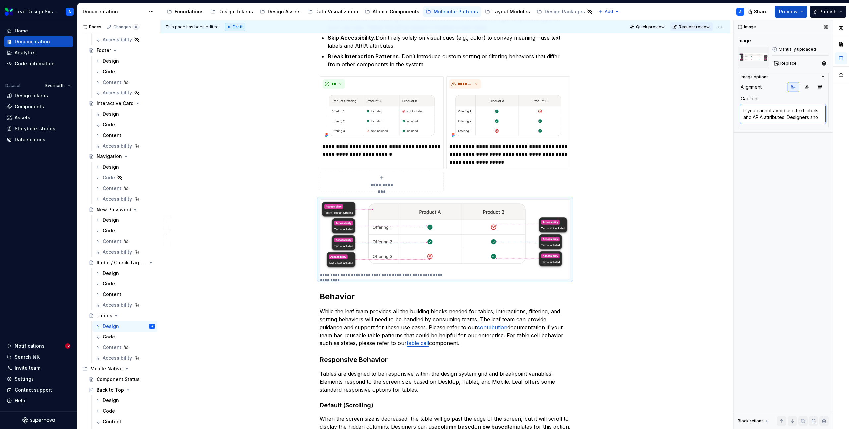
type textarea "*"
type textarea "If you cannot avoid use text labels and ARIA attributes. Designers shou"
type textarea "*"
type textarea "If you cannot avoid use text labels and ARIA attributes. Designers should"
type textarea "*"
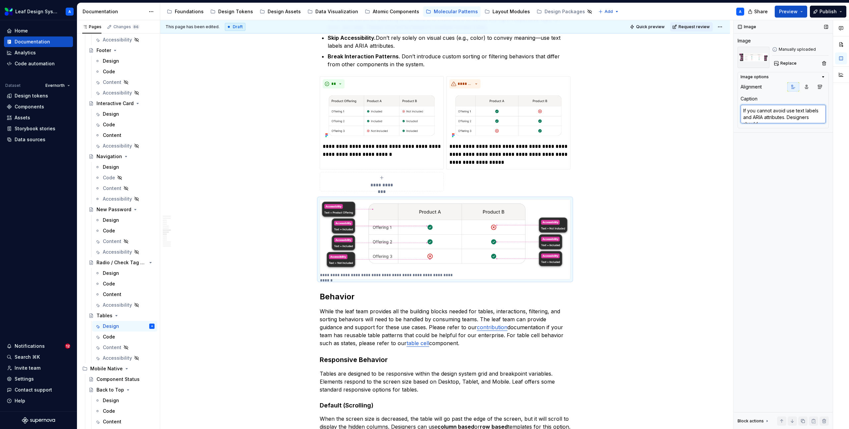
type textarea "If you cannot avoid use text labels and ARIA attributes. Designers should"
type textarea "*"
type textarea "If you cannot avoid use text labels and ARIA attributes. Designers should a"
type textarea "*"
type textarea "If you cannot avoid use text labels and ARIA attributes. Designers should an"
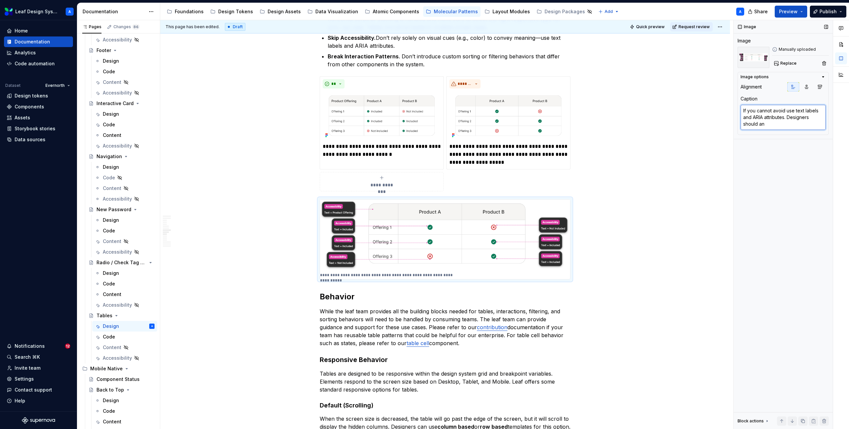
type textarea "*"
type textarea "If you cannot avoid use text labels and ARIA attributes. Designers should [PERS…"
type textarea "*"
type textarea "If you cannot avoid use text labels and ARIA attributes. Designers should anno"
type textarea "*"
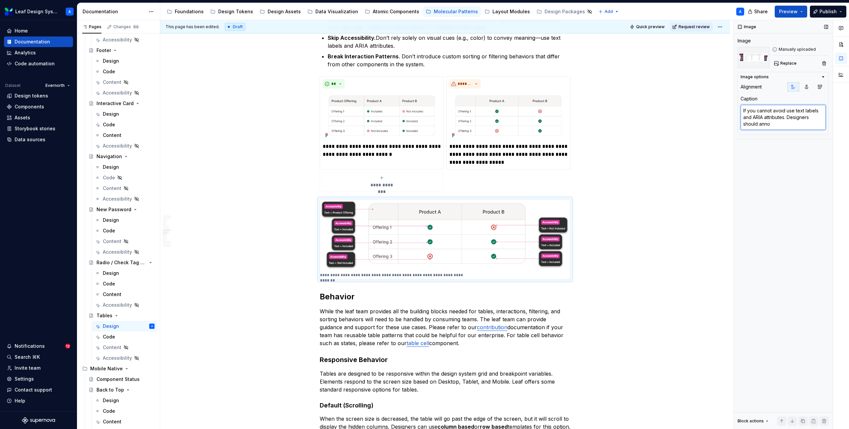
type textarea "If you cannot avoid use text labels and ARIA attributes. Designers should annot"
type textarea "*"
type textarea "If you cannot avoid use text labels and ARIA attributes. Designers should annot…"
type textarea "*"
type textarea "If you cannot avoid use text labels and ARIA attributes. Designers should annot…"
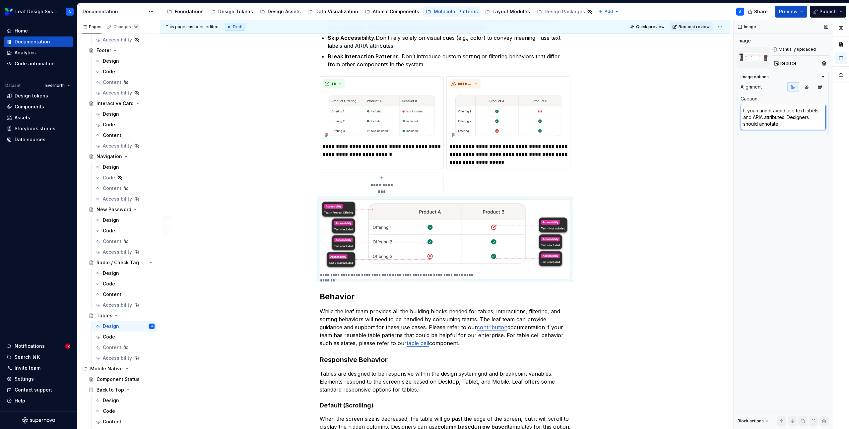
type textarea "*"
type textarea "If you cannot avoid use text labels and ARIA attributes. Designers should annot…"
type textarea "*"
type textarea "If you cannot avoid use text labels and ARIA attributes. Designers should annot…"
type textarea "*"
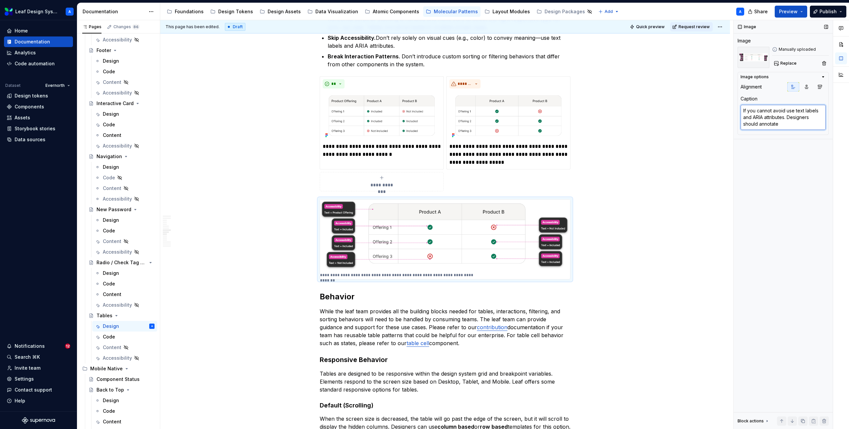
type textarea "If you cannot avoid use text labels and ARIA attributes. Designers should annot…"
type textarea "*"
type textarea "If you cannot avoid use text labels and ARIA attributes. Designers should annot…"
type textarea "*"
type textarea "If you cannot avoid use text labels and ARIA attributes. Designers should annot…"
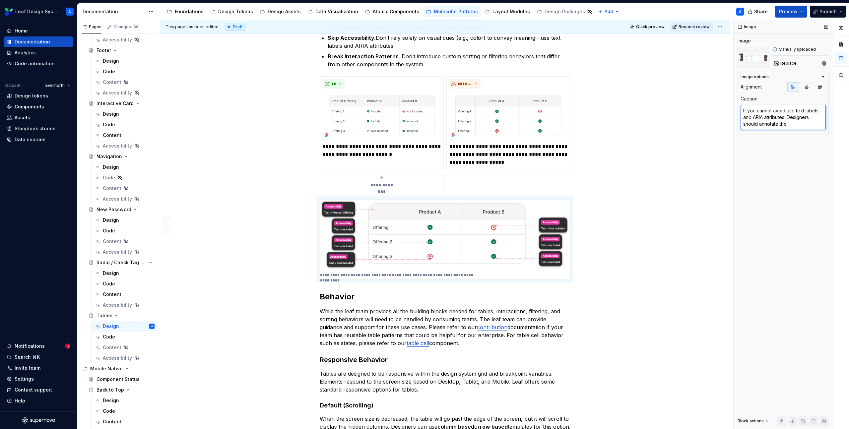
type textarea "*"
type textarea "If you cannot avoid use text labels and ARIA attributes. Designers should annot…"
type textarea "*"
type textarea "If you cannot avoid use text labels and ARIA attributes. Designers should annot…"
type textarea "*"
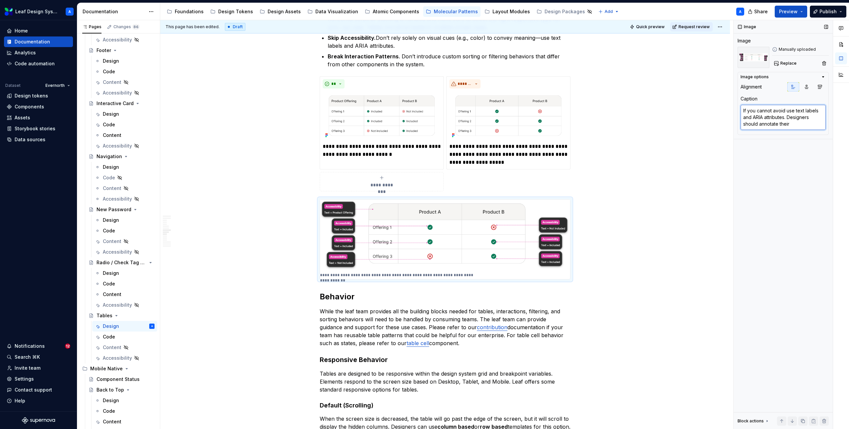
type textarea "If you cannot avoid use text labels and ARIA attributes. Designers should annot…"
type textarea "*"
type textarea "If you cannot avoid use text labels and ARIA attributes. Designers should annot…"
type textarea "*"
type textarea "If you cannot avoid use text labels and ARIA attributes. Designers should annot…"
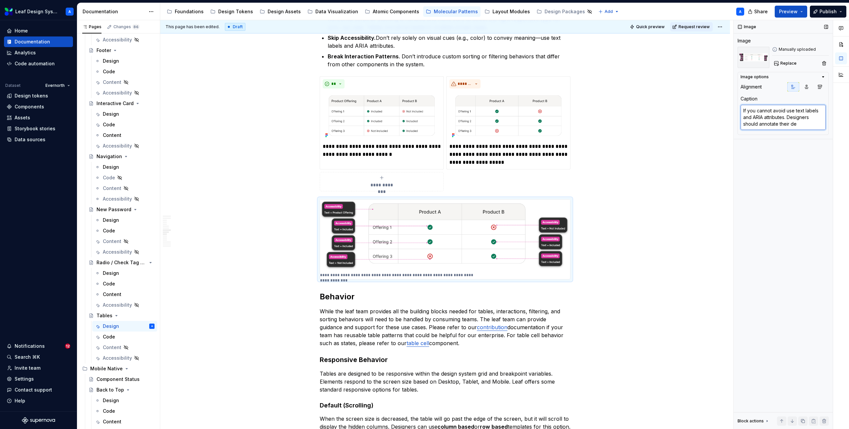
type textarea "*"
type textarea "If you cannot avoid use text labels and ARIA attributes. Designers should annot…"
type textarea "*"
type textarea "If you cannot avoid use text labels and ARIA attributes. Designers should annot…"
type textarea "*"
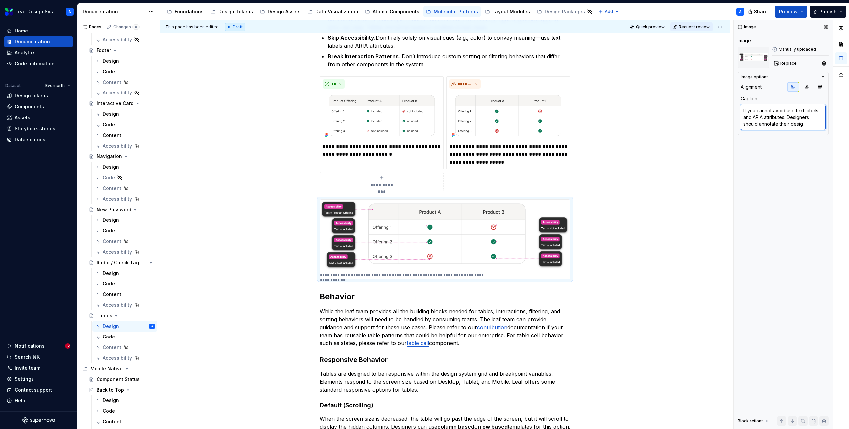
type textarea "If you cannot avoid use text labels and ARIA attributes. Designers should annot…"
type textarea "*"
type textarea "If you cannot avoid use text labels and ARIA attributes. Designers should annot…"
type textarea "*"
type textarea "If you cannot avoid use text labels and ARIA attributes. Designers should annot…"
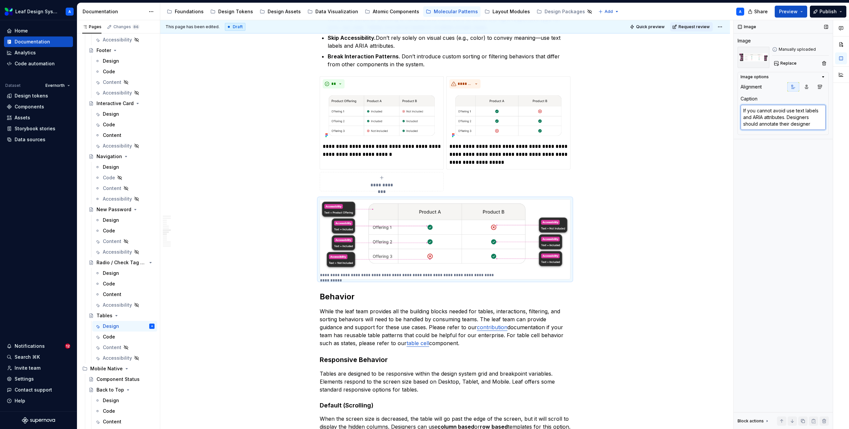
type textarea "*"
type textarea "If you cannot avoid use text labels and ARIA attributes. Designers should annot…"
type textarea "*"
type textarea "If you cannot avoid use text labels and ARIA attributes. Designers should annot…"
type textarea "*"
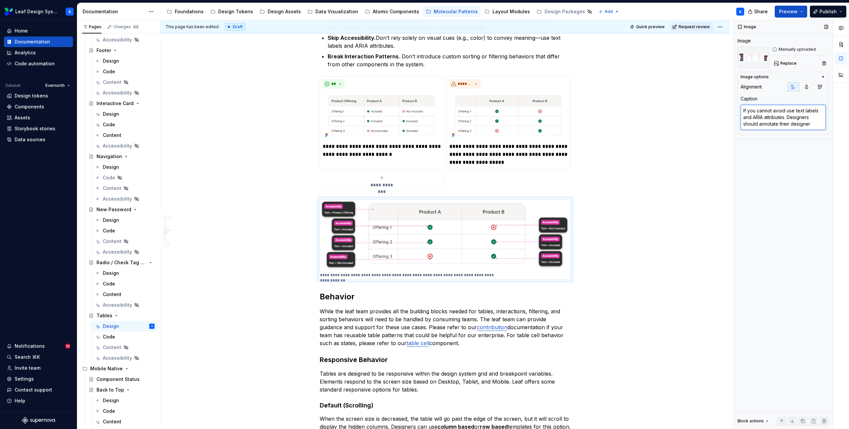
type textarea "If you cannot avoid use text labels and ARIA attributes. Designers should annot…"
type textarea "*"
type textarea "If you cannot avoid use text labels and ARIA attributes. Designers should annot…"
type textarea "*"
type textarea "If you cannot avoid use text labels and ARIA attributes. Designers should annot…"
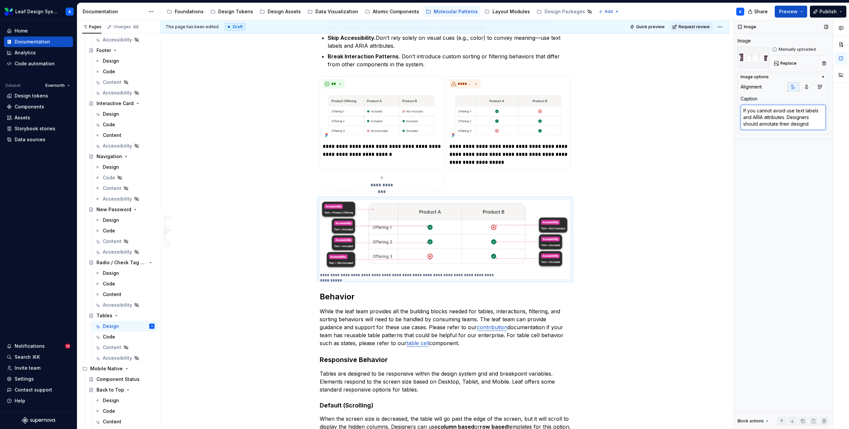
type textarea "*"
type textarea "If you cannot avoid use text labels and ARIA attributes. Designers should annot…"
type textarea "*"
type textarea "If you cannot avoid use text labels and ARIA attributes. Designers should annot…"
type textarea "*"
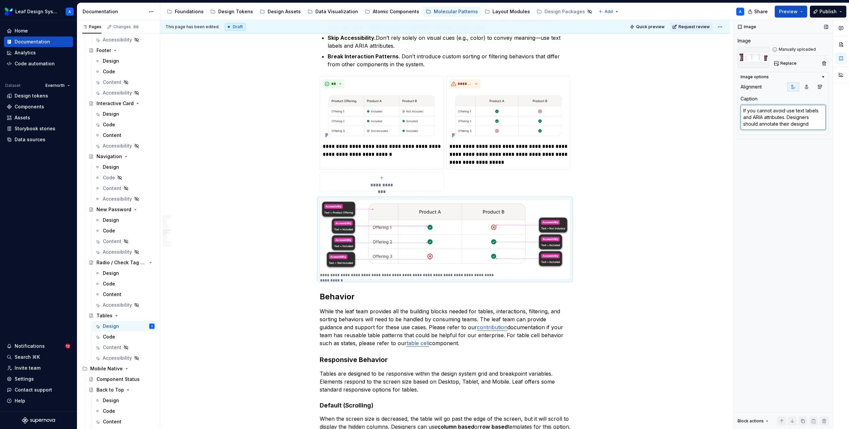
type textarea "If you cannot avoid use text labels and ARIA attributes. Designers should annot…"
type textarea "*"
type textarea "If you cannot avoid use text labels and ARIA attributes. Designers should annot…"
type textarea "*"
type textarea "If you cannot avoid use text labels and ARIA attributes. Designers should annot…"
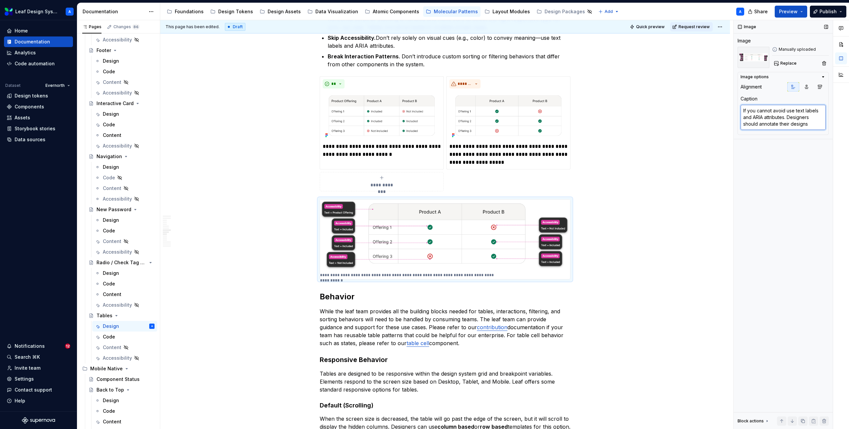
type textarea "*"
type textarea "If you cannot avoid use text labels and ARIA attributes. Designers should annot…"
type textarea "*"
type textarea "If you cannot avoid use text labels and ARIA attributes. Designers should annot…"
type textarea "*"
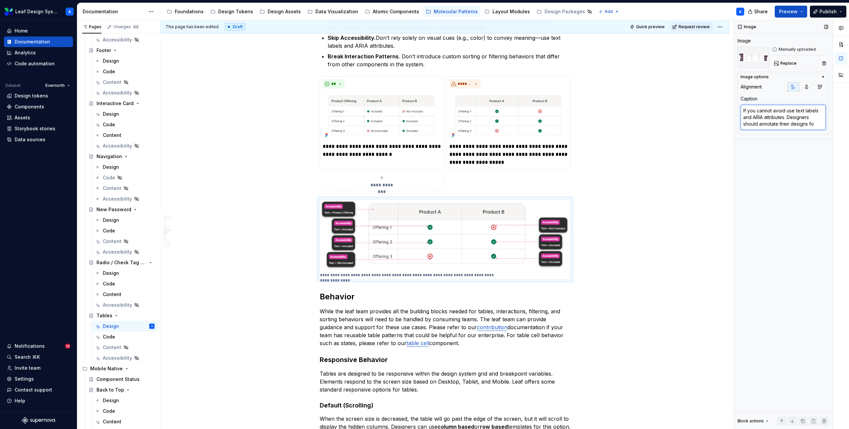
type textarea "If you cannot avoid use text labels and ARIA attributes. Designers should annot…"
type textarea "*"
type textarea "If you cannot avoid use text labels and ARIA attributes. Designers should annot…"
type textarea "*"
type textarea "If you cannot avoid use text labels and ARIA attributes. Designers should annot…"
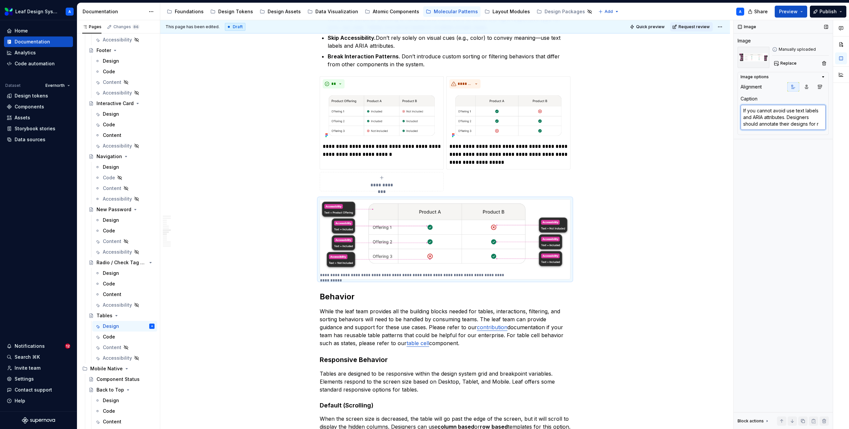
type textarea "*"
type textarea "If you cannot avoid use text labels and ARIA attributes. Designers should annot…"
type textarea "*"
type textarea "If you cannot avoid use text labels and ARIA attributes. Designers should annot…"
type textarea "*"
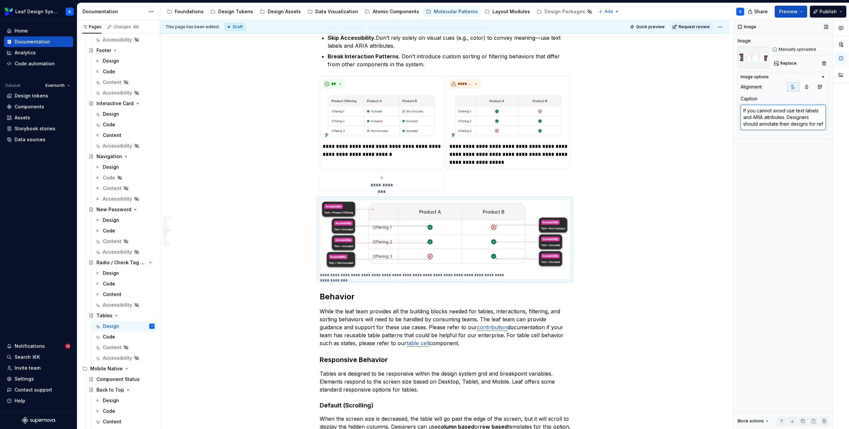
type textarea "If you cannot avoid use text labels and ARIA attributes. Designers should annot…"
type textarea "*"
type textarea "If you cannot avoid use text labels and ARIA attributes. Designers should annot…"
type textarea "*"
type textarea "If you cannot avoid use text labels and ARIA attributes. Designers should annot…"
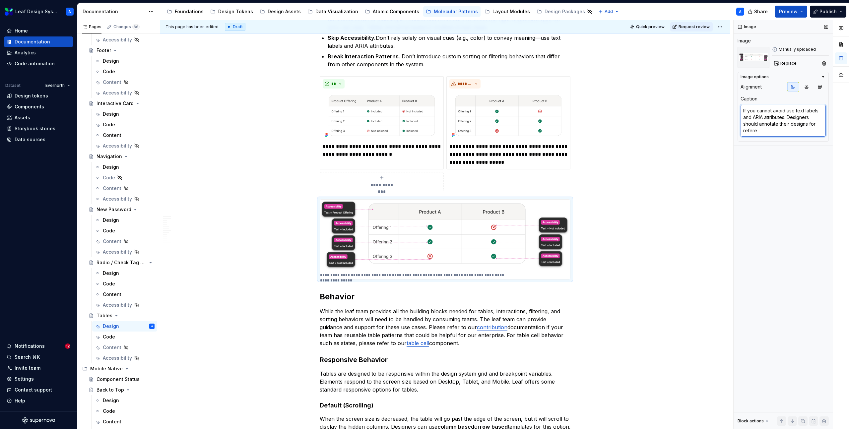
type textarea "*"
type textarea "If you cannot avoid use text labels and ARIA attributes. Designers should annot…"
type textarea "*"
type textarea "If you cannot avoid use text labels and ARIA attributes. Designers should annot…"
type textarea "*"
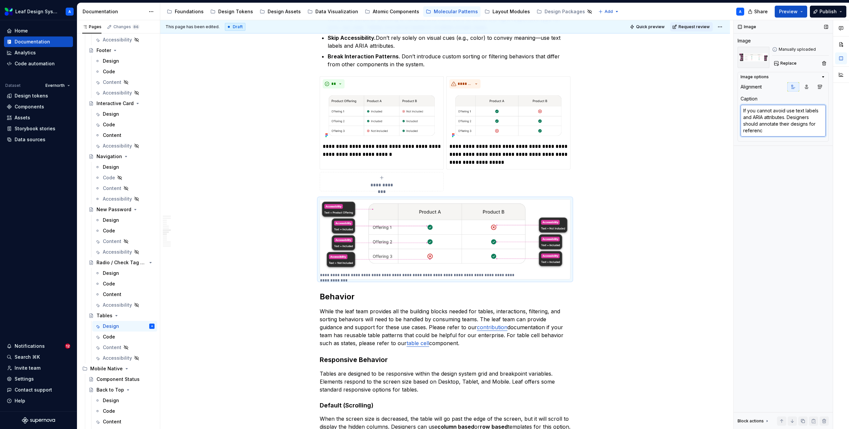
type textarea "If you cannot avoid use text labels and ARIA attributes. Designers should annot…"
type textarea "*"
type textarea "If you cannot avoid use text labels and ARIA attributes. Designers should annot…"
type textarea "*"
click at [813, 116] on textarea "If you cannot avoid use text labels and ARIA attributes. Designers should annot…" at bounding box center [782, 121] width 85 height 32
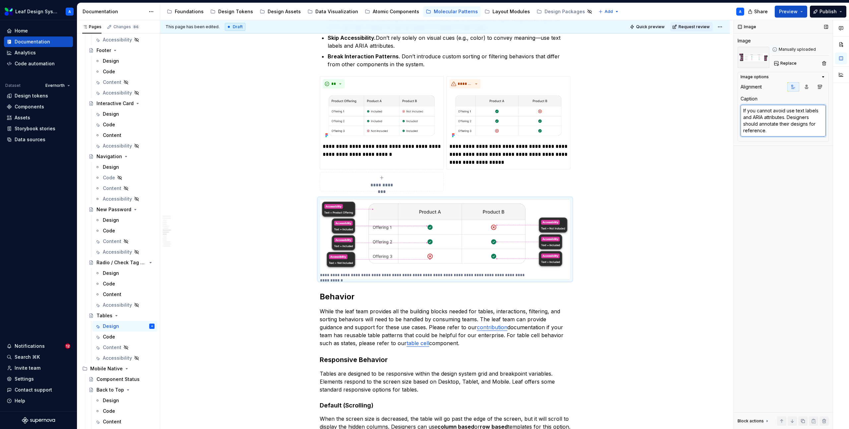
type textarea "If you cannot avoid use text labels and ARIA attributes. Designers ashould anno…"
type textarea "*"
type textarea "If you cannot avoid use text labels and ARIA attributes. Designers anshould ann…"
type textarea "*"
type textarea "If you cannot avoid use text labels and ARIA attributes. Designers andshould an…"
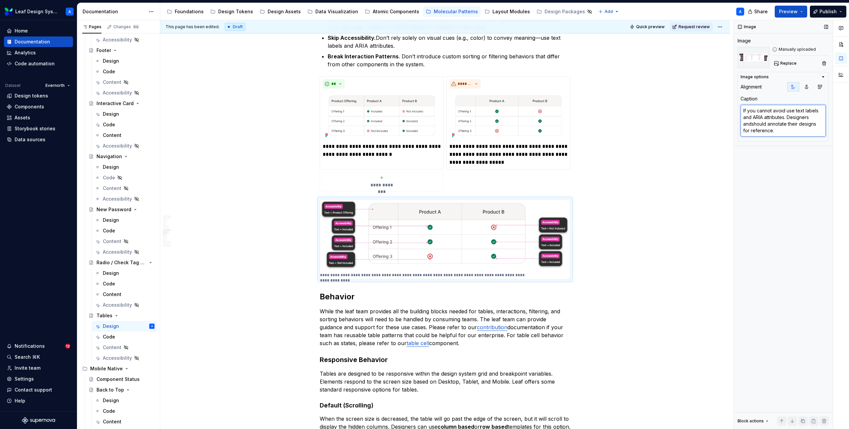
type textarea "*"
type textarea "If you cannot avoid use text labels and ARIA attributes. Designers and should a…"
type textarea "*"
type textarea "If you cannot avoid use text labels and ARIA attributes. Designers and cshould …"
click at [806, 85] on icon "button" at bounding box center [807, 87] width 4 height 4
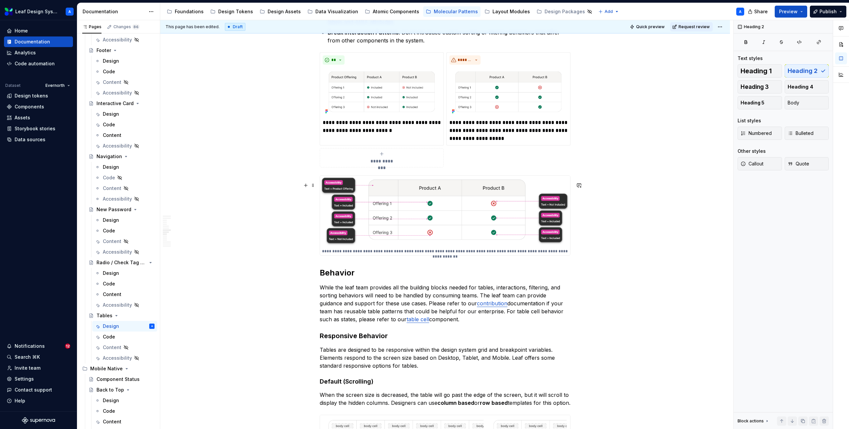
scroll to position [999, 0]
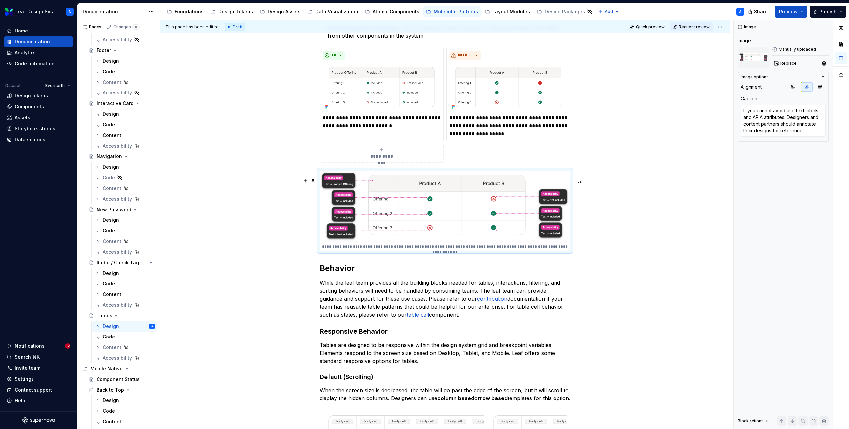
click at [508, 249] on p "**********" at bounding box center [445, 246] width 246 height 5
click at [777, 124] on textarea "If you cannot avoid use text labels and ARIA attributes. Designers and content …" at bounding box center [782, 121] width 85 height 32
click at [762, 112] on textarea "If you cannot avoid use text labels and ARIA attributes. Designers and content …" at bounding box center [782, 121] width 85 height 32
drag, startPoint x: 789, startPoint y: 111, endPoint x: 731, endPoint y: 110, distance: 57.7
click at [731, 110] on div "**********" at bounding box center [504, 224] width 689 height 409
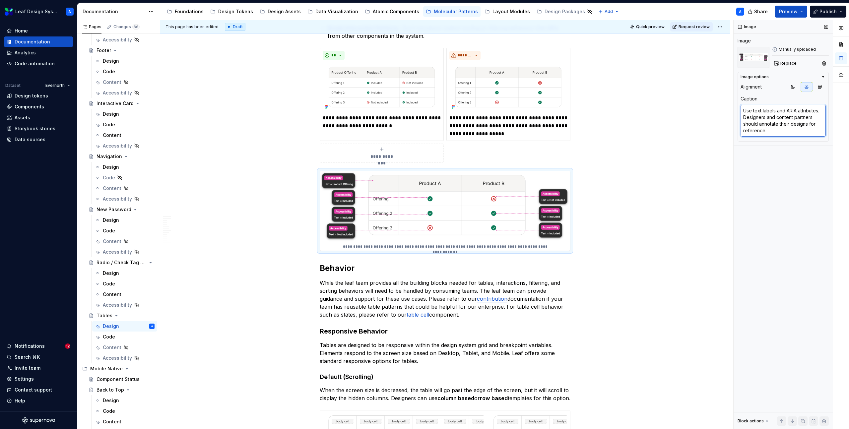
click at [818, 111] on textarea "Use text labels and ARIA attributes. Designers and content partners should anno…" at bounding box center [782, 121] width 85 height 32
click at [814, 112] on textarea "Use text labels and ARIA attributes. Designers and content partners should anno…" at bounding box center [782, 121] width 85 height 32
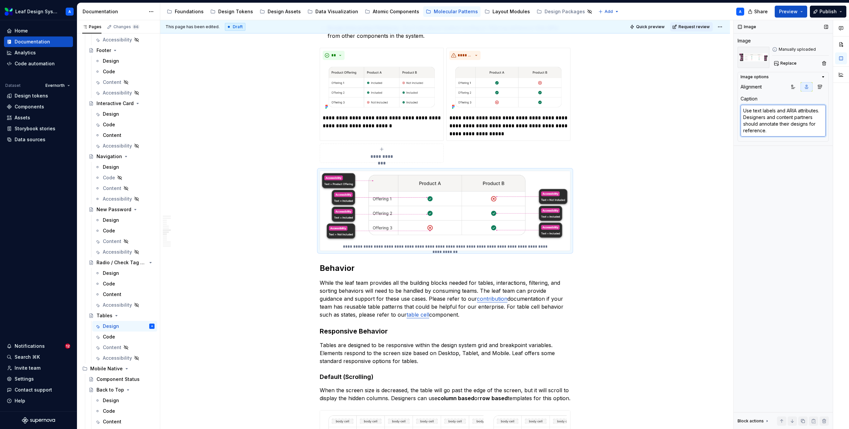
drag, startPoint x: 822, startPoint y: 110, endPoint x: 737, endPoint y: 109, distance: 84.9
click at [737, 109] on div "Image options Alignment Caption Use text labels and ARIA attributes. Designers …" at bounding box center [782, 107] width 91 height 70
click at [782, 122] on textarea "Designers and content partners should annotate their designs for reference." at bounding box center [782, 117] width 85 height 25
drag, startPoint x: 772, startPoint y: 125, endPoint x: 809, endPoint y: 120, distance: 37.2
click at [809, 120] on textarea "Designers and content partners should annotate their designs for reference." at bounding box center [782, 117] width 85 height 25
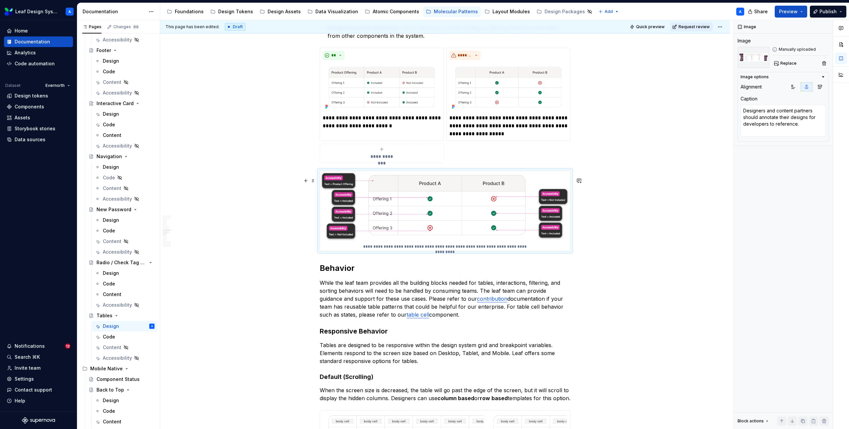
click at [632, 181] on div "**********" at bounding box center [444, 422] width 569 height 2579
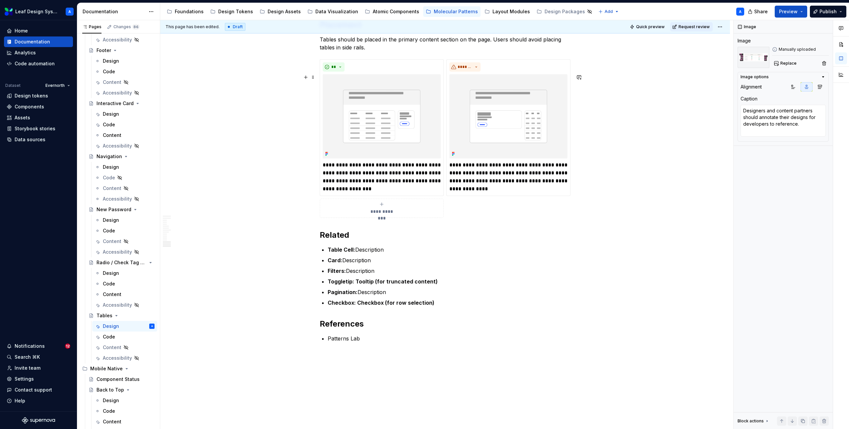
scroll to position [2297, 0]
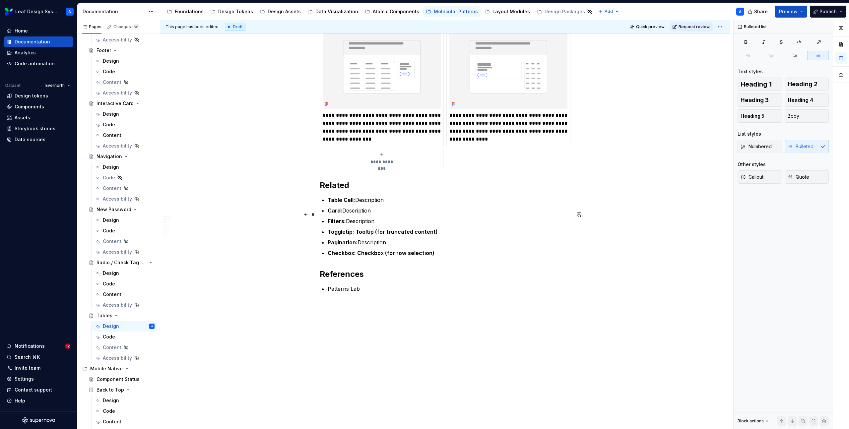
click at [366, 200] on p "Table Cell: Description" at bounding box center [449, 200] width 243 height 8
click at [367, 212] on p "Card: Description" at bounding box center [449, 211] width 243 height 8
drag, startPoint x: 409, startPoint y: 212, endPoint x: 372, endPoint y: 210, distance: 37.5
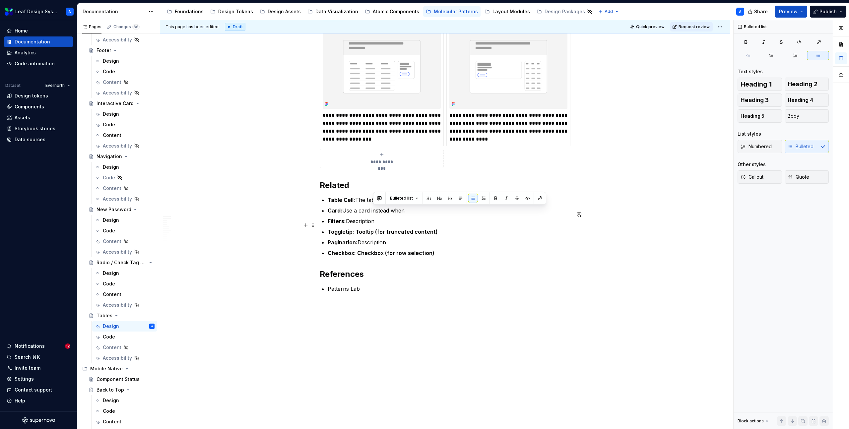
click at [372, 210] on p "Card: Use a card instead when" at bounding box center [449, 211] width 243 height 8
click at [397, 210] on p "Card: Use a card instead when" at bounding box center [449, 211] width 243 height 8
click at [460, 210] on p "Card: Use a card instead for unstructured content" at bounding box center [449, 211] width 243 height 8
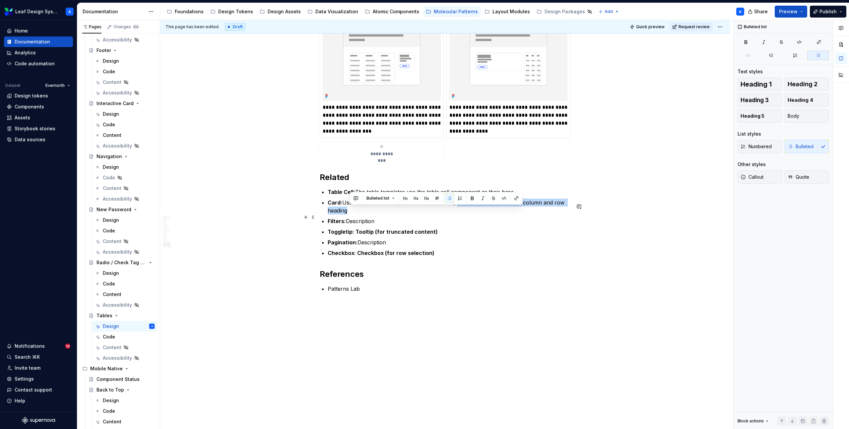
drag, startPoint x: 483, startPoint y: 220, endPoint x: 458, endPoint y: 211, distance: 27.0
click at [458, 211] on p "Card: Use a card instead for unstructured content, where items do not share col…" at bounding box center [449, 207] width 243 height 16
click at [368, 225] on p "Filters: Description" at bounding box center [449, 221] width 243 height 8
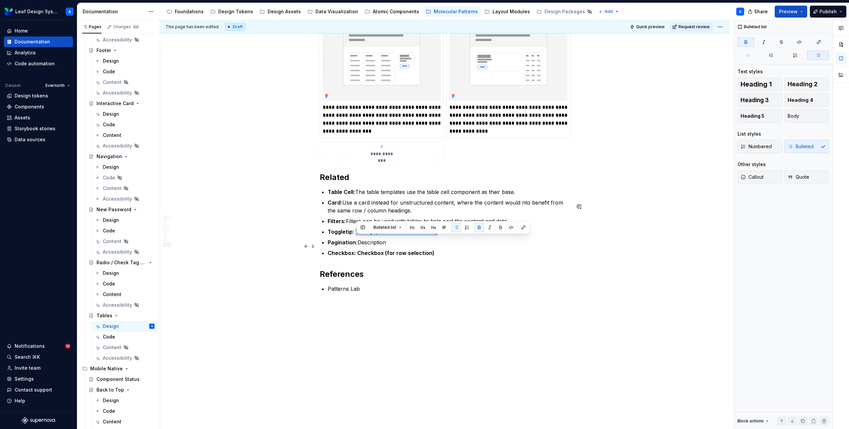
drag, startPoint x: 438, startPoint y: 240, endPoint x: 357, endPoint y: 240, distance: 80.2
click at [357, 236] on p "Toggletip: Tooltip (for truncated content)" at bounding box center [449, 232] width 243 height 8
drag, startPoint x: 391, startPoint y: 240, endPoint x: 359, endPoint y: 240, distance: 31.8
click at [359, 236] on p "Toggletip: While users s Tooltip (for truncated content)" at bounding box center [449, 232] width 243 height 8
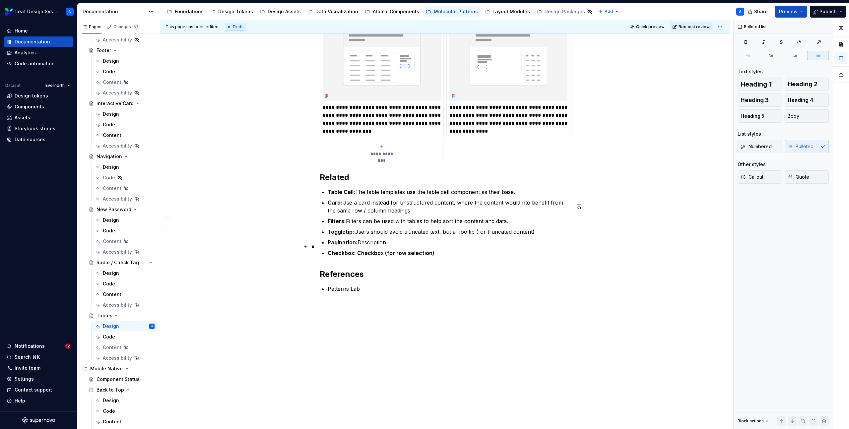
click at [468, 236] on p "Toggletip: Users should avoid truncated text, but a Tooltip (for truncated cont…" at bounding box center [449, 232] width 243 height 8
drag, startPoint x: 541, startPoint y: 240, endPoint x: 482, endPoint y: 240, distance: 59.0
click at [482, 236] on p "Toggletip: Users should avoid truncated text, but a toggletip (for truncated co…" at bounding box center [449, 232] width 243 height 8
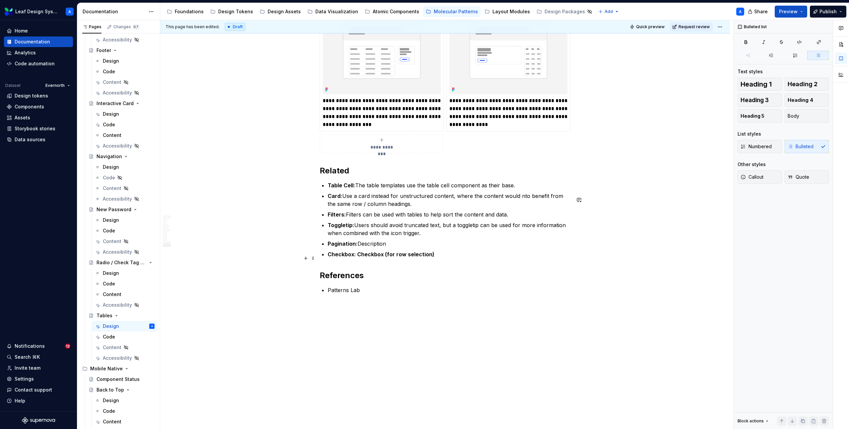
click at [380, 248] on p "Pagination: Description" at bounding box center [449, 244] width 243 height 8
click at [440, 266] on p "Checkbox: Checkbox (for row selection)" at bounding box center [449, 262] width 243 height 8
click at [359, 266] on strong "Checkbox: Checkbox (for row selection)" at bounding box center [381, 262] width 107 height 7
click at [358, 266] on strong "Checkbox: Checkbox (for row selection)" at bounding box center [381, 262] width 107 height 7
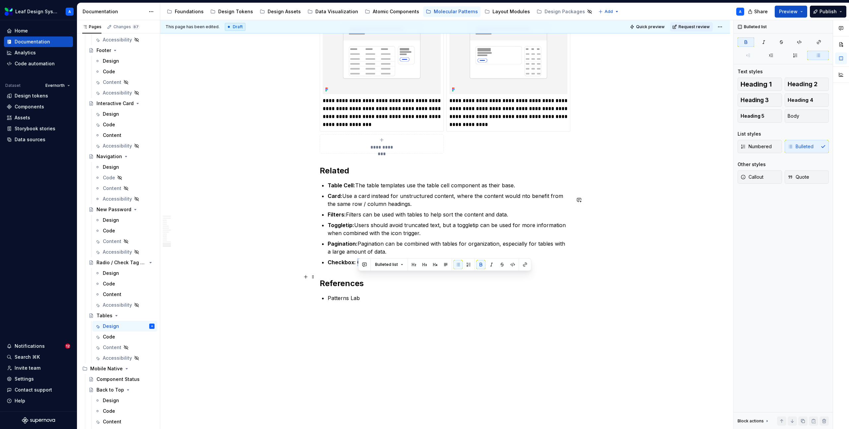
drag, startPoint x: 358, startPoint y: 277, endPoint x: 436, endPoint y: 278, distance: 77.9
click at [437, 266] on p "Checkbox: Checkbox (for row selection)" at bounding box center [449, 262] width 243 height 8
drag, startPoint x: 358, startPoint y: 278, endPoint x: 459, endPoint y: 278, distance: 101.1
click at [459, 266] on p "Checkbox: Checkbox (for row selection)" at bounding box center [449, 262] width 243 height 8
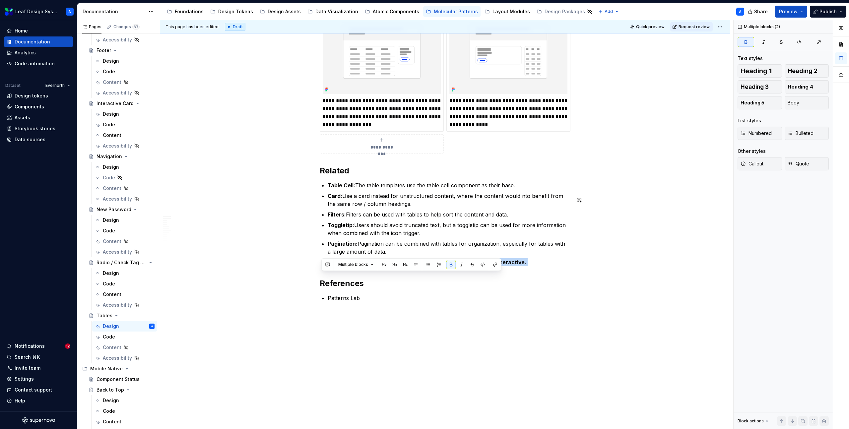
drag, startPoint x: 358, startPoint y: 276, endPoint x: 565, endPoint y: 281, distance: 206.6
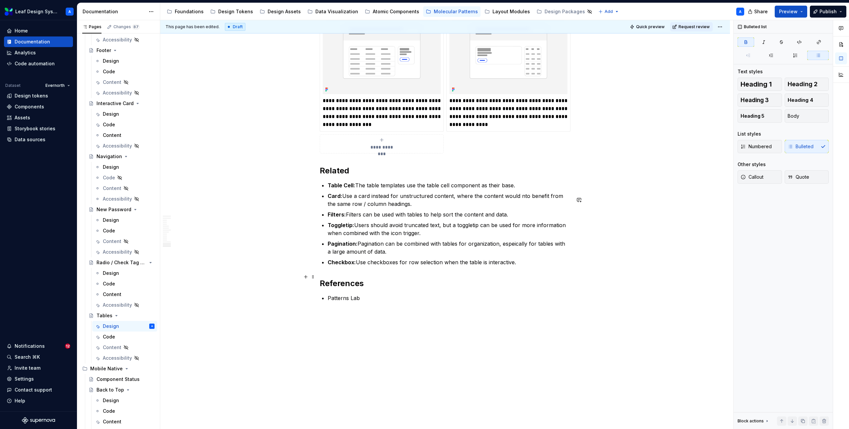
click at [340, 266] on strong "Checkbox:" at bounding box center [342, 262] width 28 height 7
click at [497, 265] on button "button" at bounding box center [495, 264] width 9 height 9
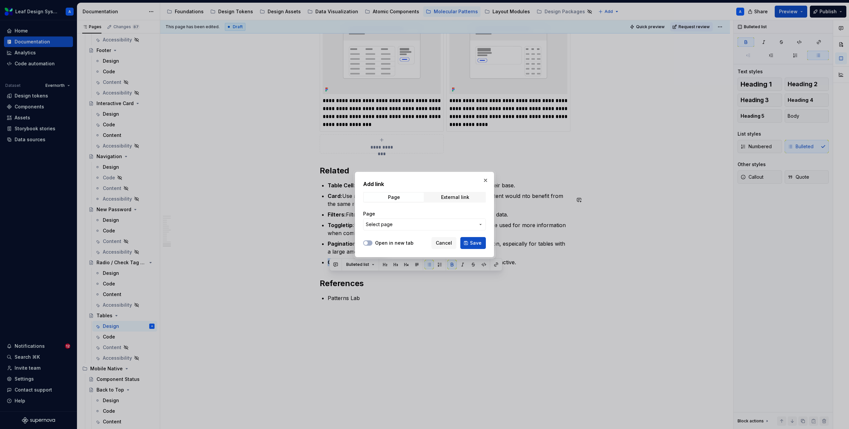
click at [419, 225] on span "Select page" at bounding box center [420, 224] width 109 height 7
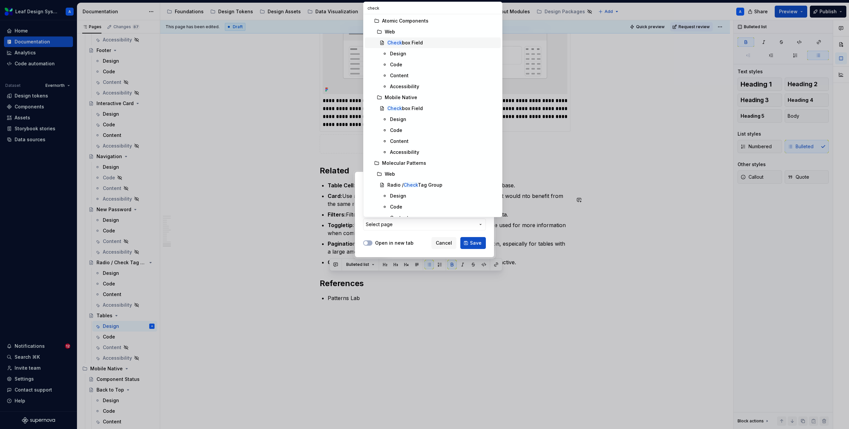
click at [405, 43] on div "Check box Field" at bounding box center [404, 42] width 35 height 7
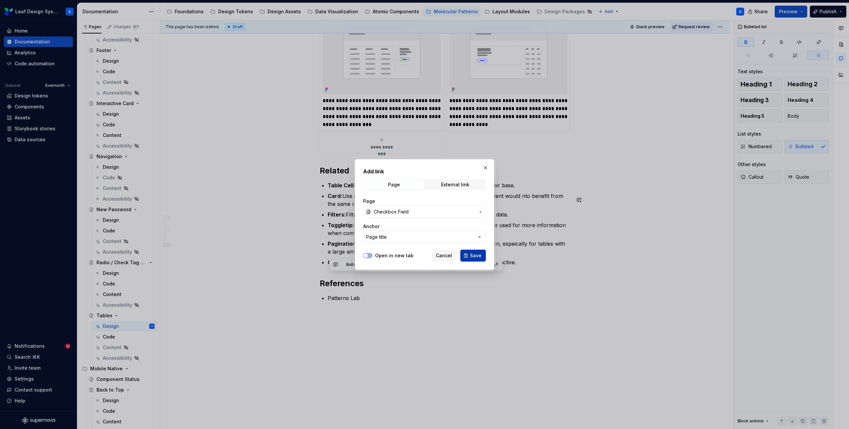
click at [467, 255] on button "Save" at bounding box center [473, 256] width 26 height 12
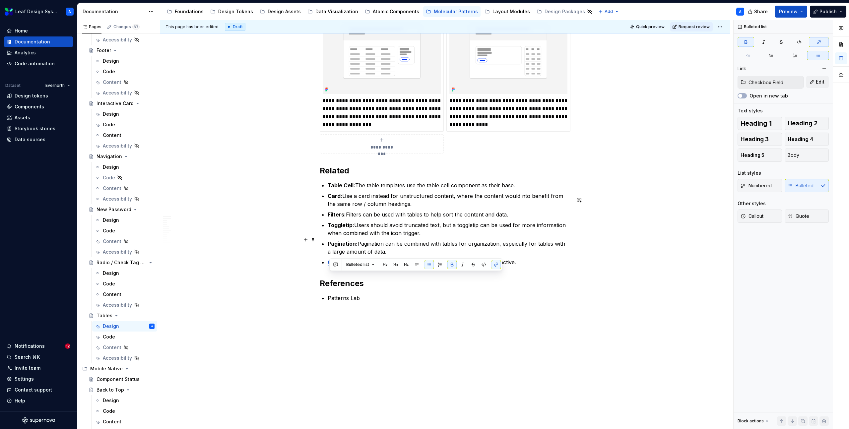
click at [348, 237] on p "Toggletip: Users should avoid truncated text, but a toggletip can be used for m…" at bounding box center [449, 229] width 243 height 16
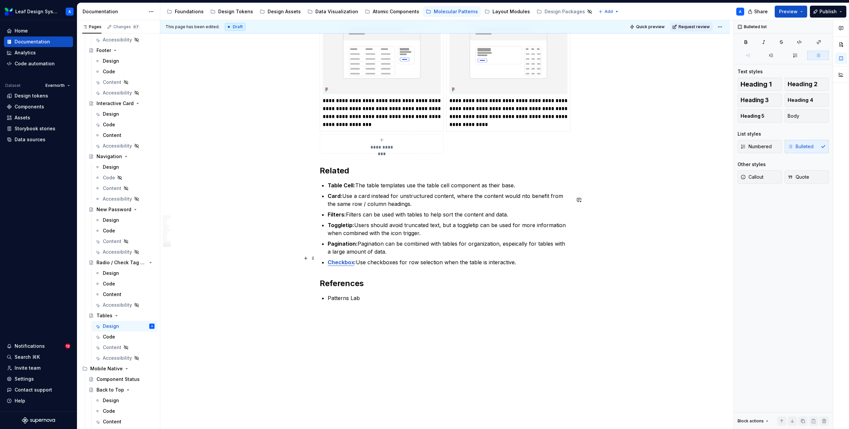
click at [347, 247] on strong "Pagination:" at bounding box center [343, 243] width 30 height 7
click at [495, 248] on button "button" at bounding box center [495, 245] width 9 height 9
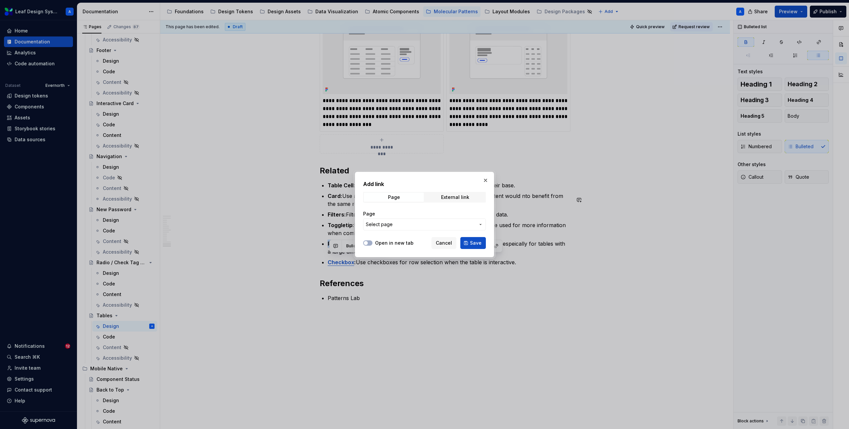
click at [468, 220] on button "Select page" at bounding box center [424, 224] width 123 height 12
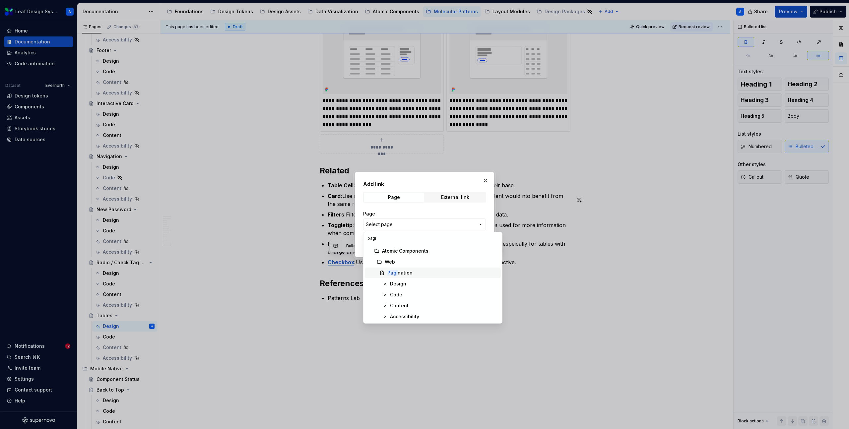
click at [395, 272] on mark "Pagi" at bounding box center [392, 273] width 10 height 6
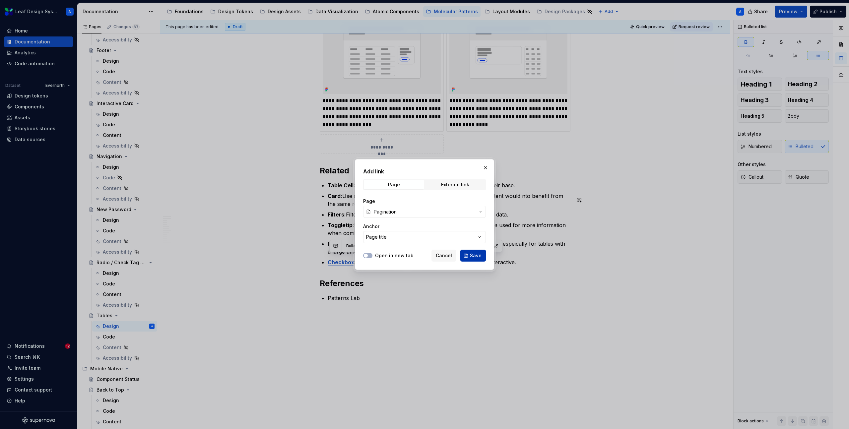
click at [474, 258] on span "Save" at bounding box center [476, 255] width 12 height 7
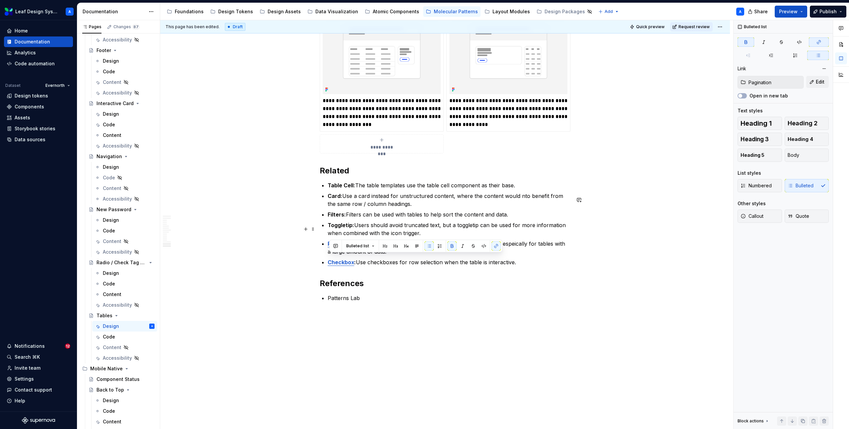
click at [342, 218] on strong "Filters:" at bounding box center [337, 214] width 18 height 7
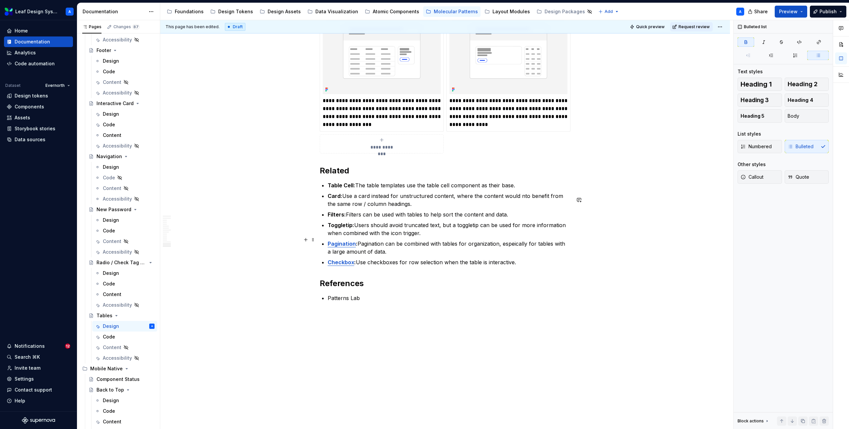
click at [341, 228] on strong "Toggletip:" at bounding box center [341, 225] width 27 height 7
click at [493, 227] on button "button" at bounding box center [495, 227] width 9 height 9
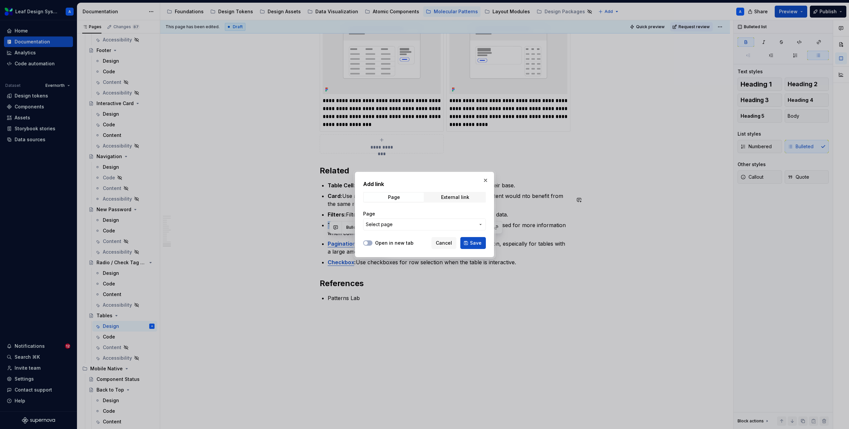
click at [465, 226] on span "Select page" at bounding box center [420, 224] width 109 height 7
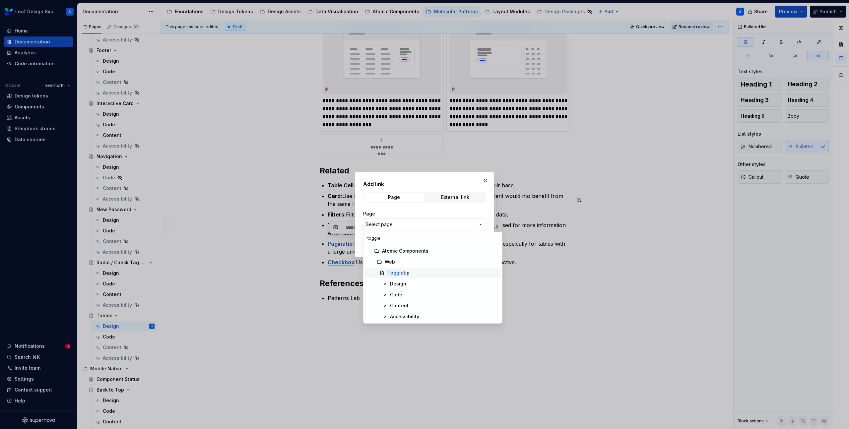
click at [405, 271] on div "Toggle tip" at bounding box center [398, 273] width 22 height 7
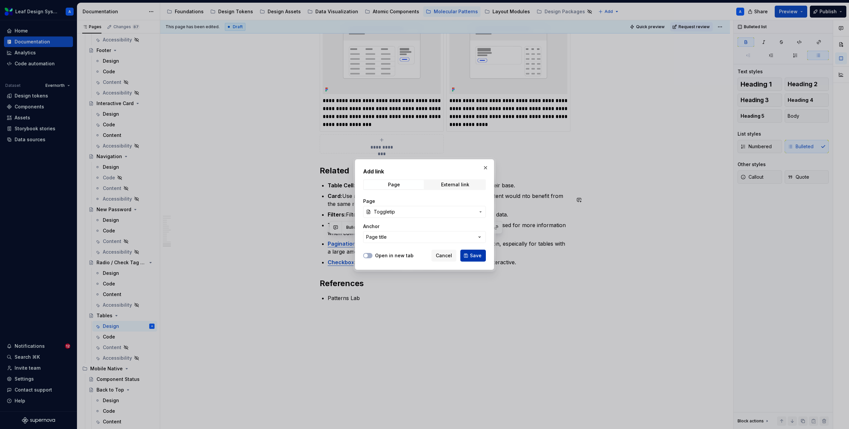
click at [479, 256] on span "Save" at bounding box center [476, 255] width 12 height 7
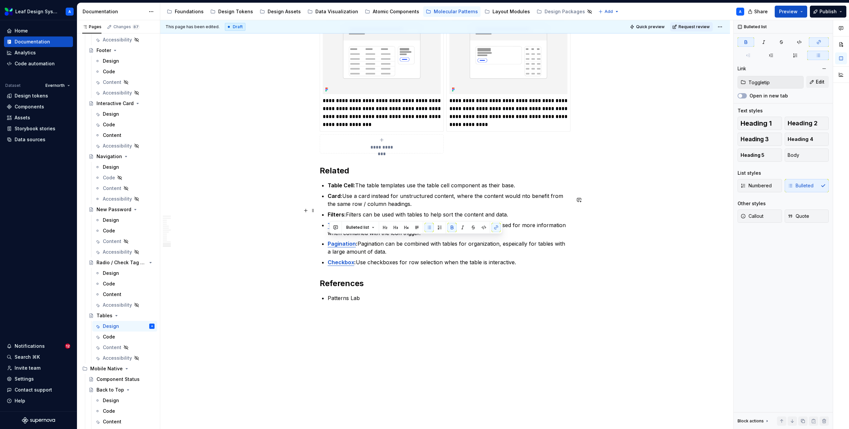
click at [342, 199] on strong "Card:" at bounding box center [335, 196] width 15 height 7
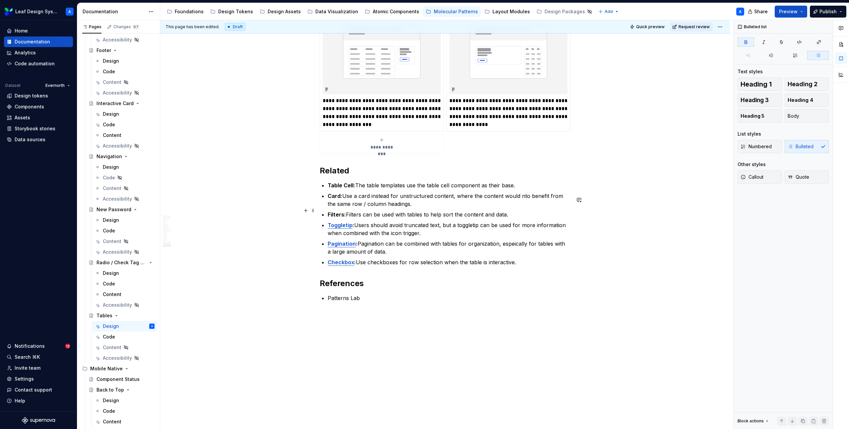
click at [330, 199] on strong "Card:" at bounding box center [335, 196] width 15 height 7
click at [334, 218] on strong "Filters:" at bounding box center [337, 214] width 18 height 7
click at [495, 219] on button "button" at bounding box center [495, 216] width 9 height 9
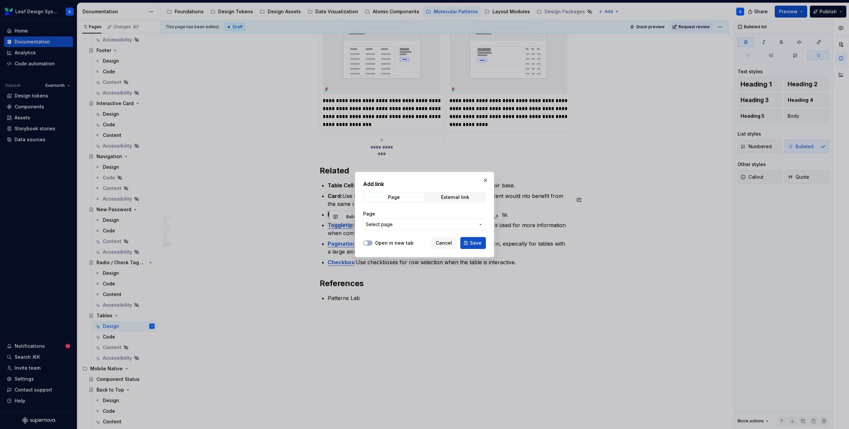
click at [427, 225] on span "Select page" at bounding box center [420, 224] width 109 height 7
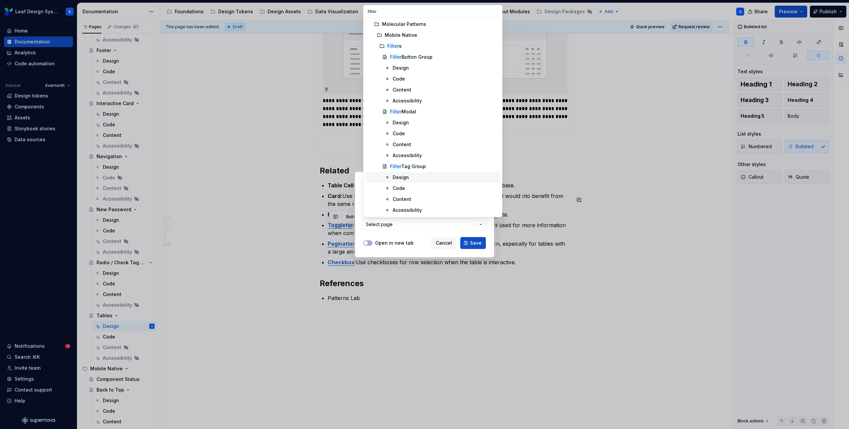
click at [538, 217] on div at bounding box center [424, 214] width 849 height 429
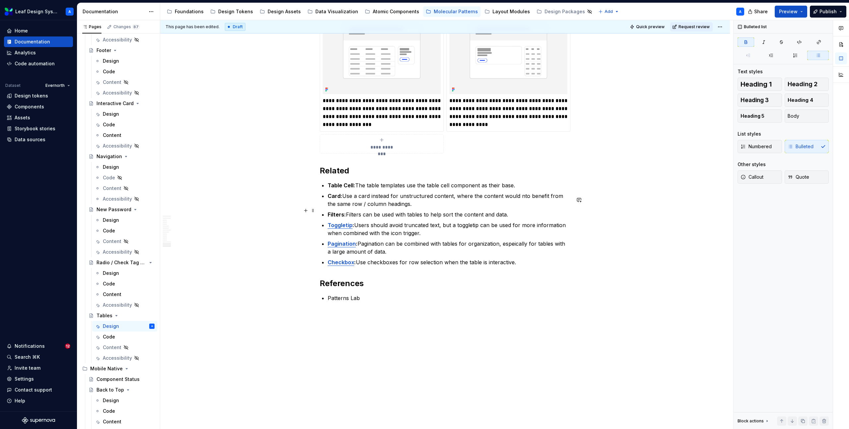
click at [334, 199] on strong "Card:" at bounding box center [335, 196] width 15 height 7
click at [497, 199] on button "button" at bounding box center [495, 198] width 9 height 9
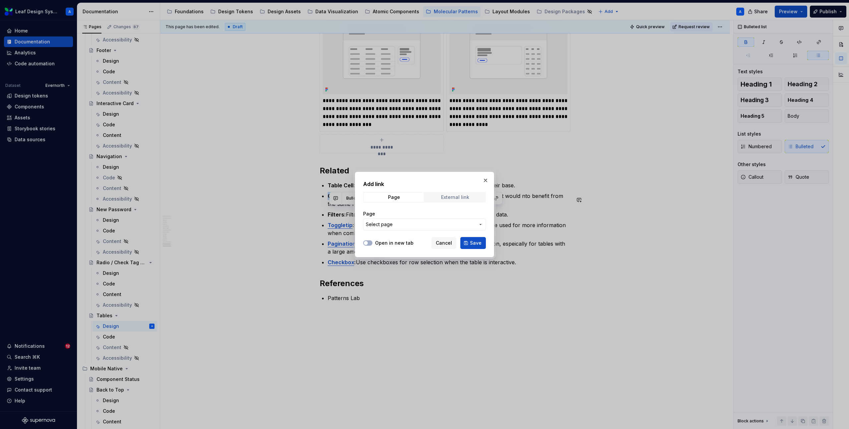
click at [453, 197] on div "External link" at bounding box center [455, 197] width 28 height 5
click at [405, 197] on span "Page" at bounding box center [394, 197] width 60 height 9
click at [407, 224] on span "Select page" at bounding box center [420, 224] width 109 height 7
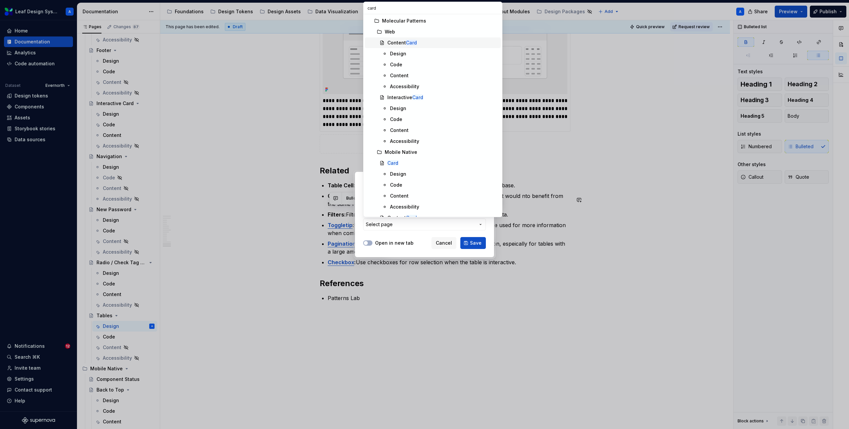
click at [405, 46] on div "Content Card" at bounding box center [402, 42] width 30 height 7
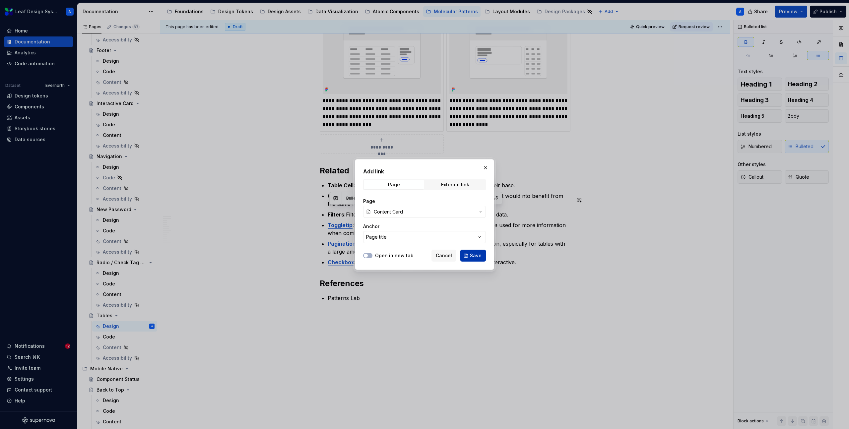
click at [475, 256] on span "Save" at bounding box center [476, 255] width 12 height 7
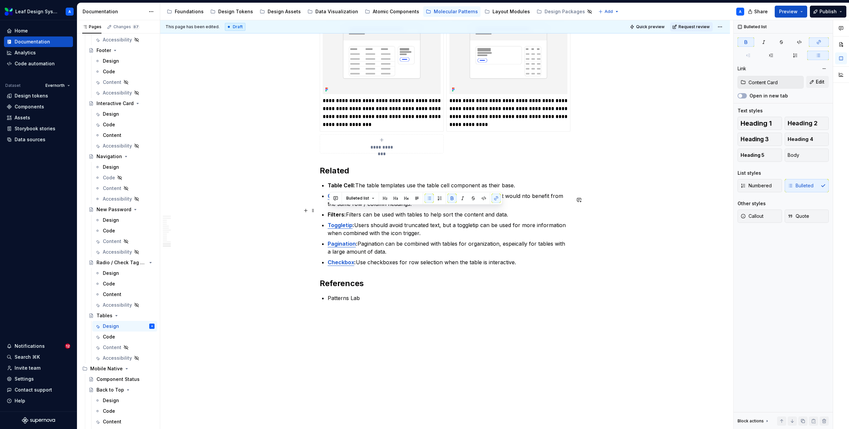
click at [358, 208] on p "Card : Use a card instead for unstructured content, where the content would nto…" at bounding box center [449, 200] width 243 height 16
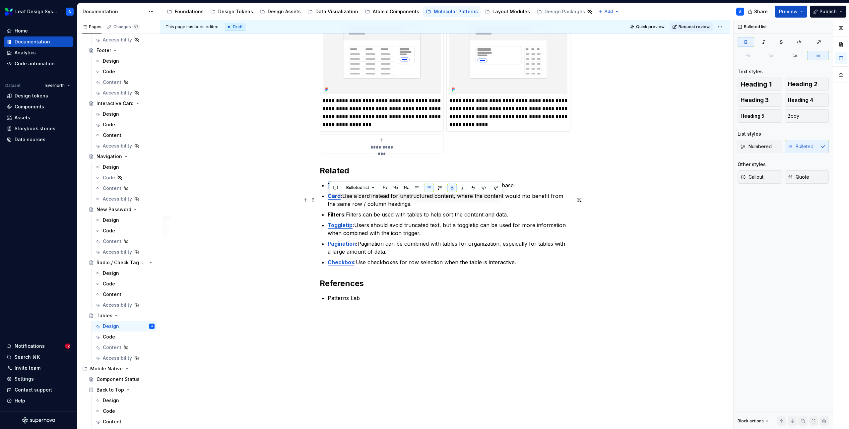
drag, startPoint x: 330, startPoint y: 200, endPoint x: 354, endPoint y: 199, distance: 24.6
click at [354, 189] on strong "Table Cell:" at bounding box center [342, 185] width 28 height 7
click at [493, 188] on button "button" at bounding box center [495, 187] width 9 height 9
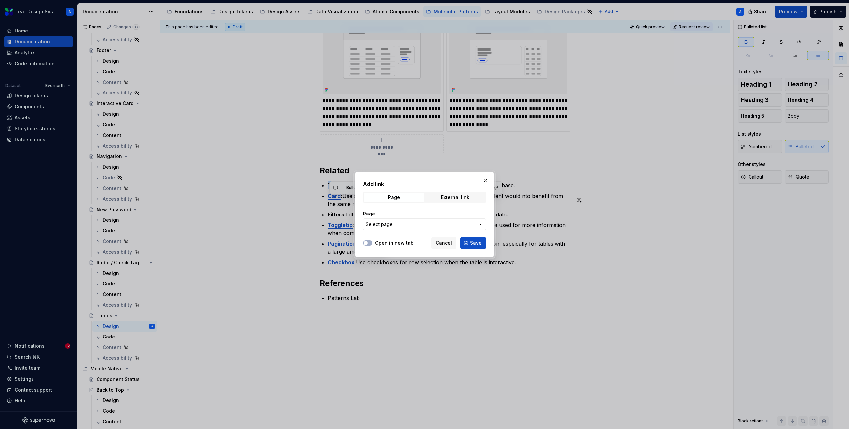
click at [401, 220] on button "Select page" at bounding box center [424, 224] width 123 height 12
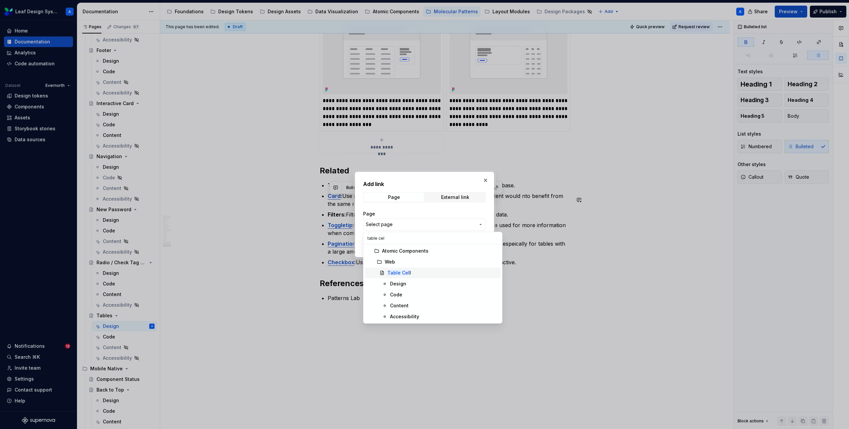
click at [401, 274] on mark "Table Cel" at bounding box center [398, 273] width 22 height 6
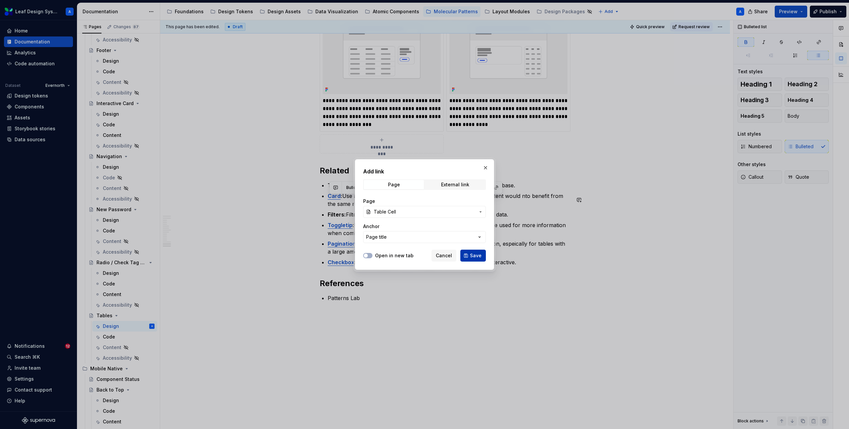
click at [476, 250] on button "Save" at bounding box center [473, 256] width 26 height 12
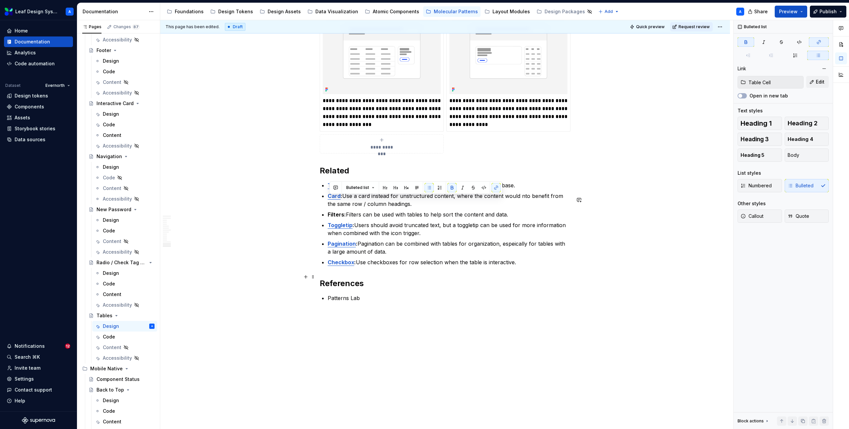
click at [527, 266] on p "Checkbox : Use checkboxes for row selection when the table is interactive." at bounding box center [449, 262] width 243 height 8
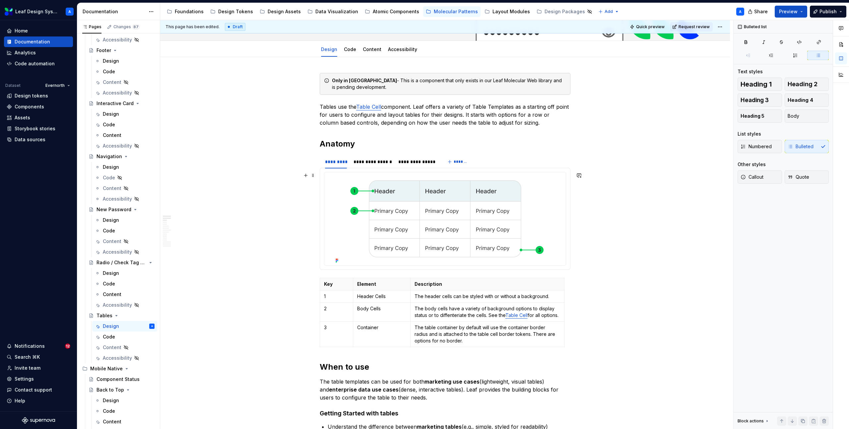
scroll to position [75, 0]
click at [382, 161] on div "**********" at bounding box center [372, 162] width 38 height 7
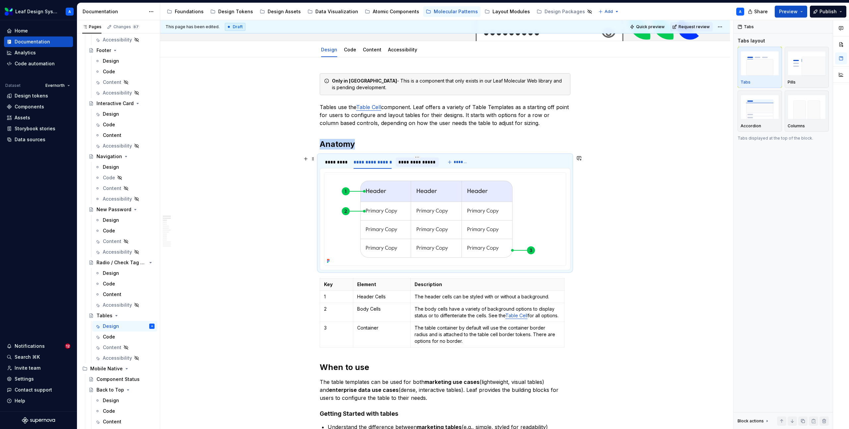
click at [412, 163] on div "**********" at bounding box center [416, 162] width 37 height 7
click at [379, 163] on div "**********" at bounding box center [372, 162] width 38 height 7
click at [330, 163] on div "*********" at bounding box center [336, 162] width 22 height 7
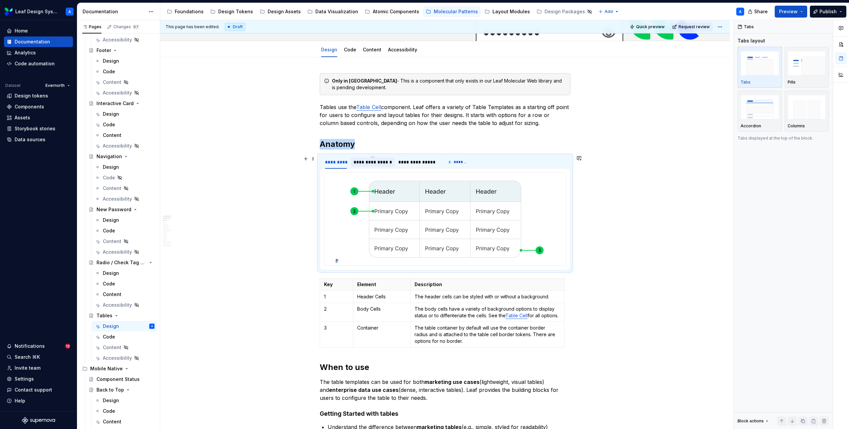
click at [368, 161] on div "**********" at bounding box center [372, 162] width 38 height 7
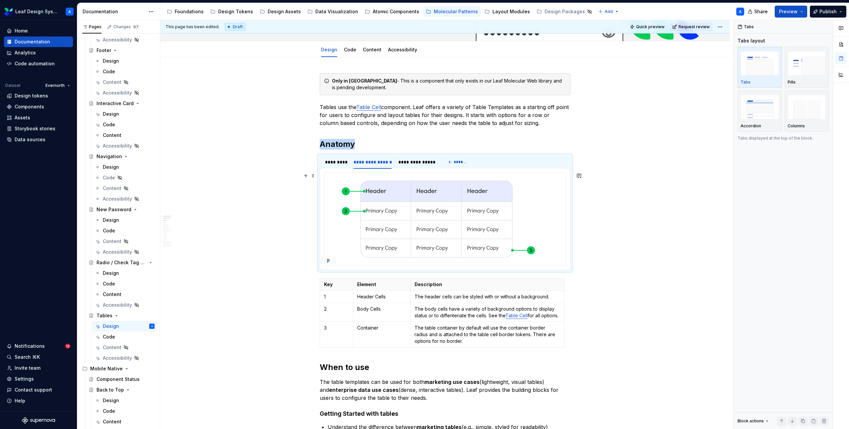
click at [402, 199] on img at bounding box center [436, 219] width 224 height 93
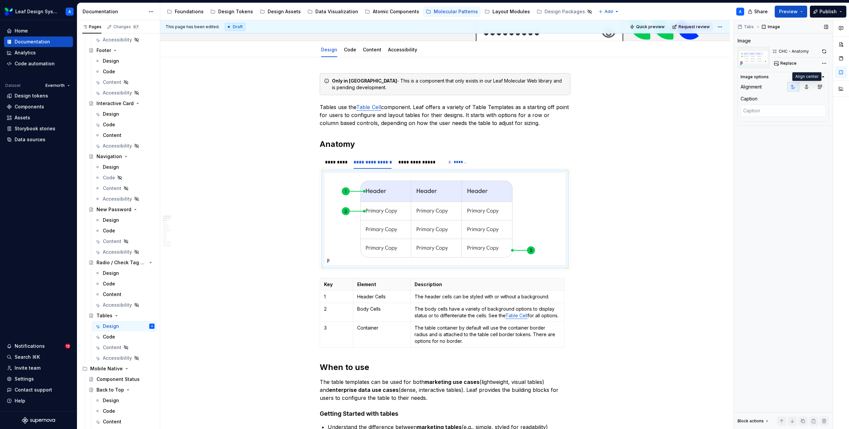
click at [805, 85] on icon "button" at bounding box center [806, 86] width 5 height 5
click at [406, 164] on div "**********" at bounding box center [416, 162] width 37 height 7
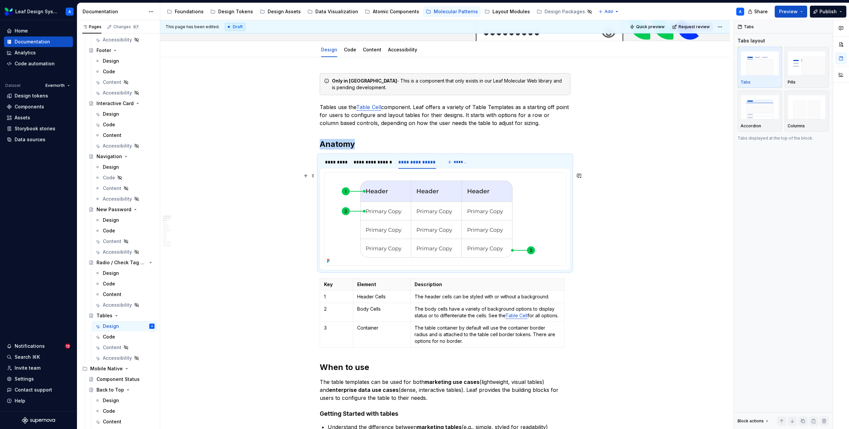
click at [410, 203] on img at bounding box center [436, 219] width 224 height 93
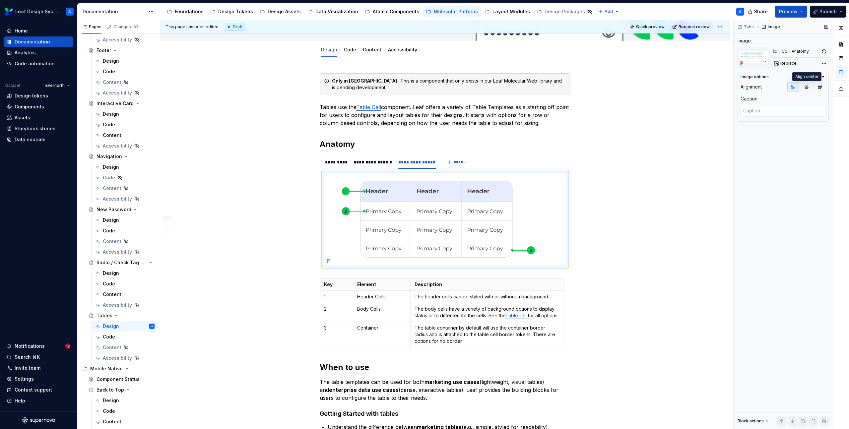
click at [805, 85] on icon "button" at bounding box center [806, 86] width 5 height 5
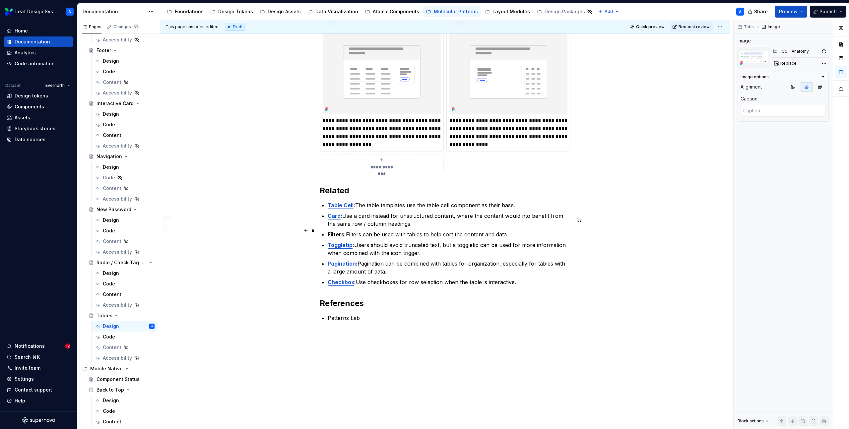
scroll to position [2321, 0]
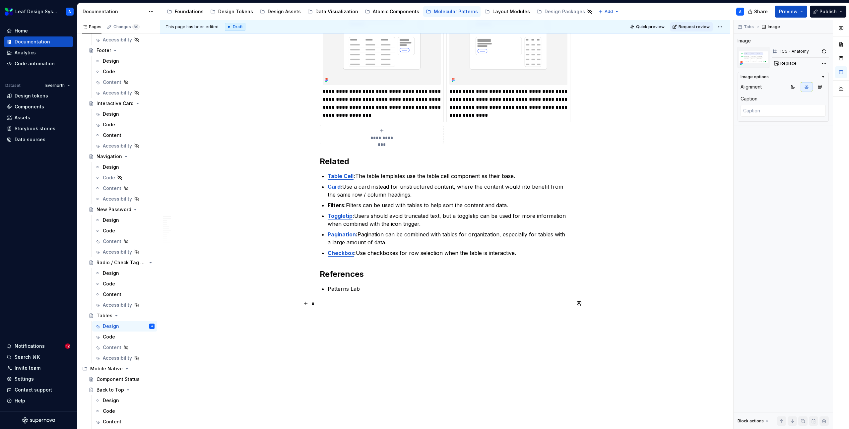
click at [375, 286] on p "Patterns Lab" at bounding box center [449, 289] width 243 height 8
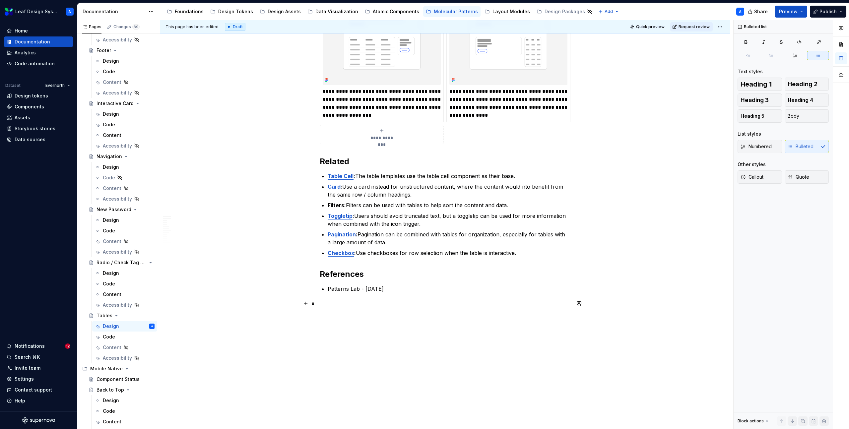
click at [370, 290] on p "Patterns Lab - [DATE]" at bounding box center [449, 289] width 243 height 8
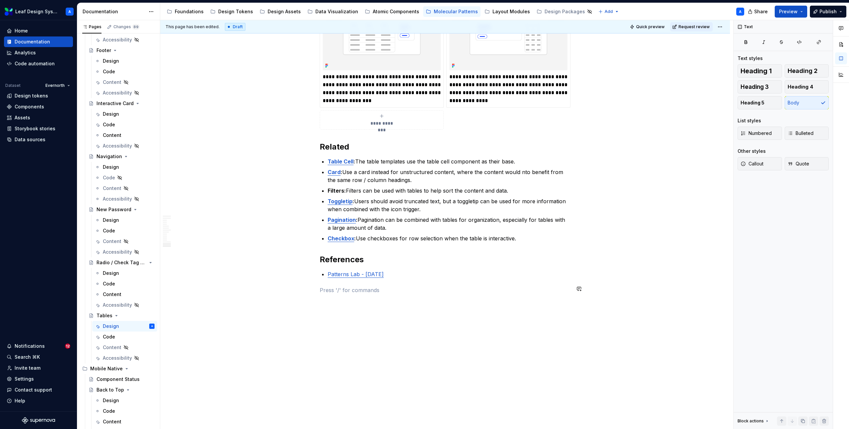
click at [400, 332] on div "**********" at bounding box center [446, 224] width 573 height 409
click at [422, 278] on p "Patterns Lab - [DATE]" at bounding box center [449, 274] width 243 height 8
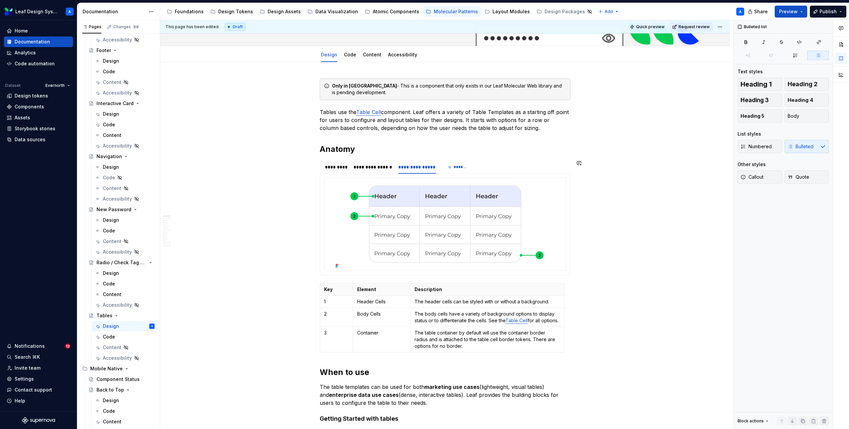
scroll to position [0, 0]
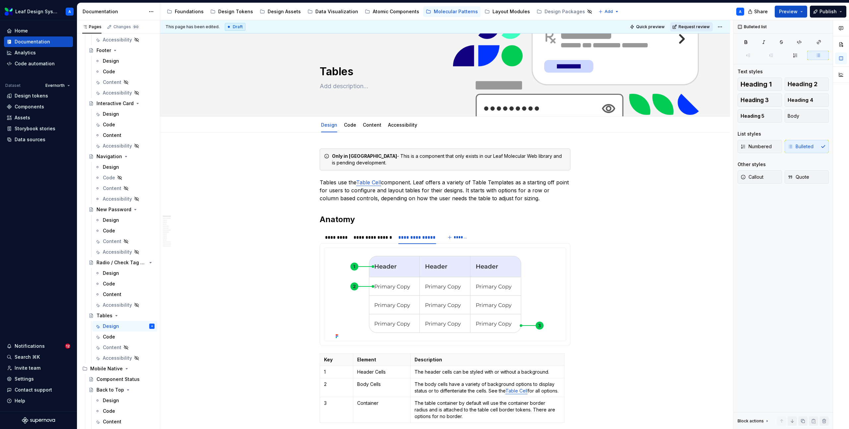
click at [694, 28] on span "Request review" at bounding box center [693, 26] width 31 height 5
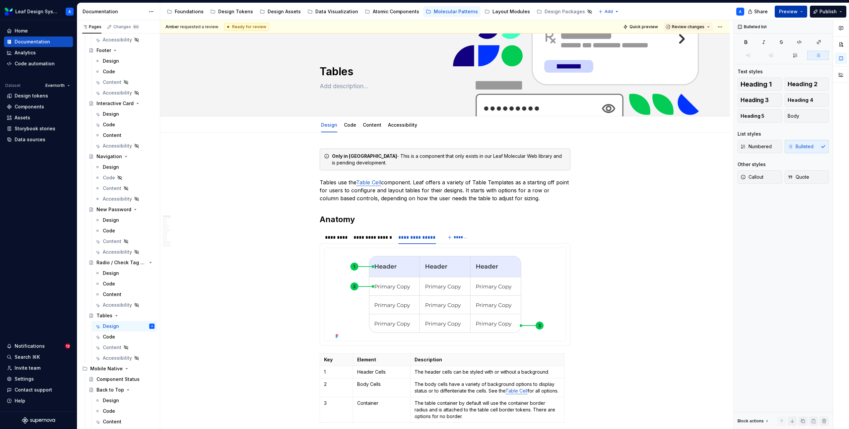
click at [800, 13] on button "Preview" at bounding box center [790, 12] width 32 height 12
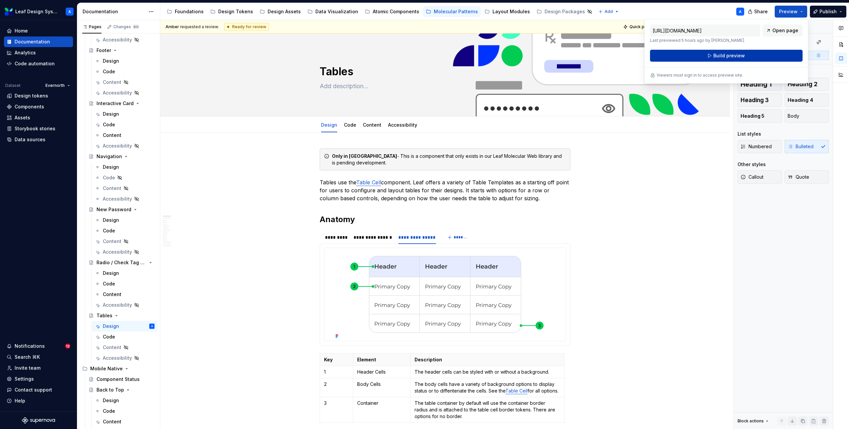
click at [750, 57] on button "Build preview" at bounding box center [726, 56] width 152 height 12
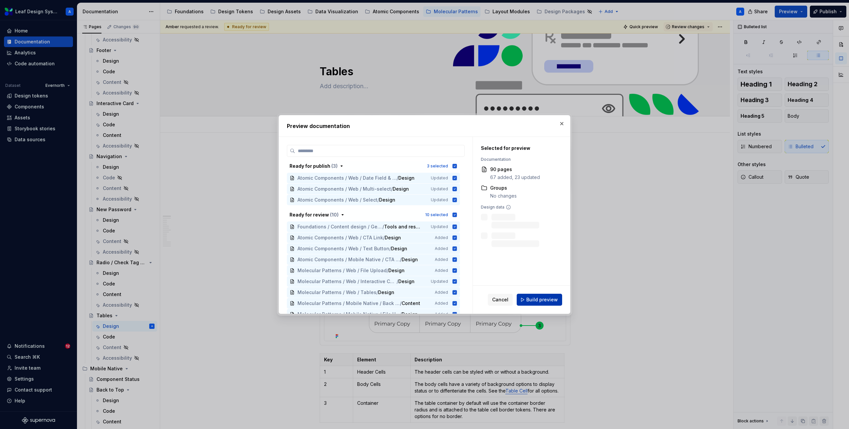
click at [539, 299] on span "Build preview" at bounding box center [541, 299] width 31 height 7
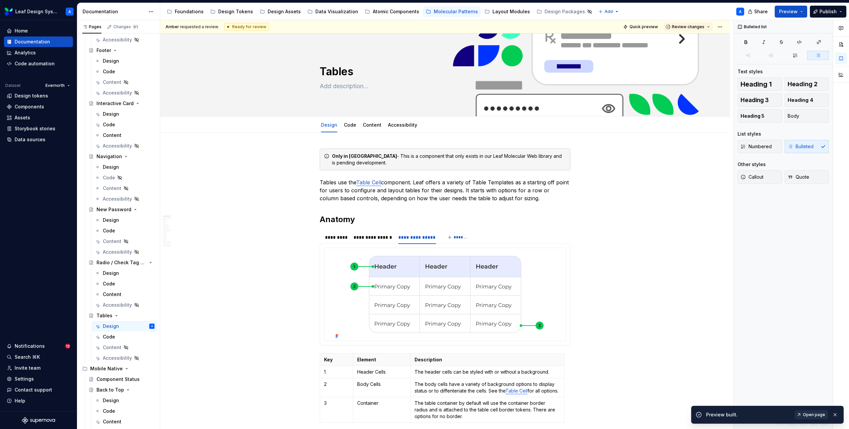
click at [810, 413] on span "Open page" at bounding box center [814, 414] width 22 height 5
